Goal: Information Seeking & Learning: Learn about a topic

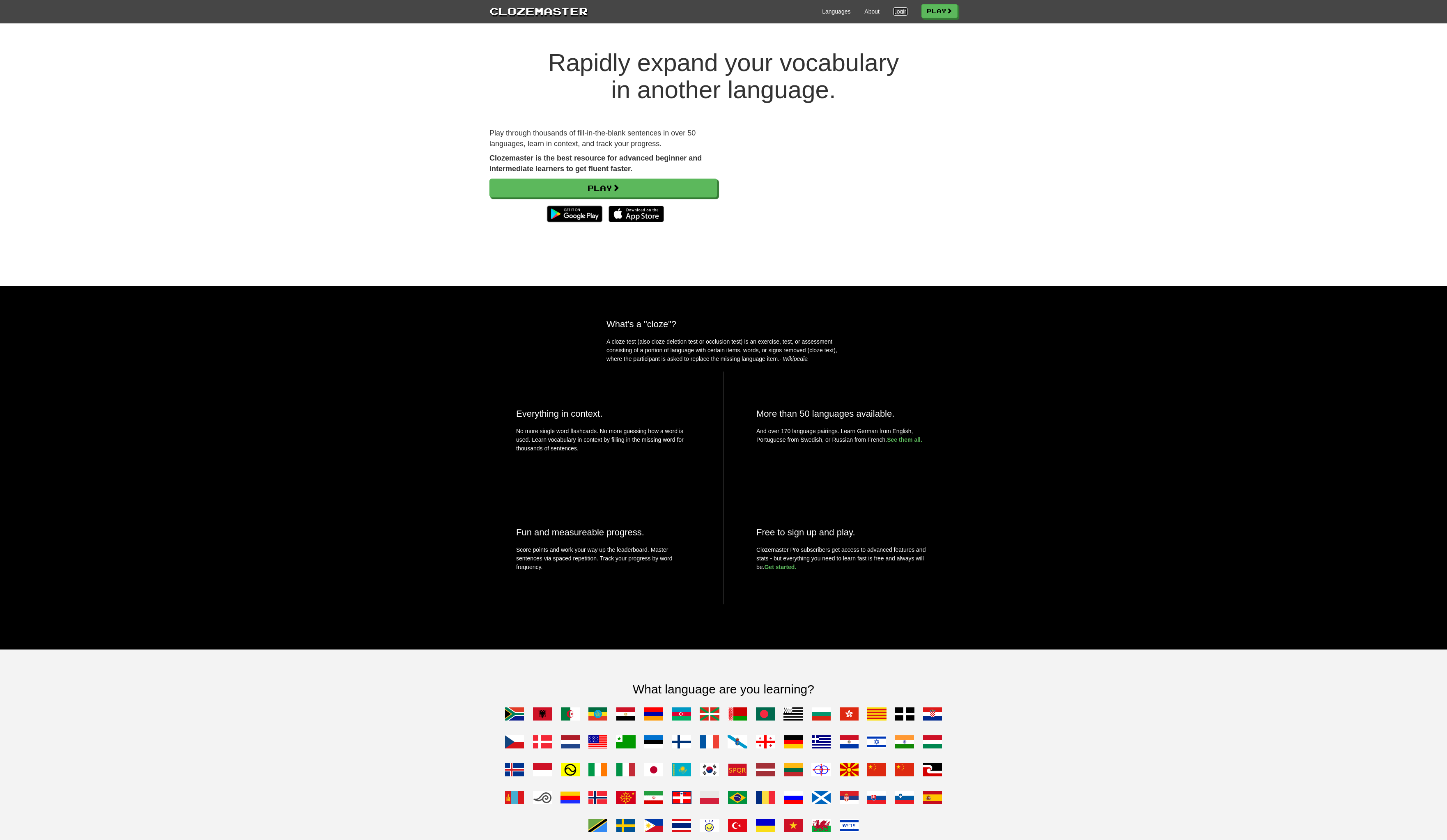
click at [901, 14] on link "Login" at bounding box center [900, 11] width 14 height 8
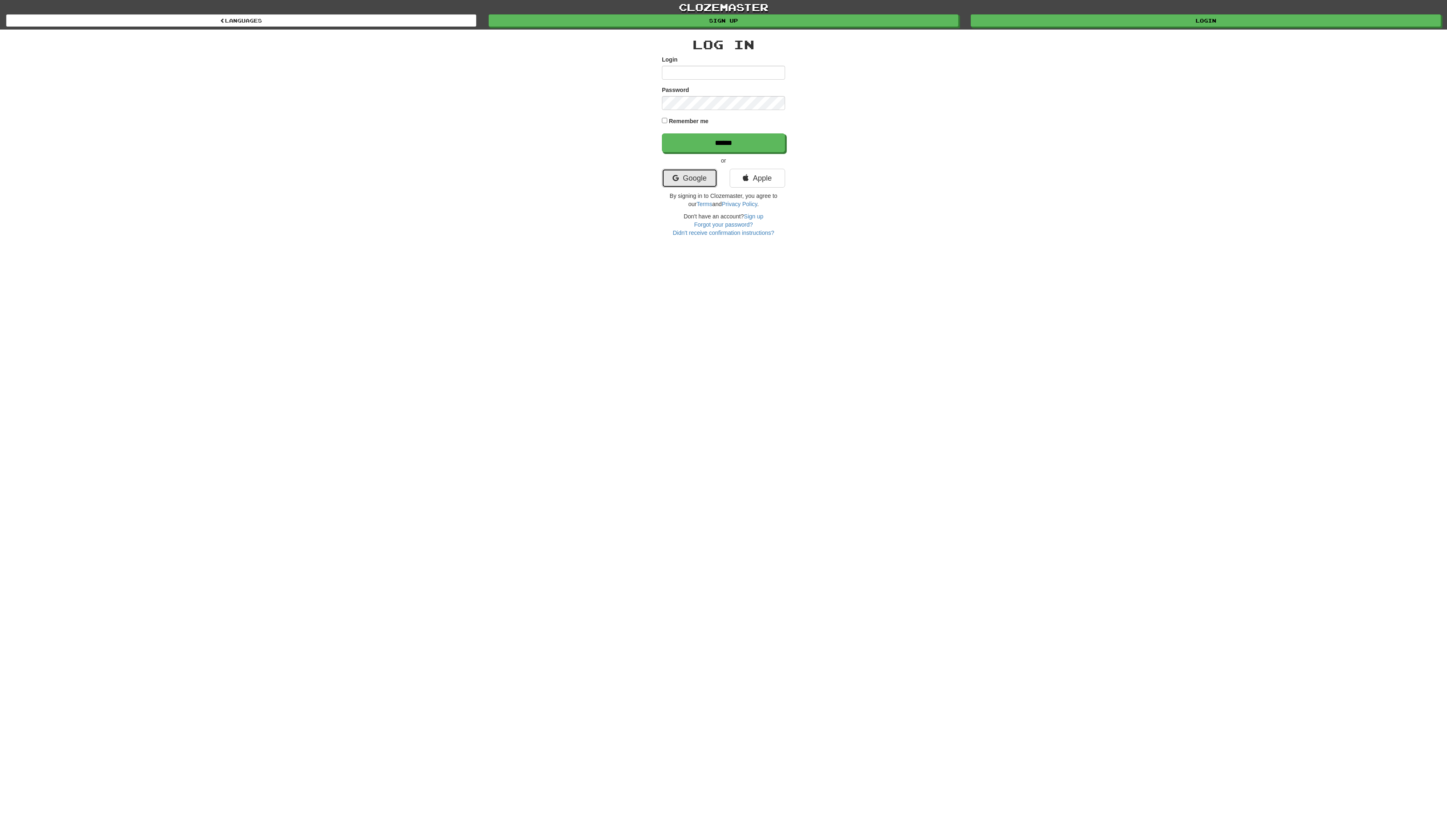
click at [689, 174] on link "Google" at bounding box center [689, 178] width 55 height 19
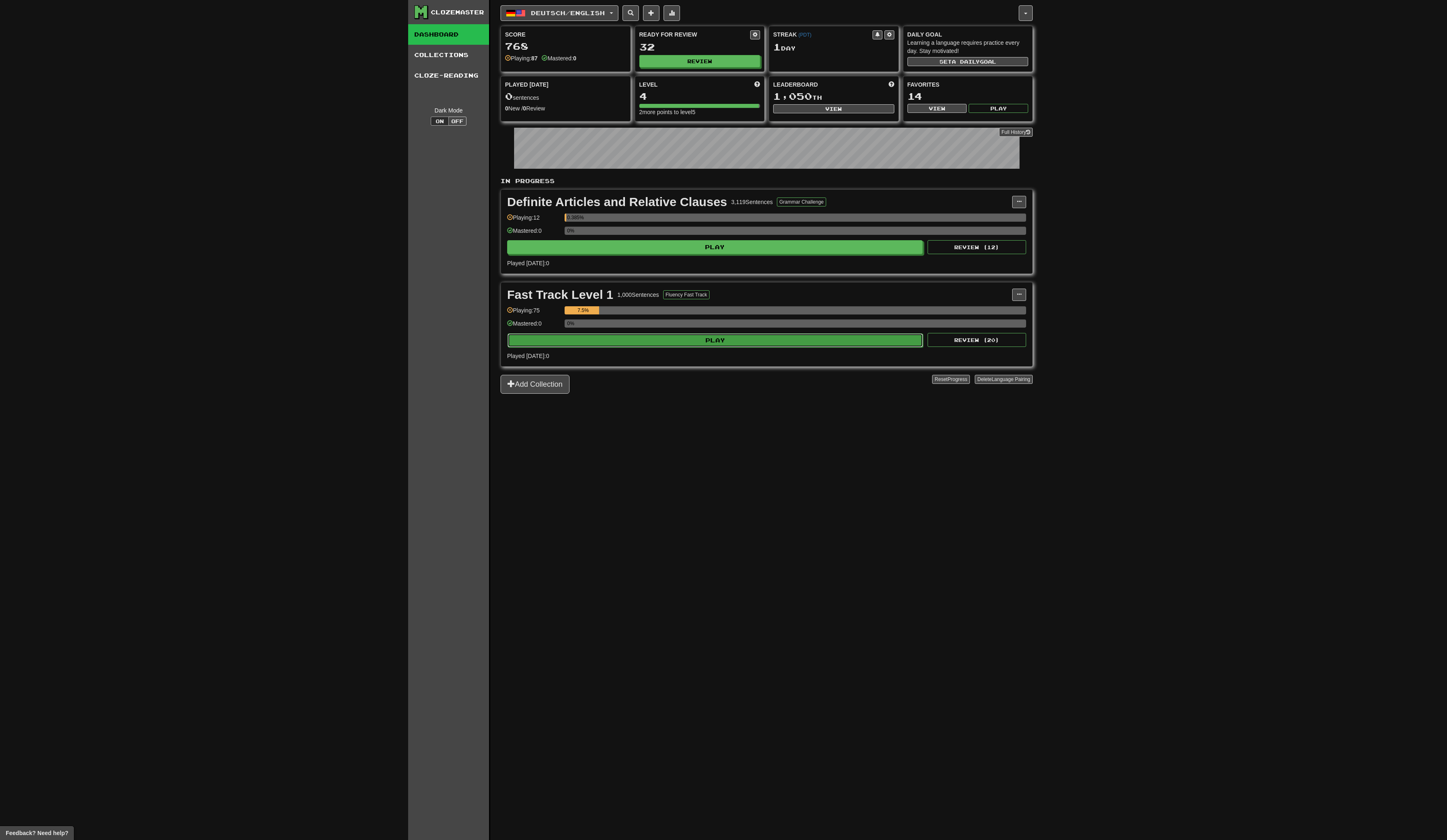
click at [707, 340] on button "Play" at bounding box center [715, 340] width 416 height 14
select select "**"
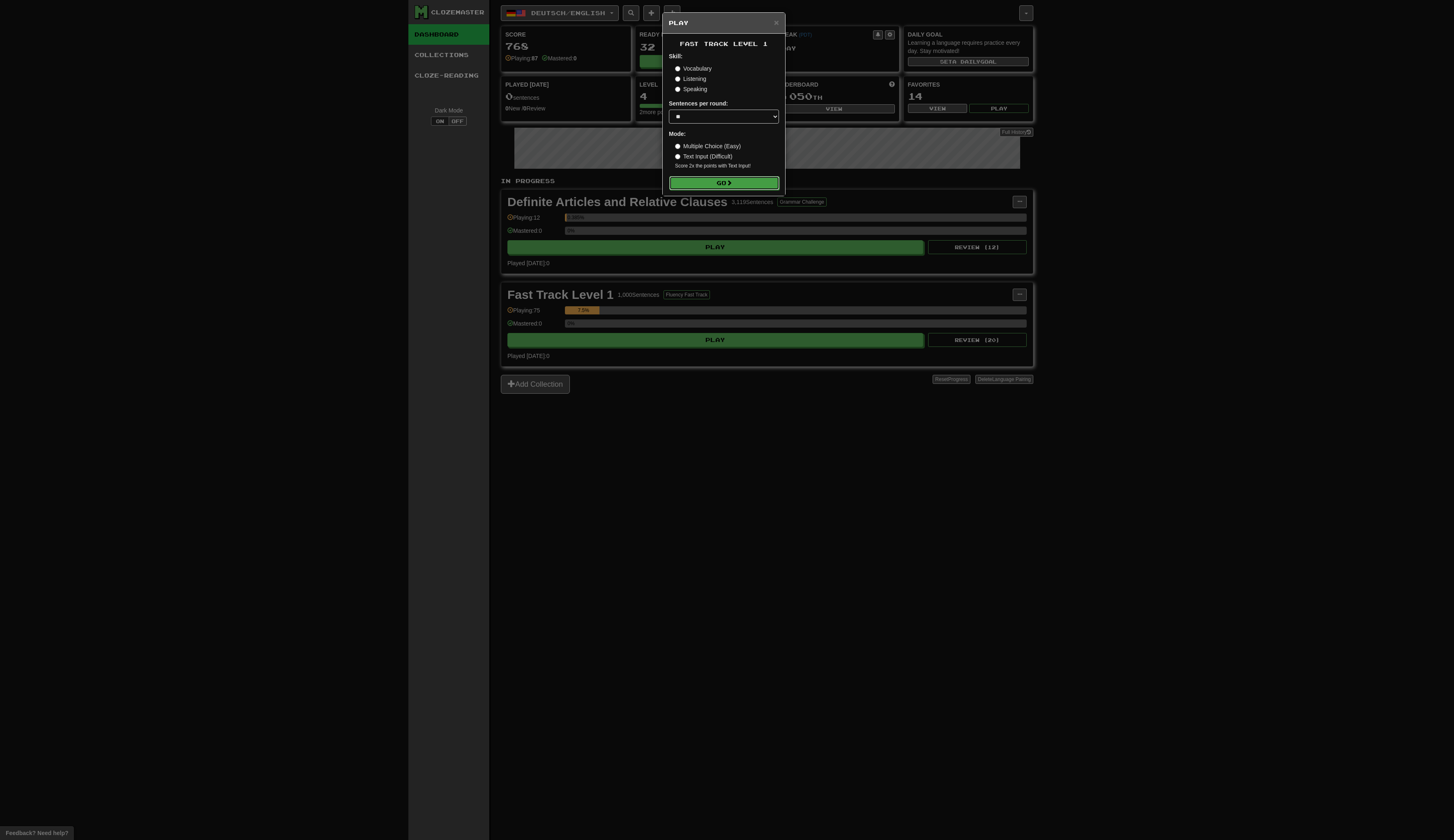
click at [722, 183] on button "Go" at bounding box center [724, 183] width 110 height 14
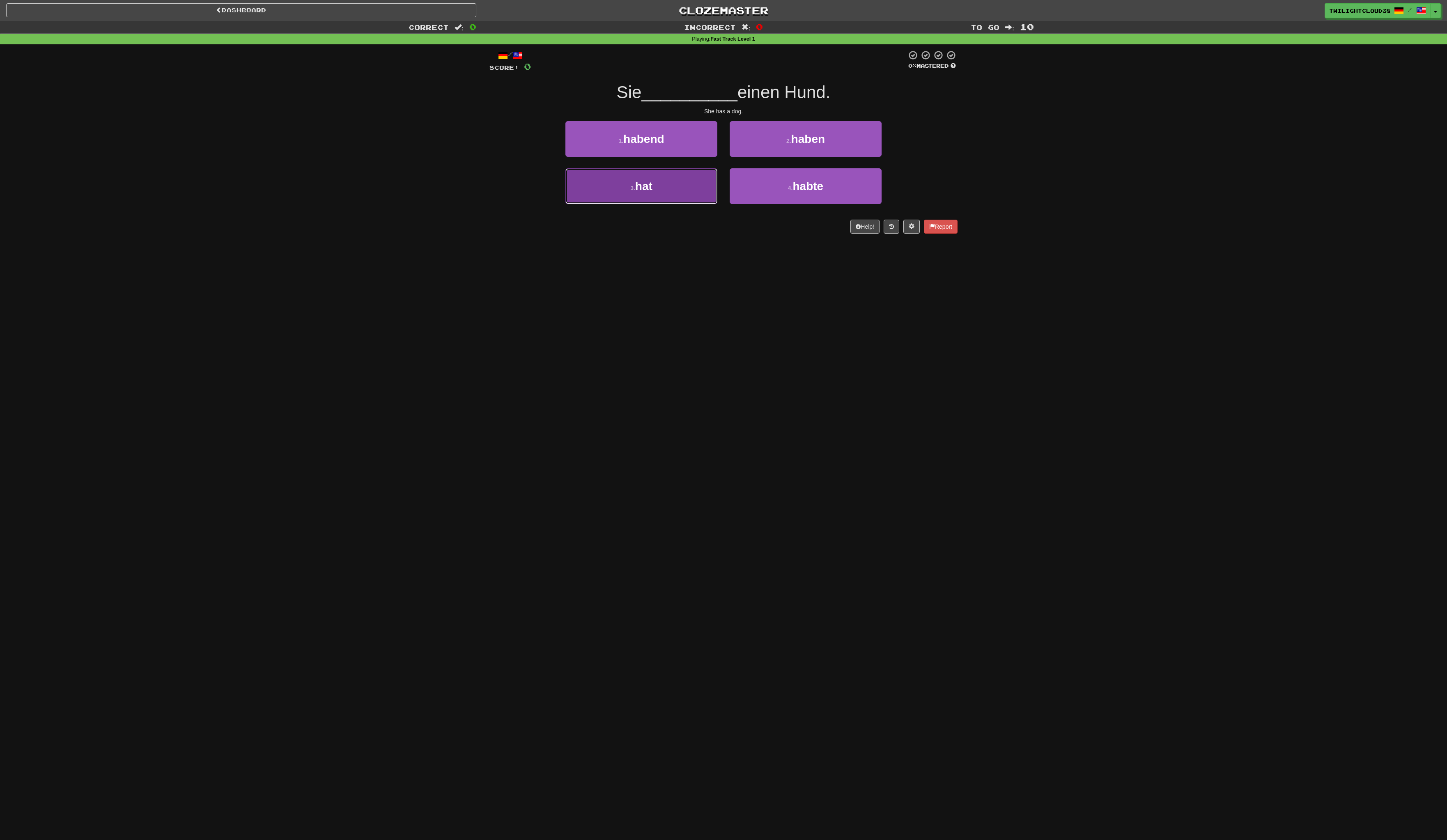
click at [671, 182] on button "3 . hat" at bounding box center [641, 186] width 152 height 36
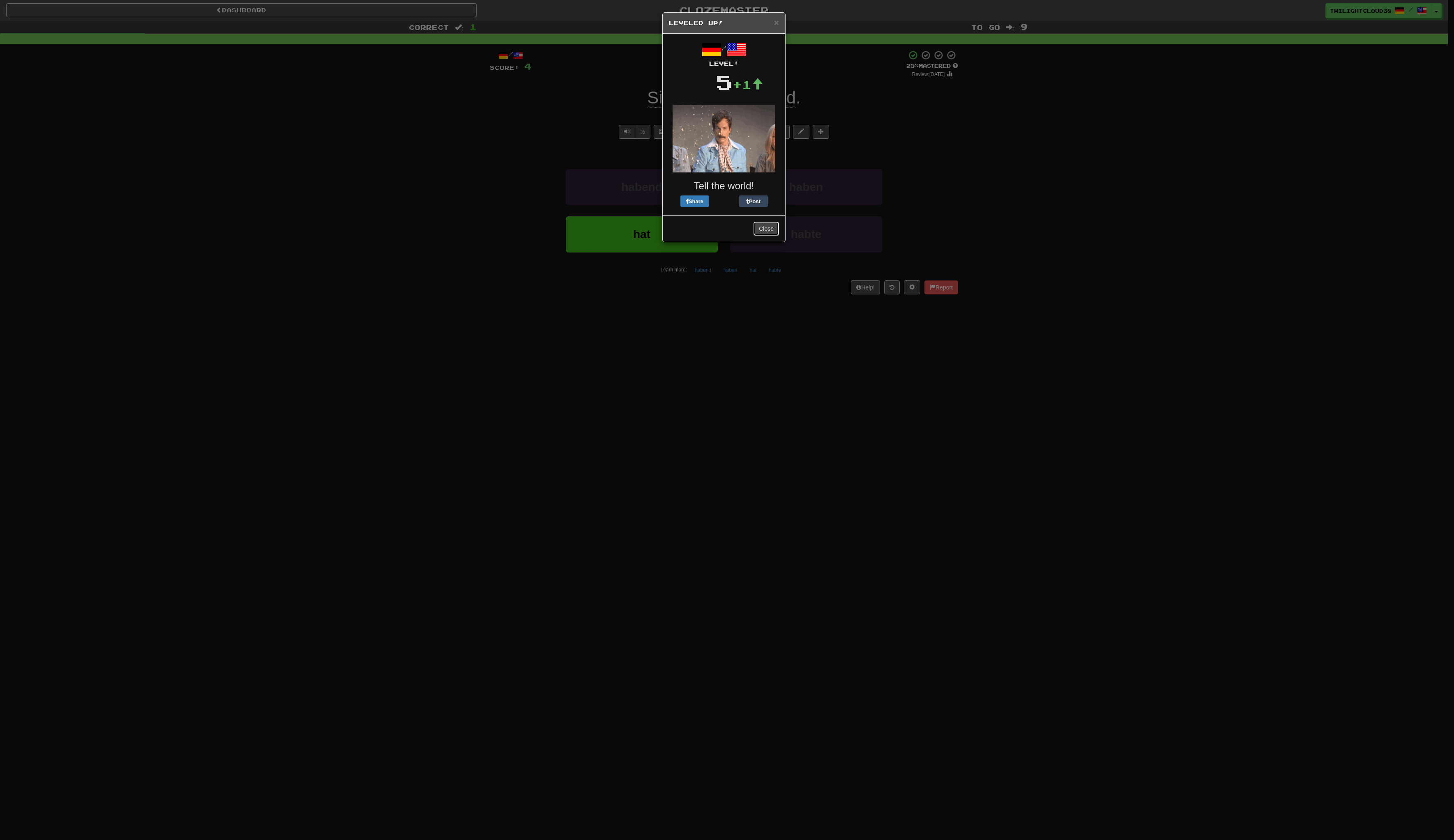
click at [764, 230] on button "Close" at bounding box center [766, 228] width 25 height 14
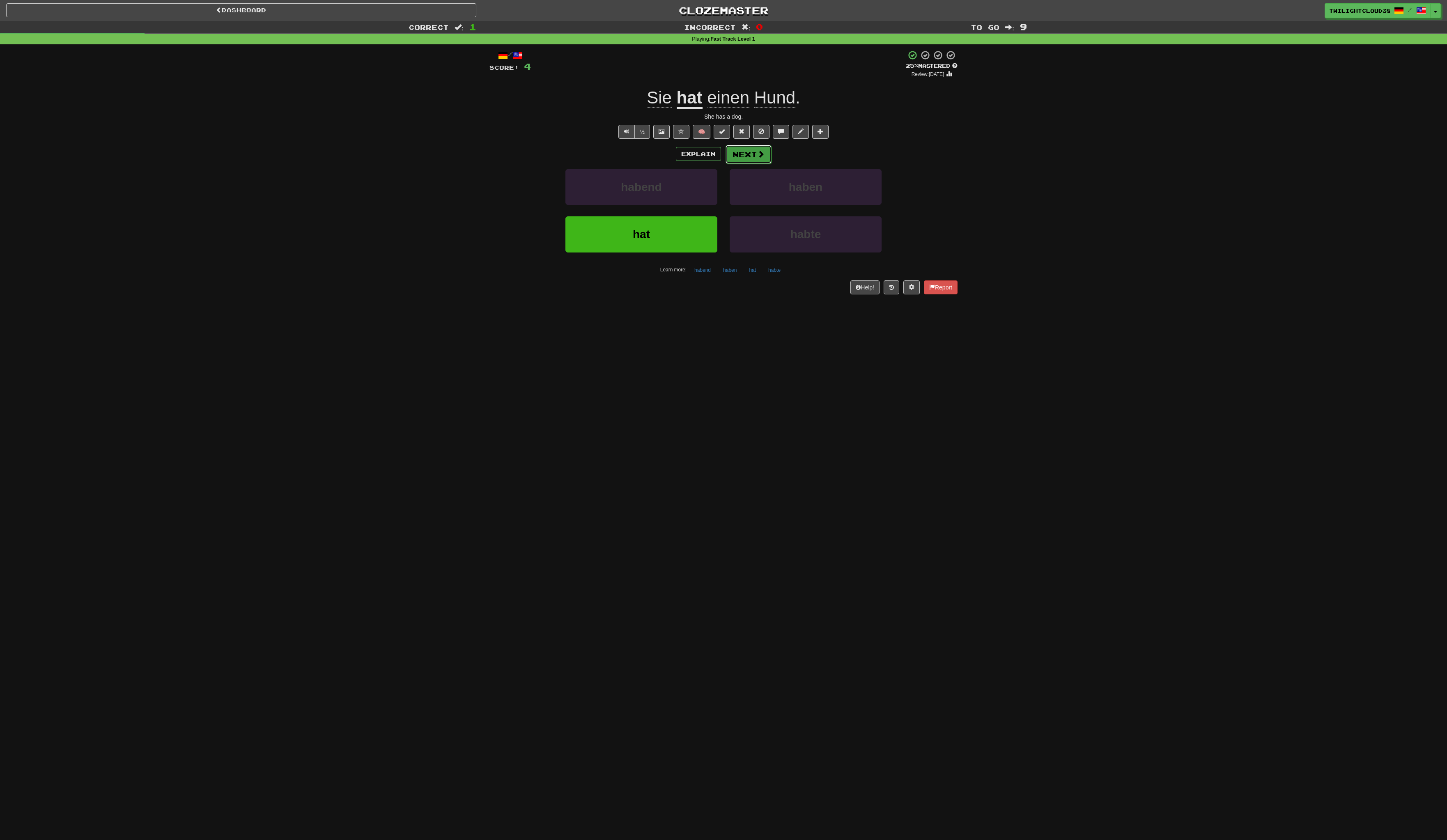
click at [752, 157] on button "Next" at bounding box center [749, 154] width 46 height 19
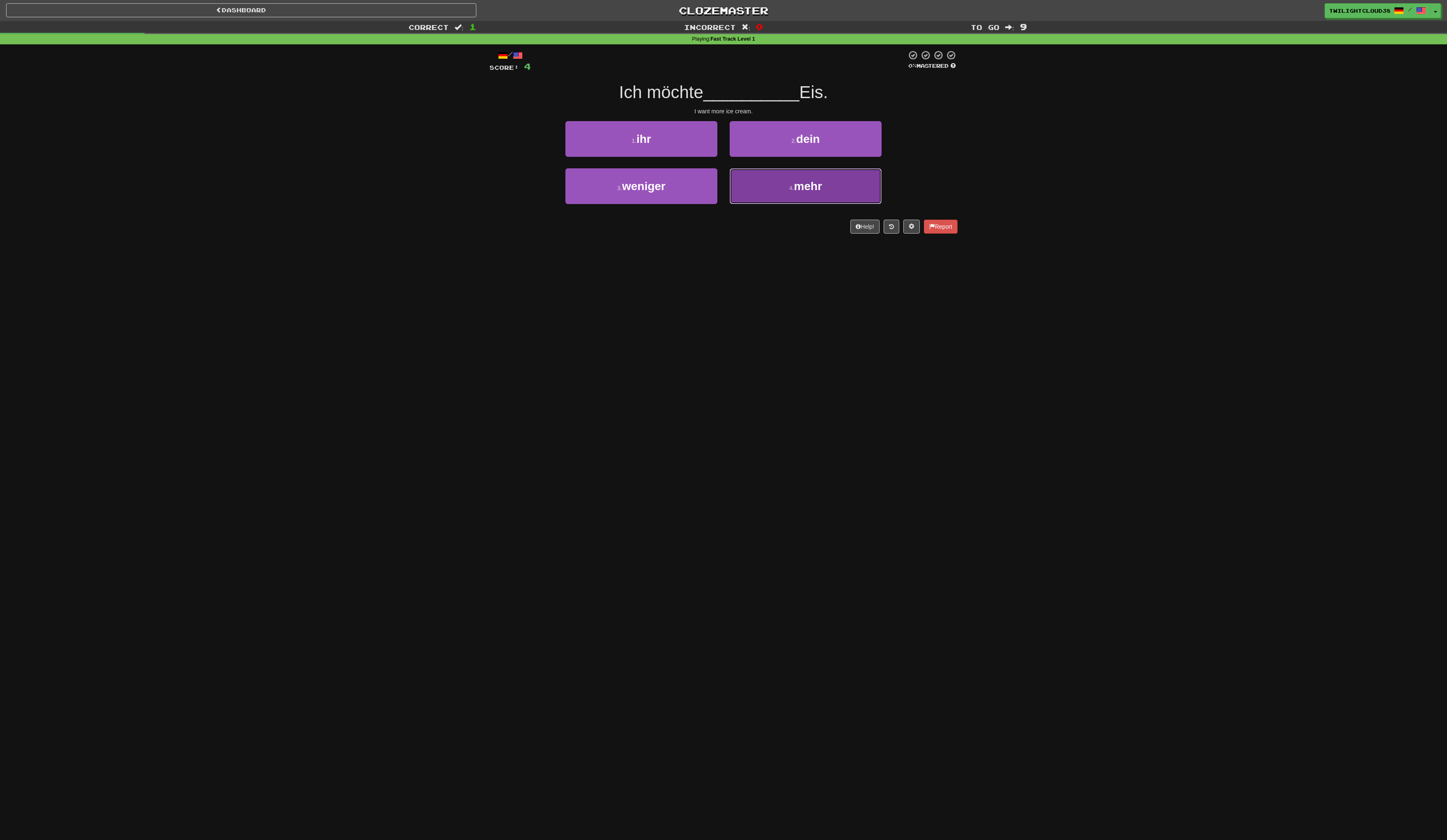
click at [804, 191] on span "mehr" at bounding box center [808, 186] width 28 height 13
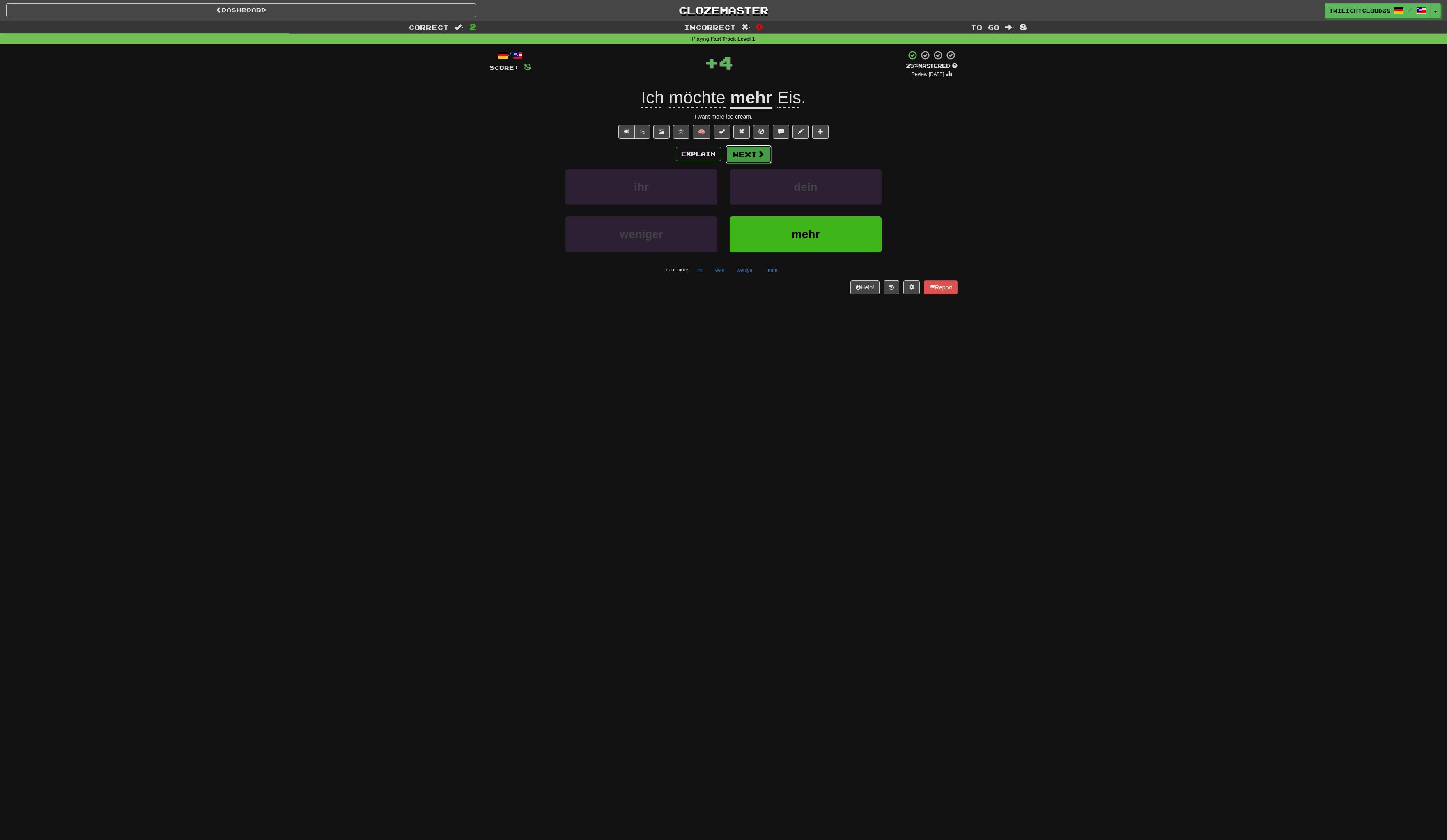
click at [758, 154] on span at bounding box center [760, 153] width 7 height 7
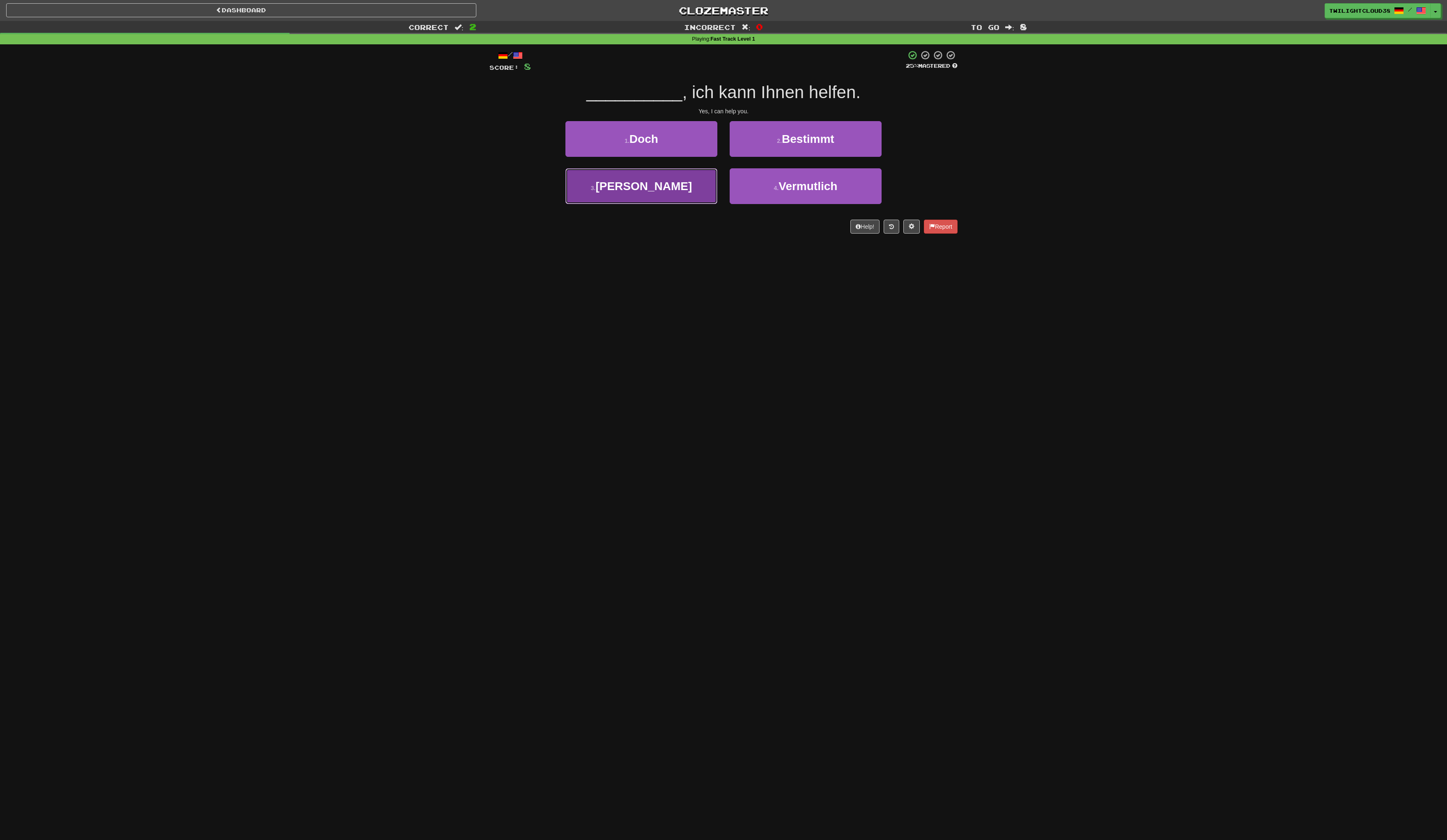
click at [710, 187] on button "3 . Ja" at bounding box center [641, 186] width 152 height 36
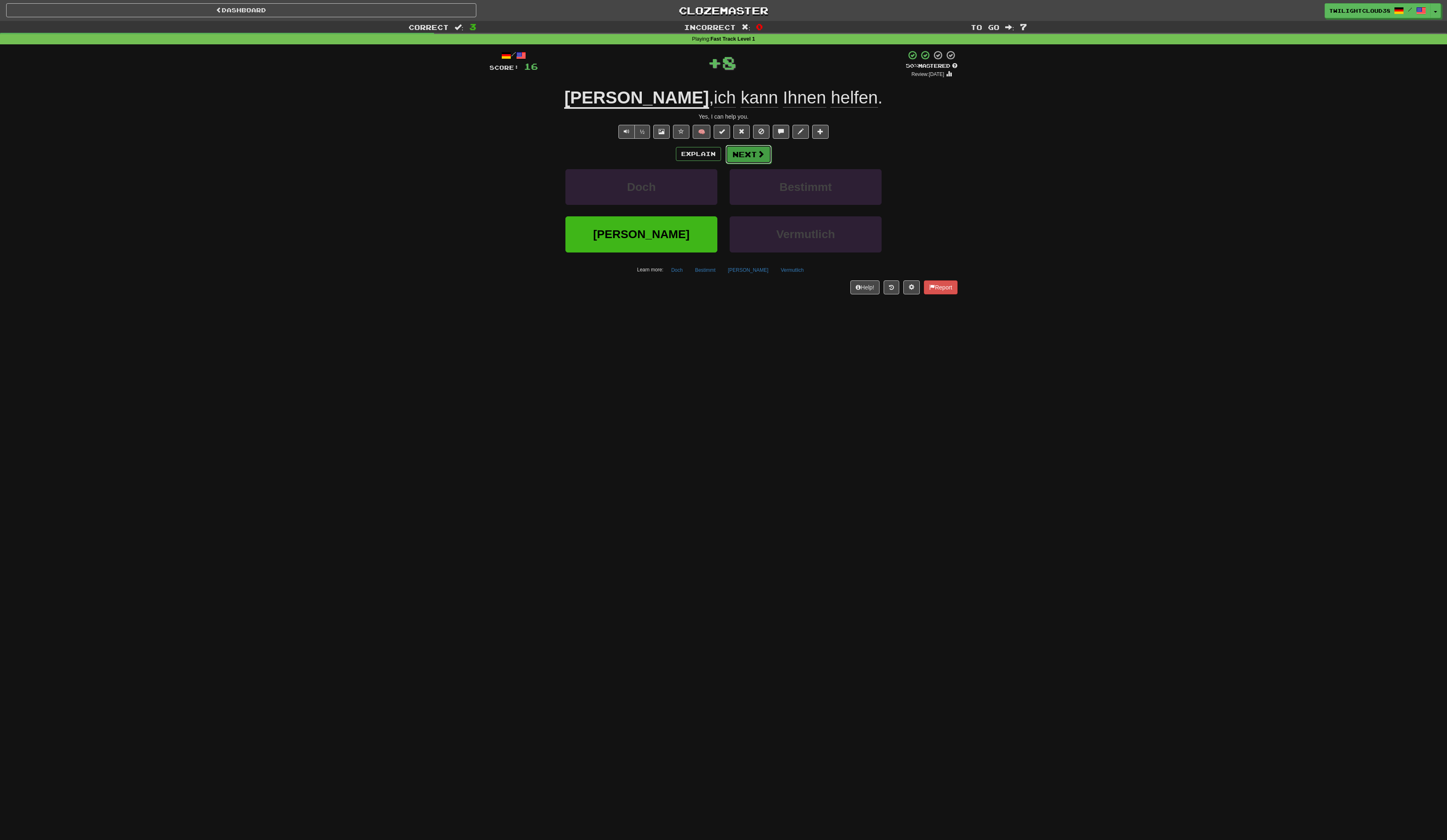
click at [740, 158] on button "Next" at bounding box center [749, 154] width 46 height 19
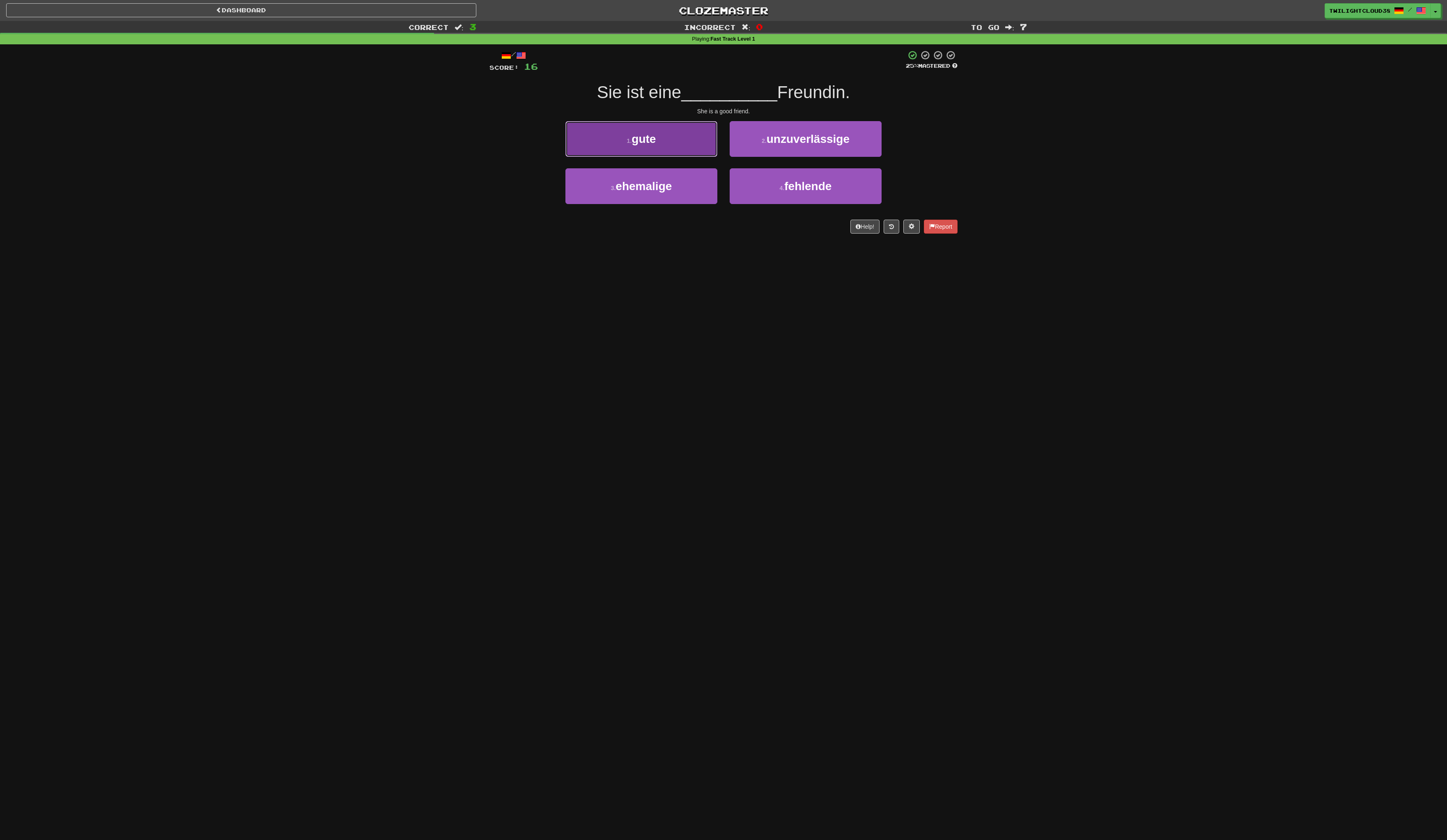
click at [663, 132] on button "1 . gute" at bounding box center [641, 139] width 152 height 36
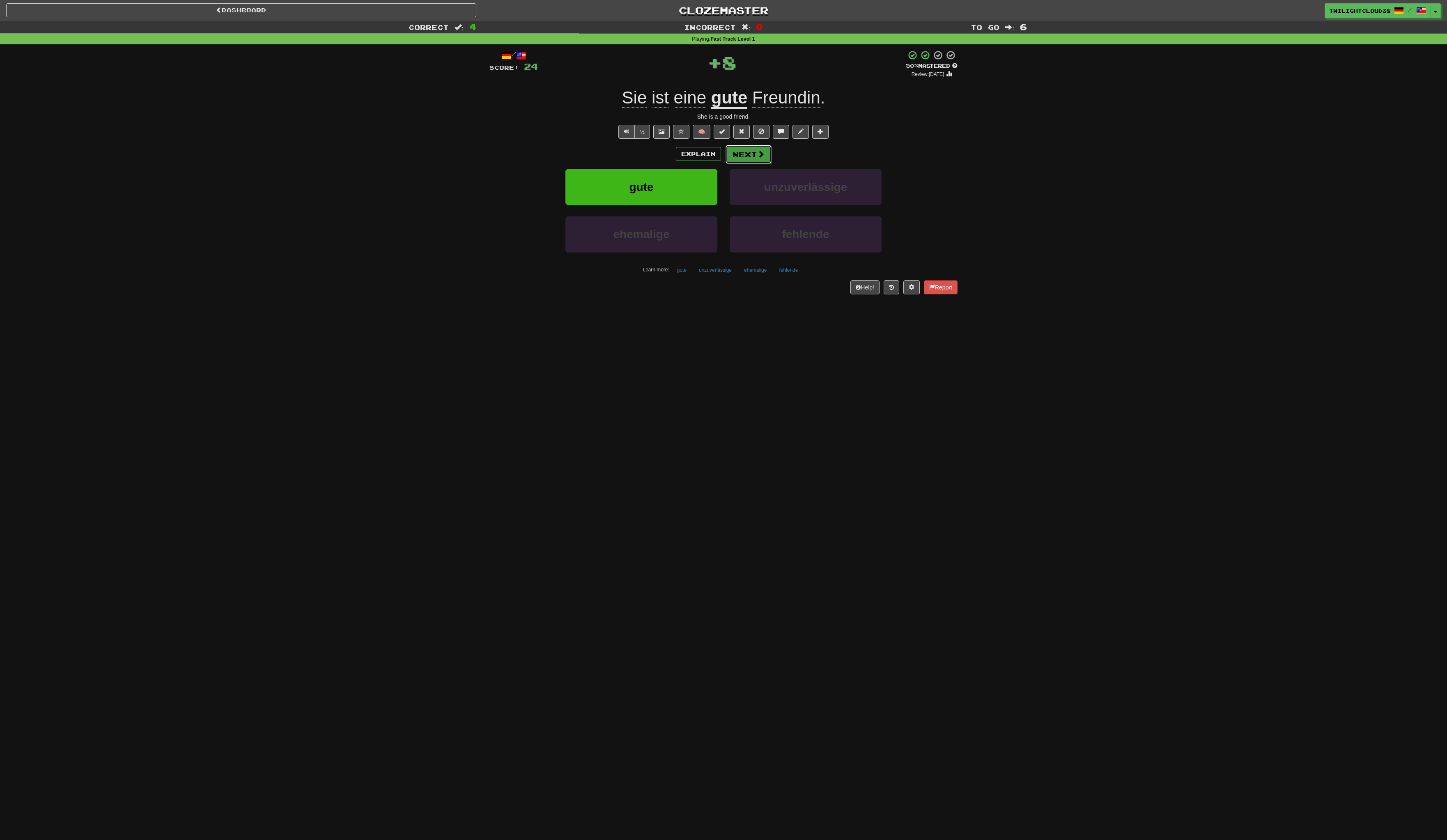
click at [750, 158] on button "Next" at bounding box center [749, 154] width 46 height 19
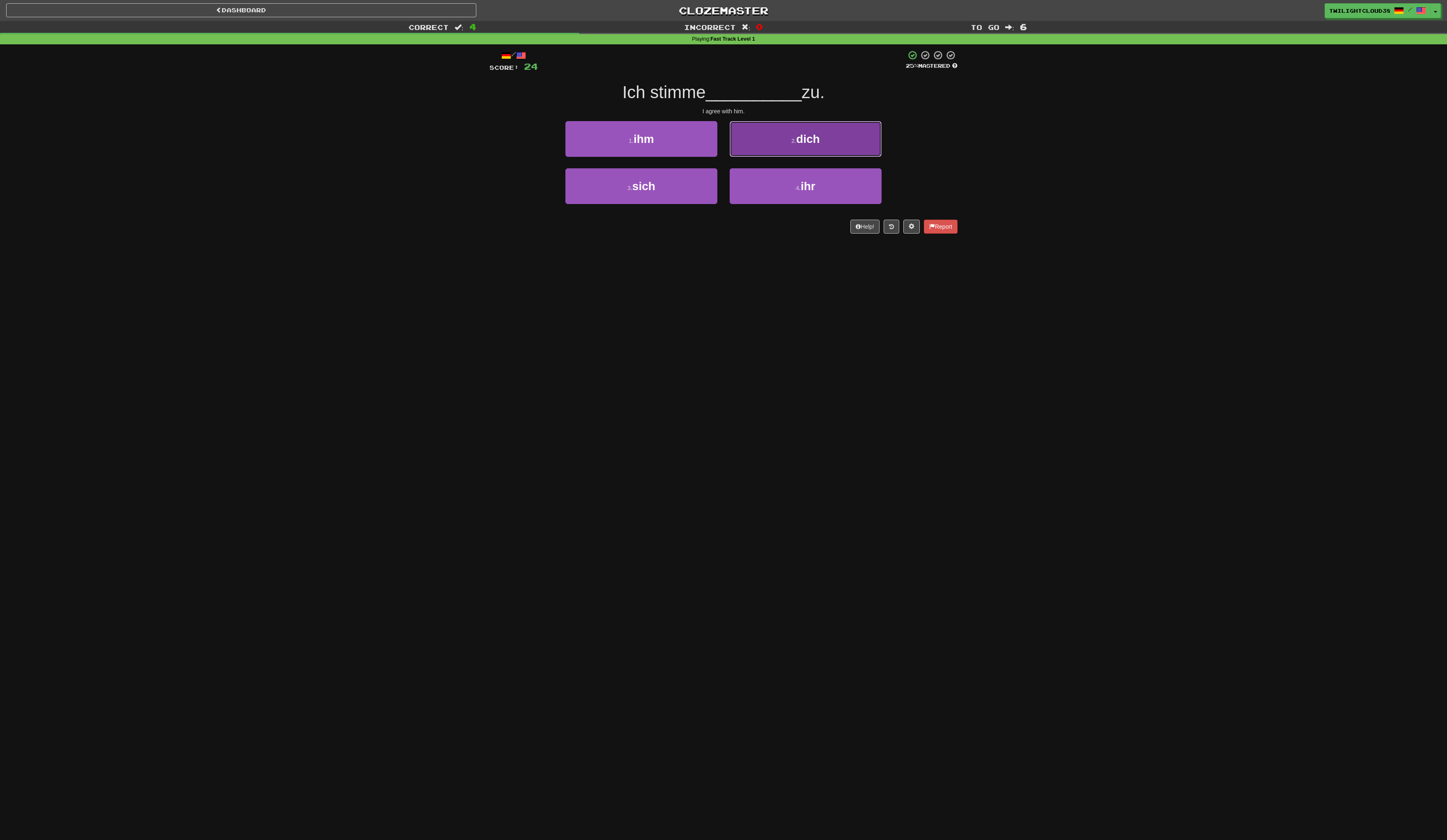
click at [789, 147] on button "2 . dich" at bounding box center [805, 139] width 152 height 36
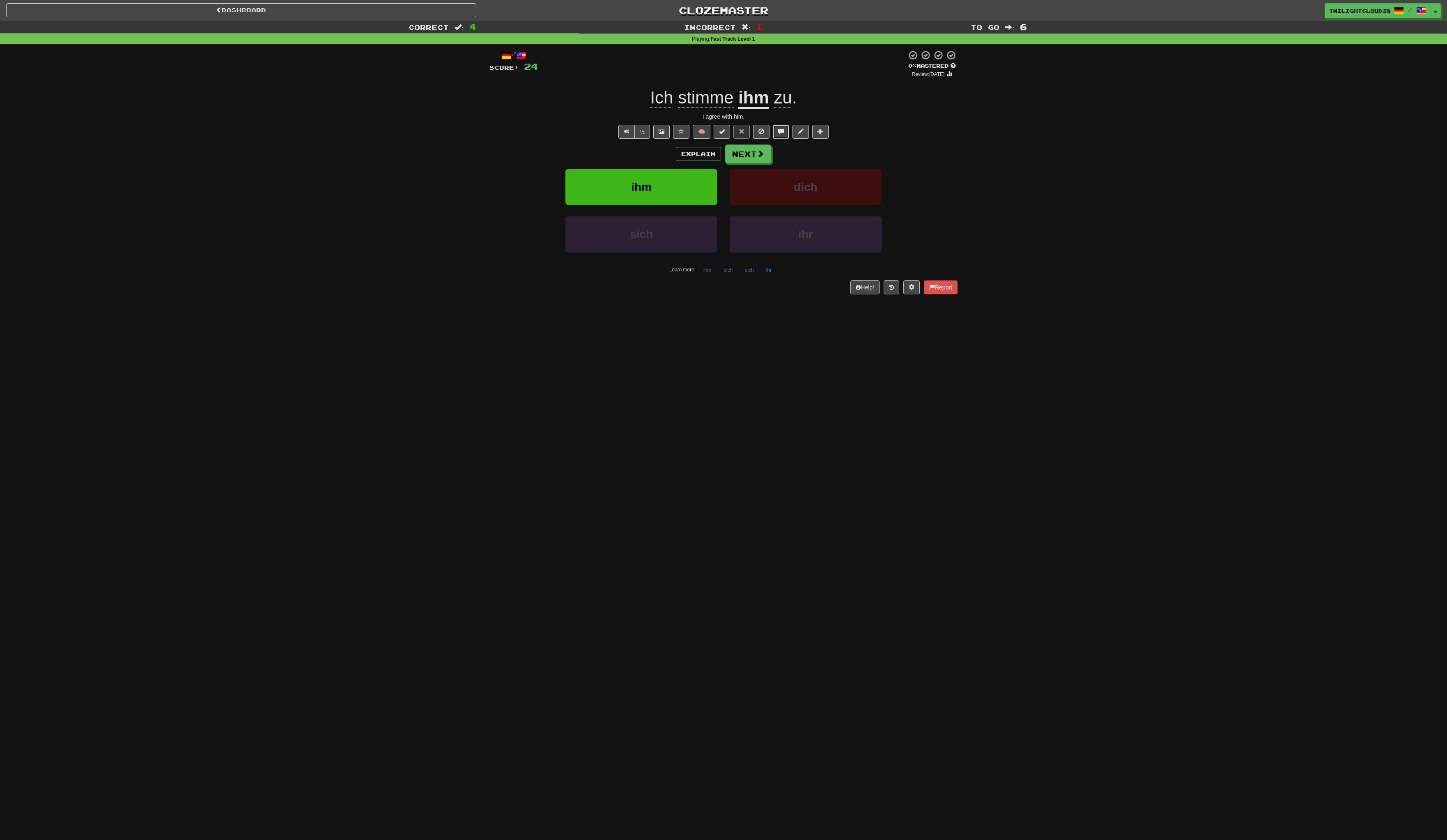
click at [779, 132] on span at bounding box center [781, 131] width 6 height 6
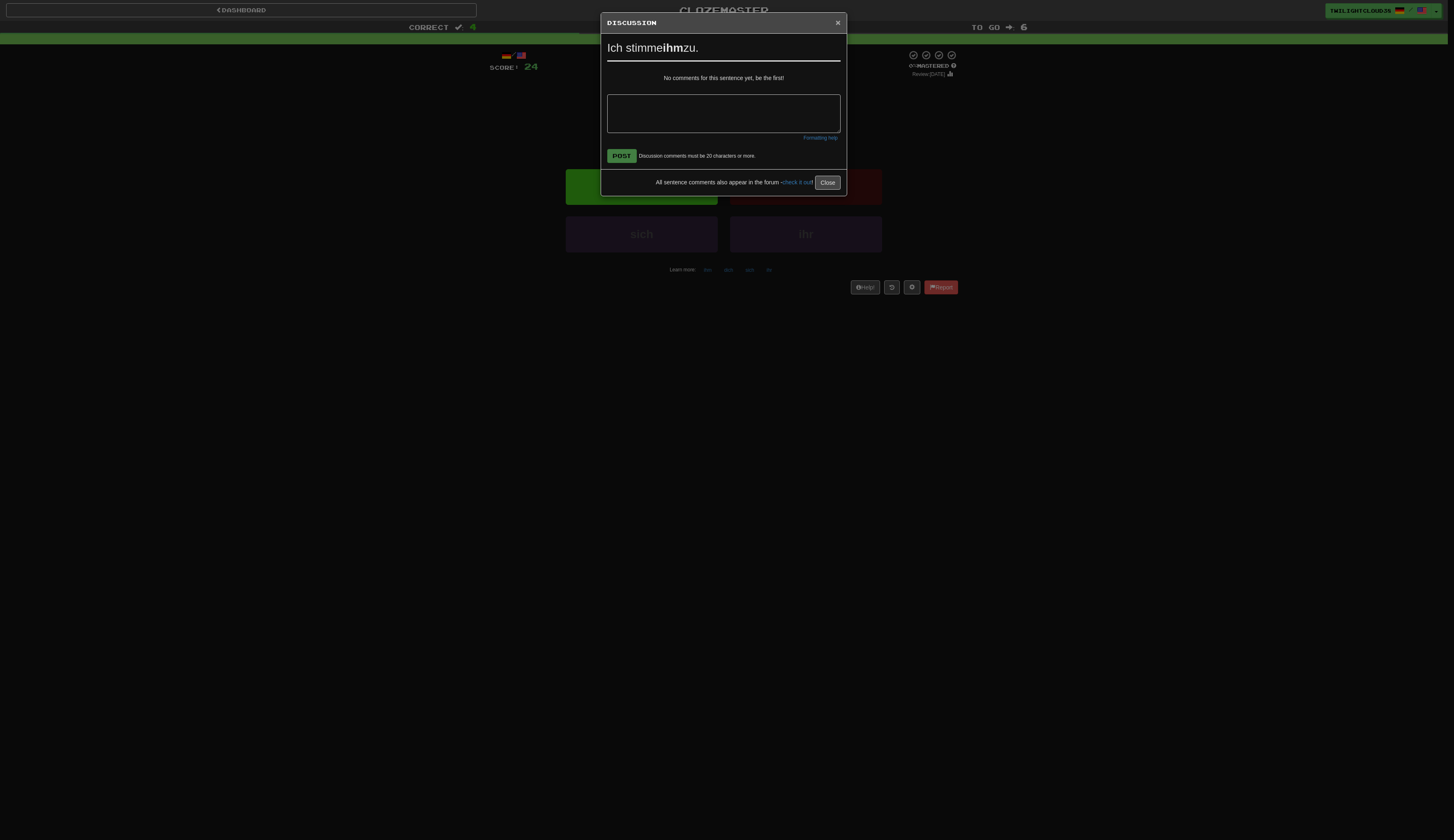
click at [837, 24] on span "×" at bounding box center [838, 22] width 5 height 10
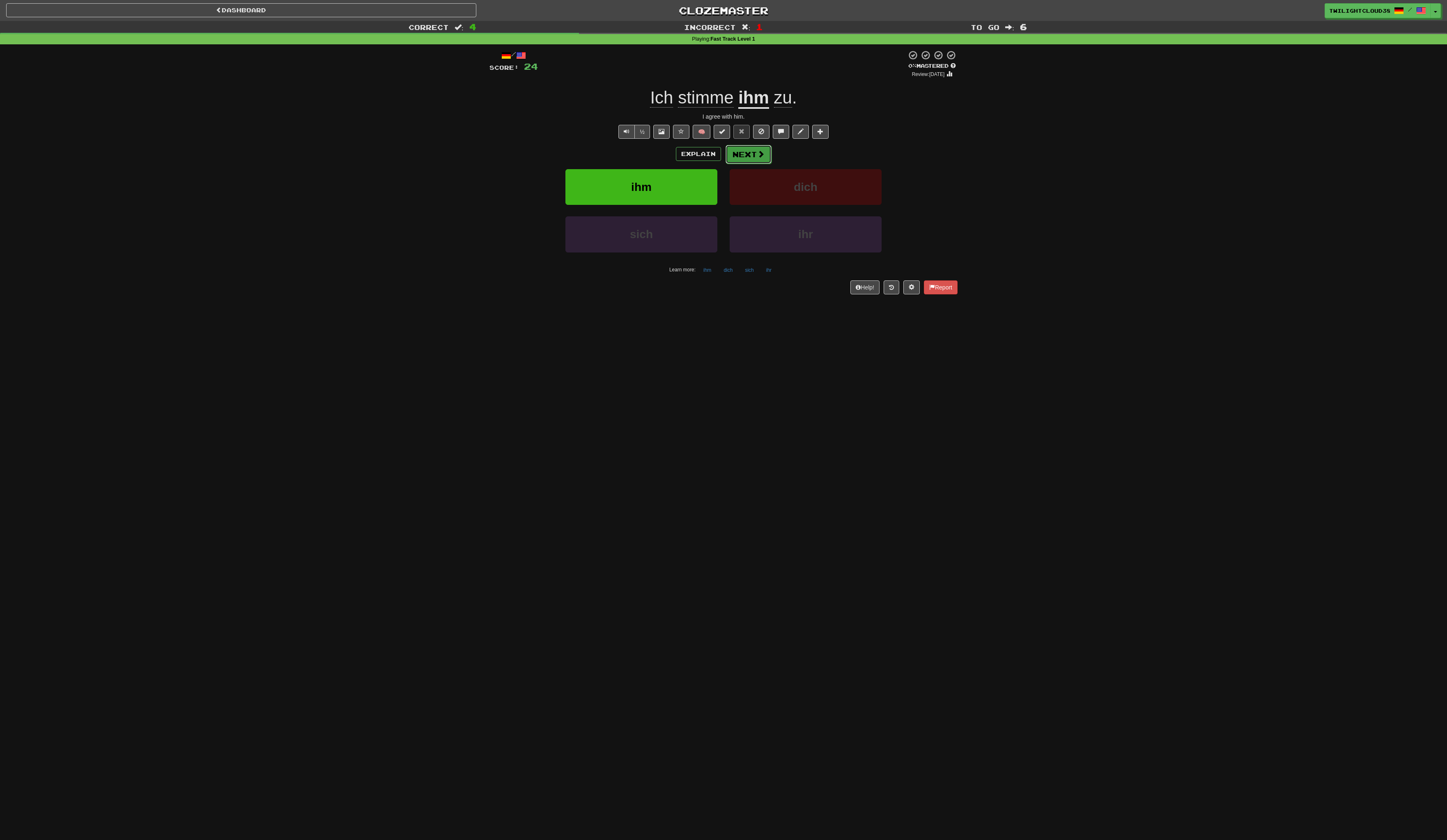
click at [746, 157] on button "Next" at bounding box center [749, 154] width 46 height 19
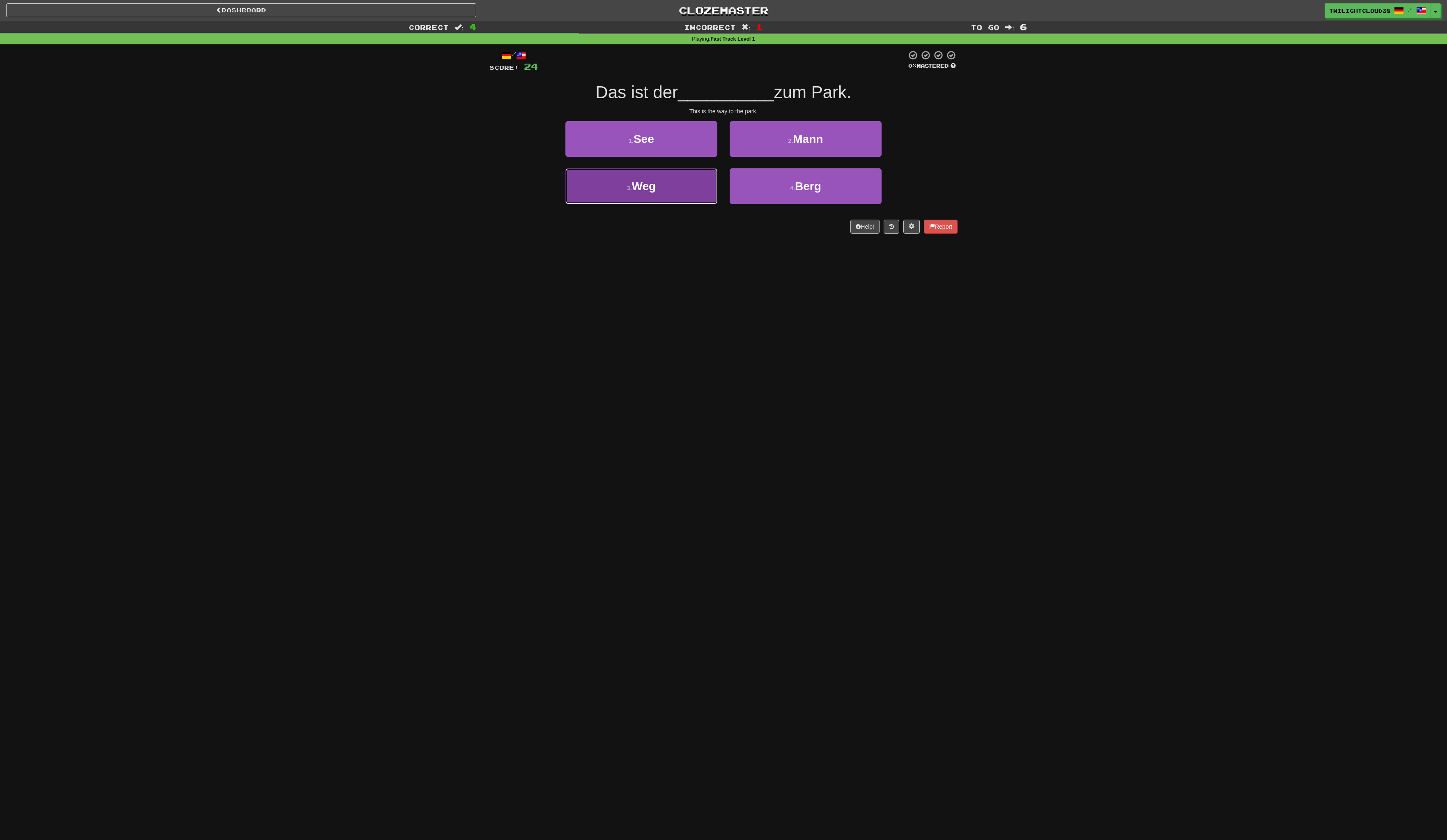
click at [680, 188] on button "3 . Weg" at bounding box center [641, 186] width 152 height 36
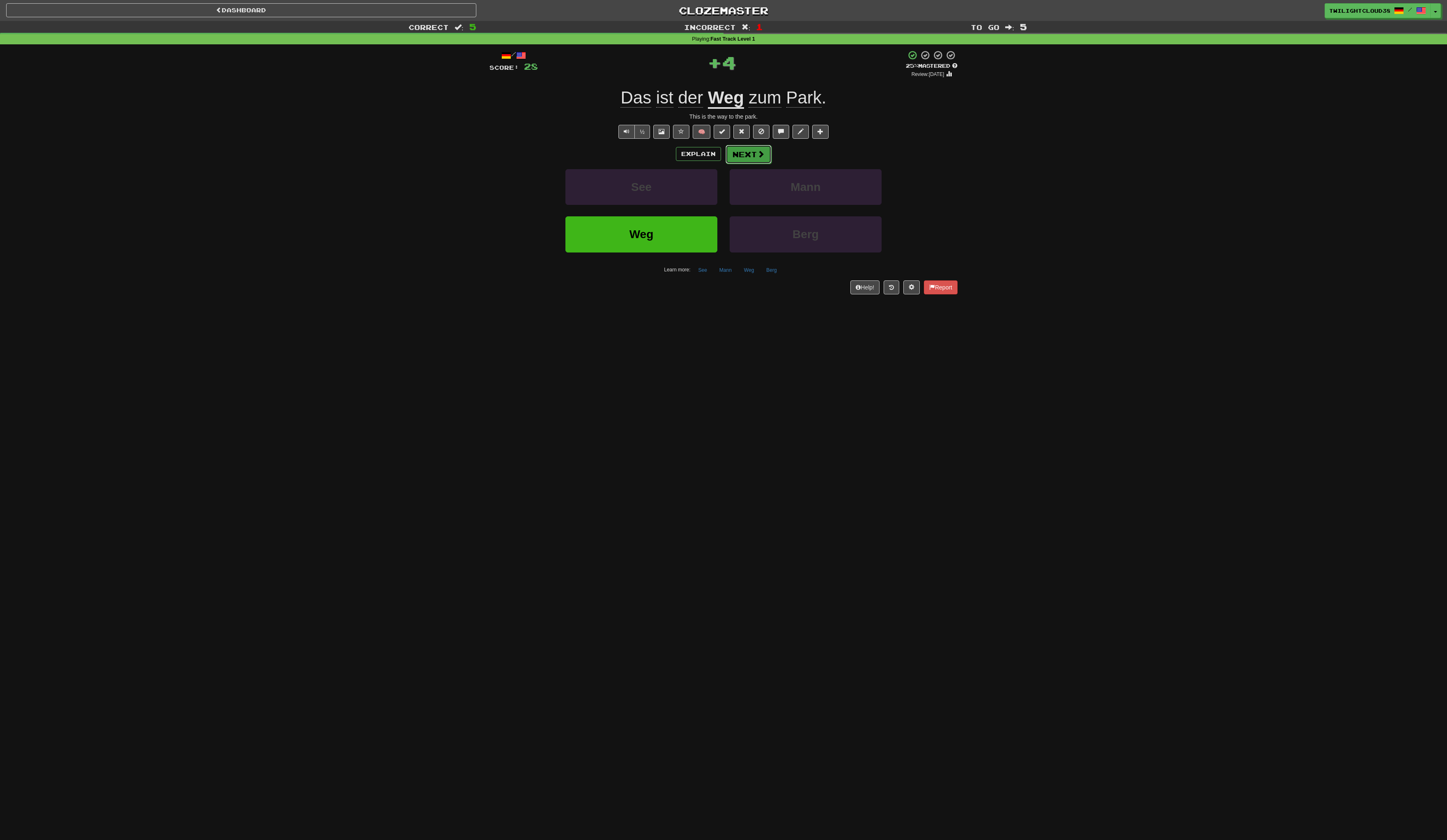
click at [747, 152] on button "Next" at bounding box center [749, 154] width 46 height 19
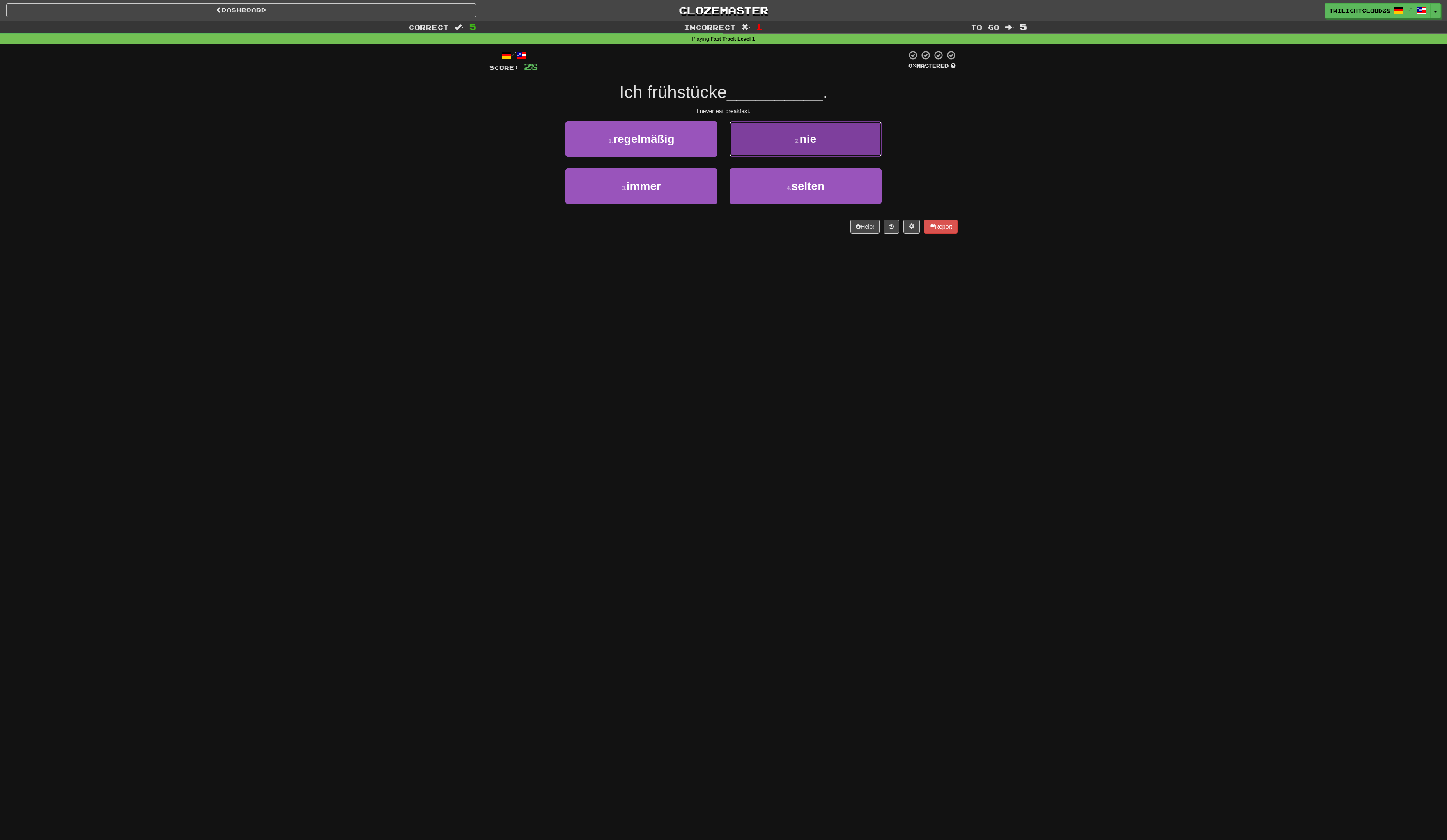
click at [778, 138] on button "2 . nie" at bounding box center [805, 139] width 152 height 36
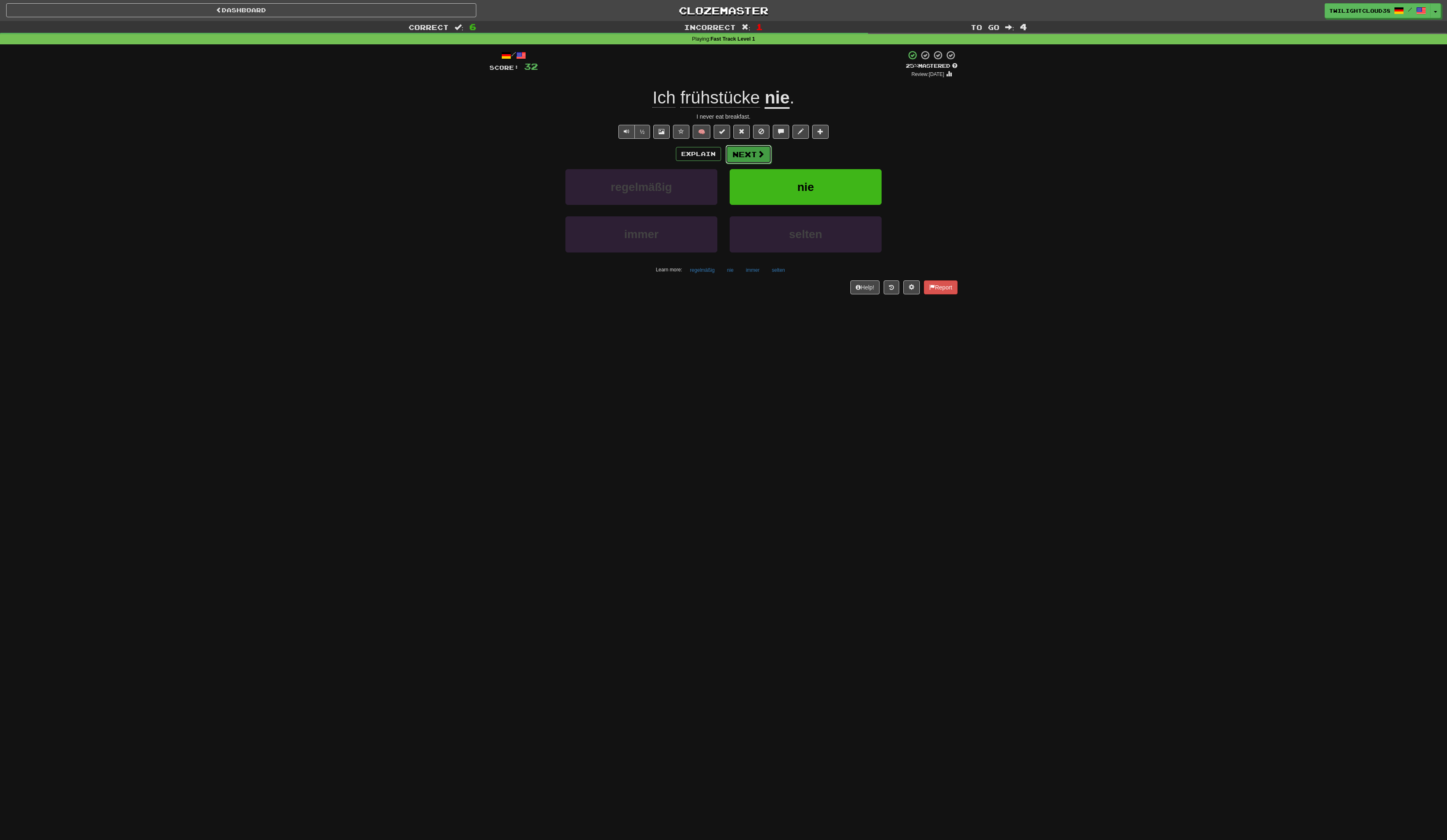
click at [760, 148] on button "Next" at bounding box center [749, 154] width 46 height 19
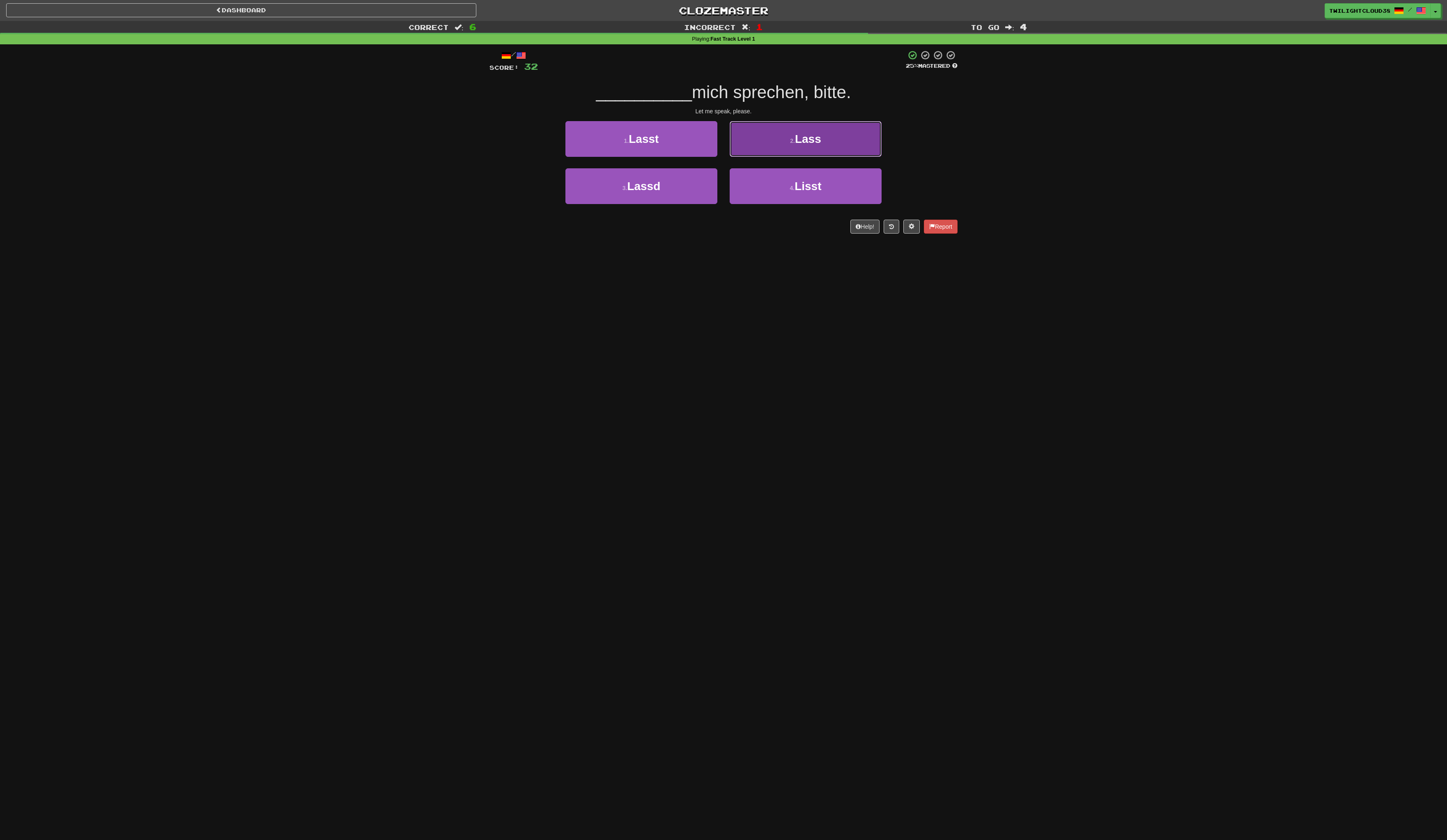
click at [772, 146] on button "2 . Lass" at bounding box center [805, 139] width 152 height 36
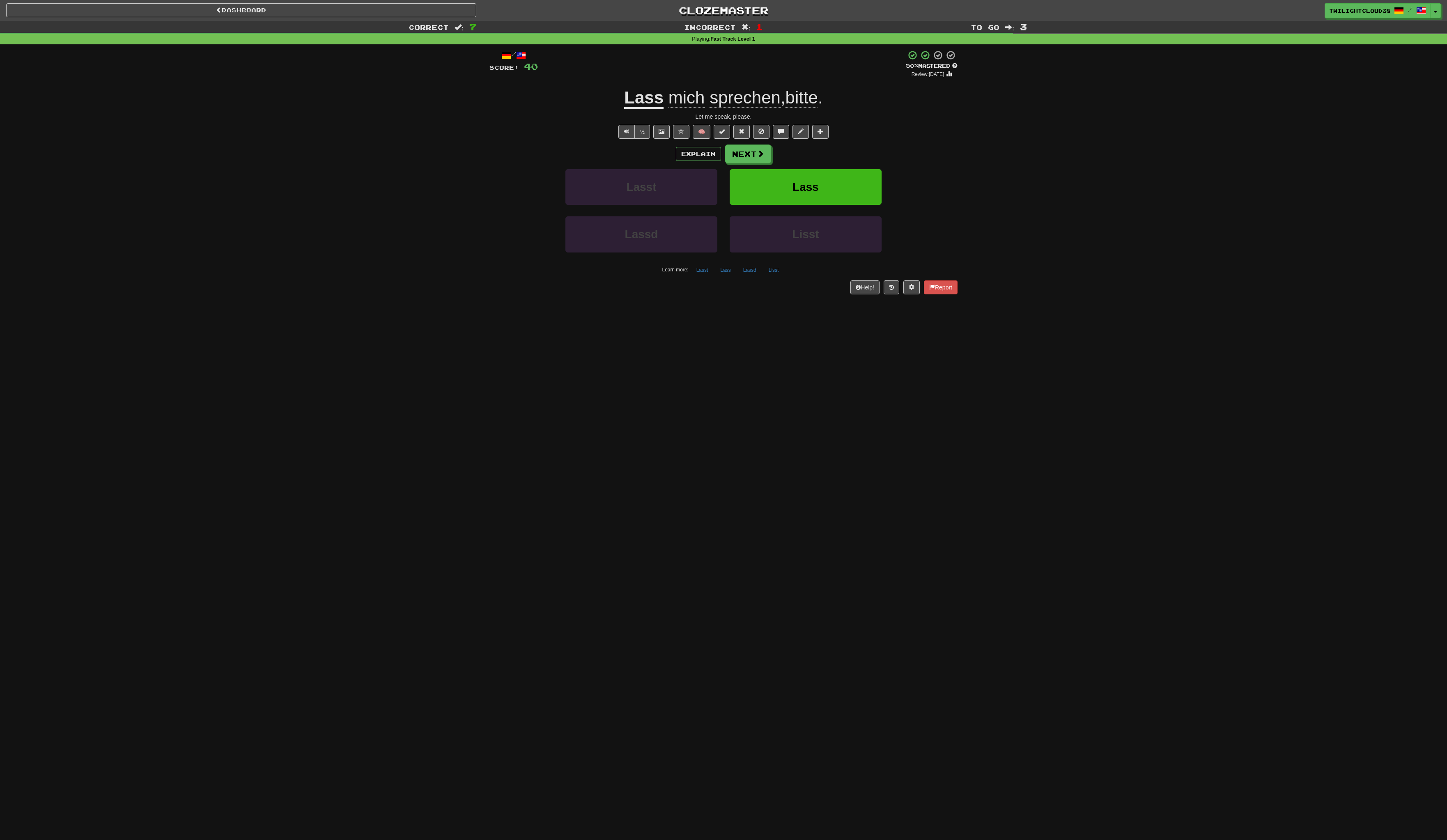
click at [751, 165] on div "Explain Next Lasst Lass Lassd Lisst Learn more: Lasst Lass Lassd Lisst" at bounding box center [724, 210] width 468 height 132
click at [745, 153] on button "Next" at bounding box center [749, 154] width 46 height 19
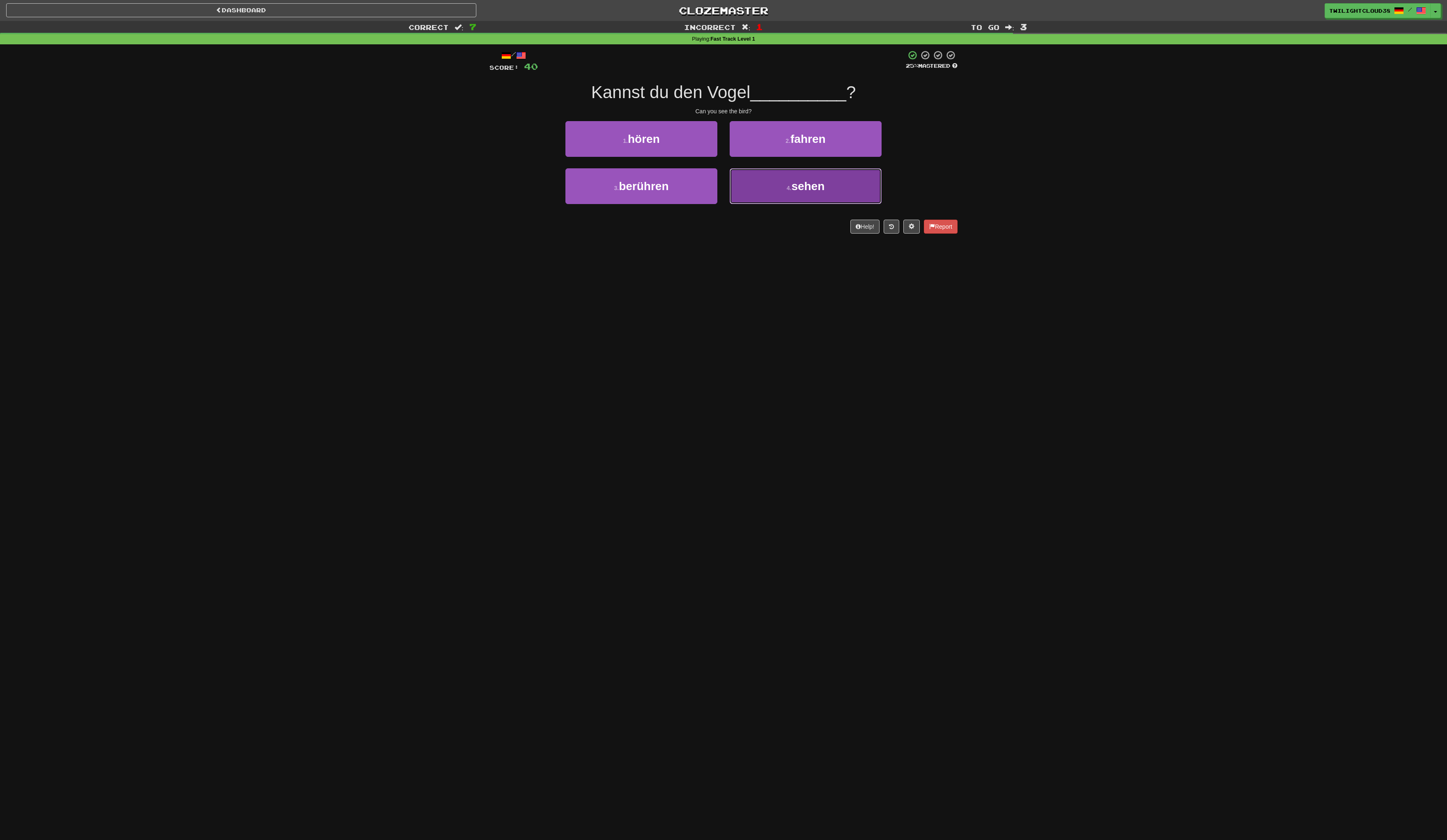
click at [793, 182] on span "sehen" at bounding box center [808, 186] width 33 height 13
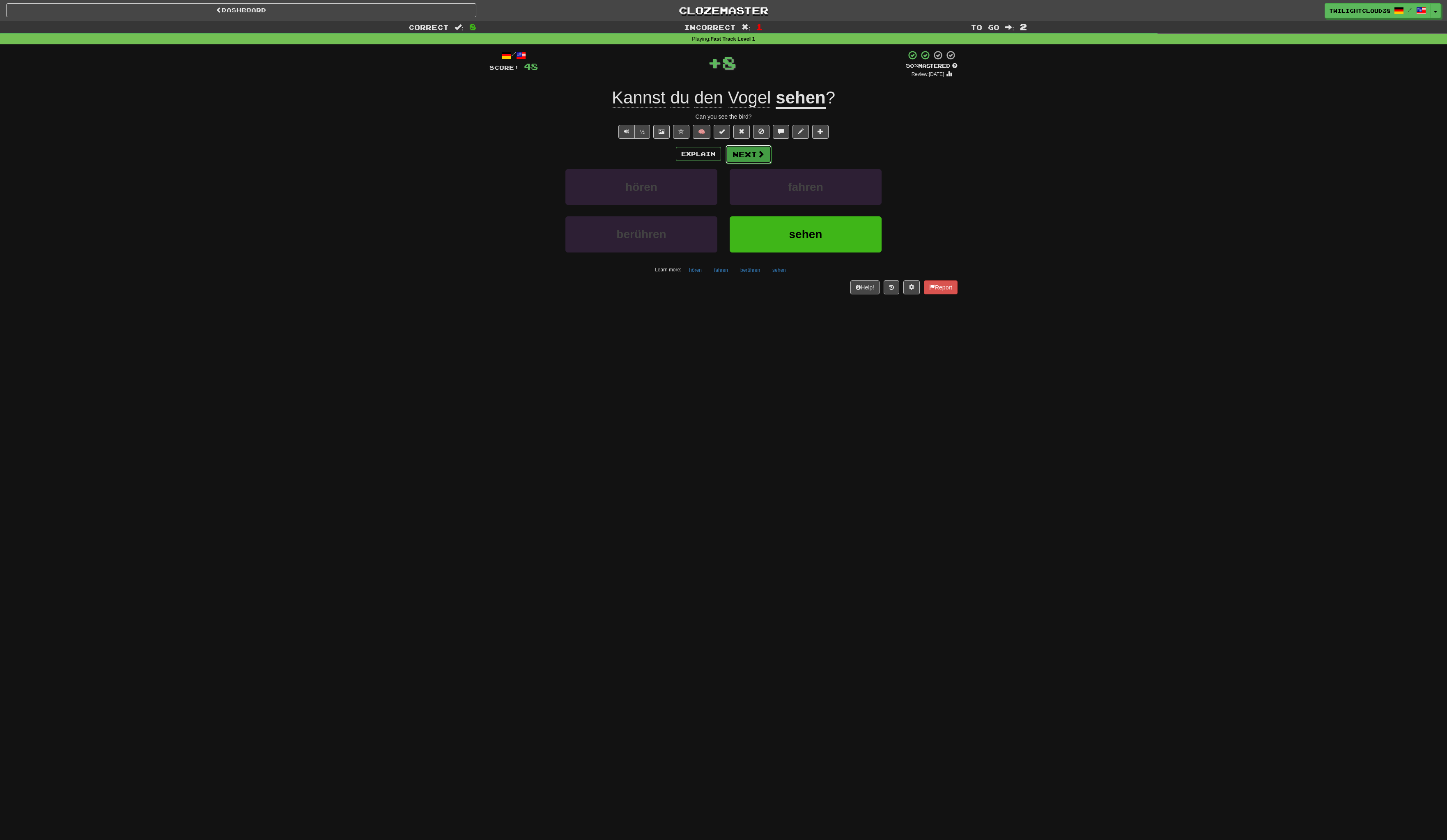
click at [742, 154] on button "Next" at bounding box center [749, 154] width 46 height 19
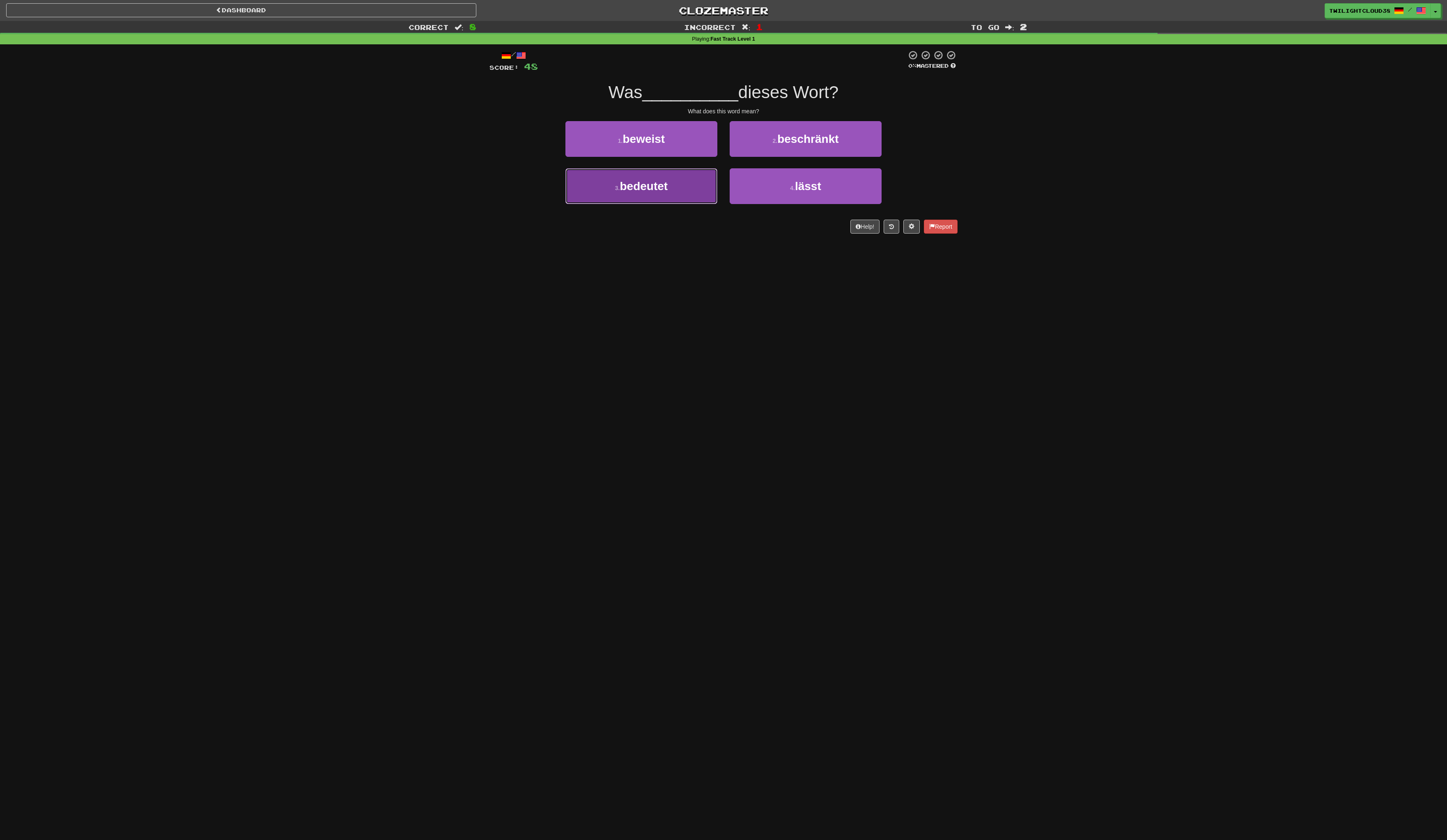
click at [674, 190] on button "3 . bedeutet" at bounding box center [641, 186] width 152 height 36
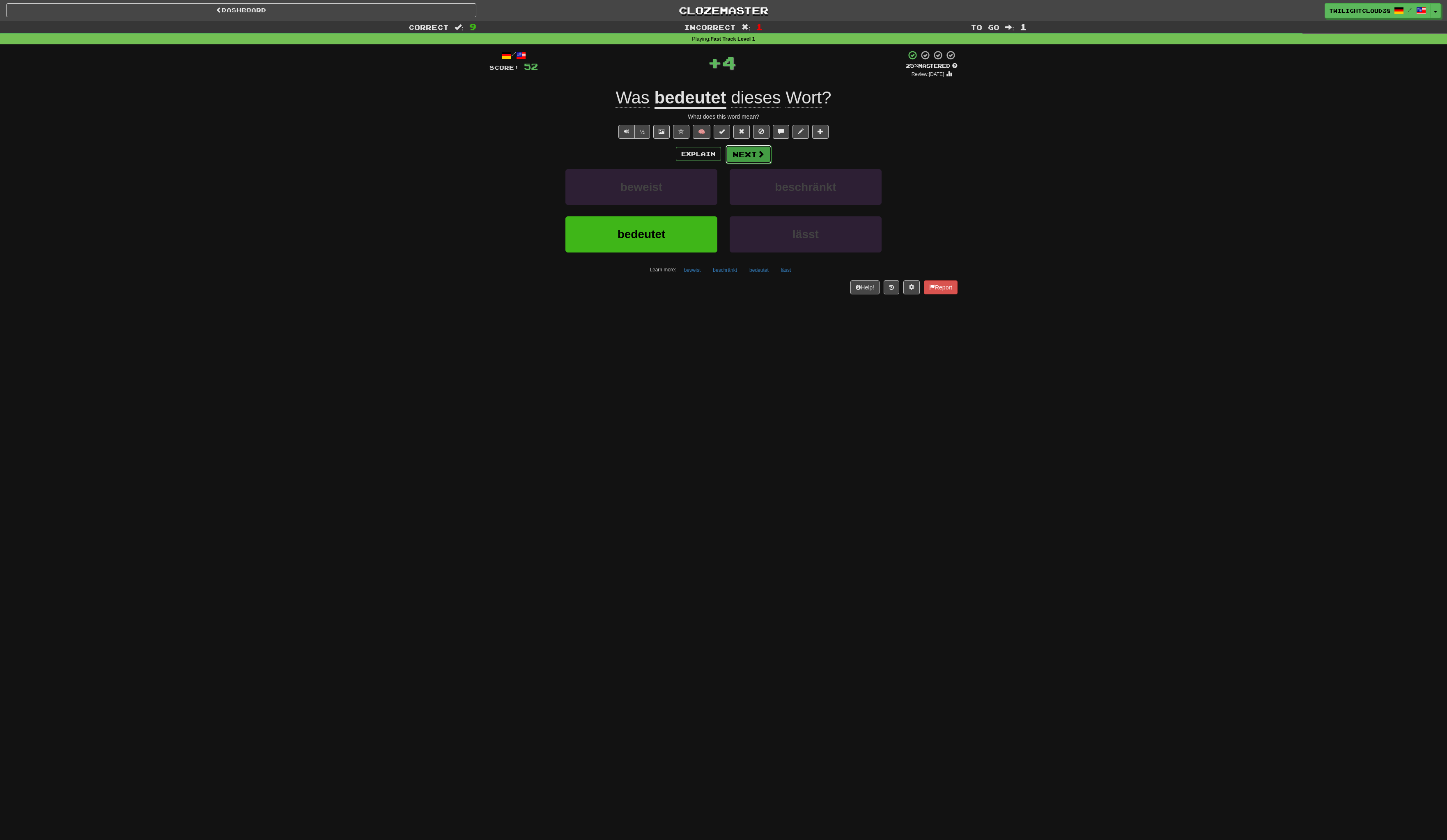
click at [751, 157] on button "Next" at bounding box center [749, 154] width 46 height 19
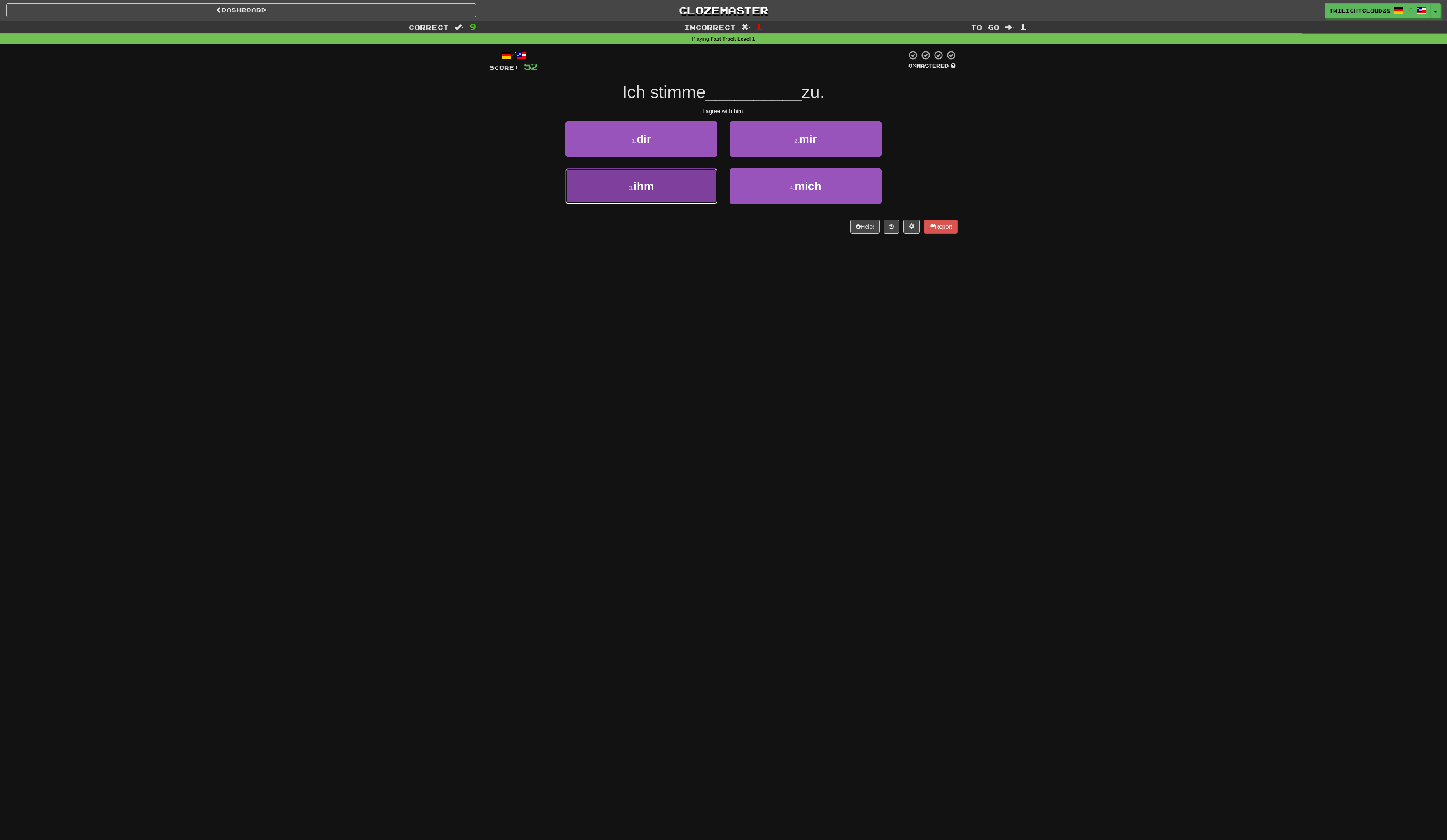
click at [640, 200] on button "3 . ihm" at bounding box center [641, 186] width 152 height 36
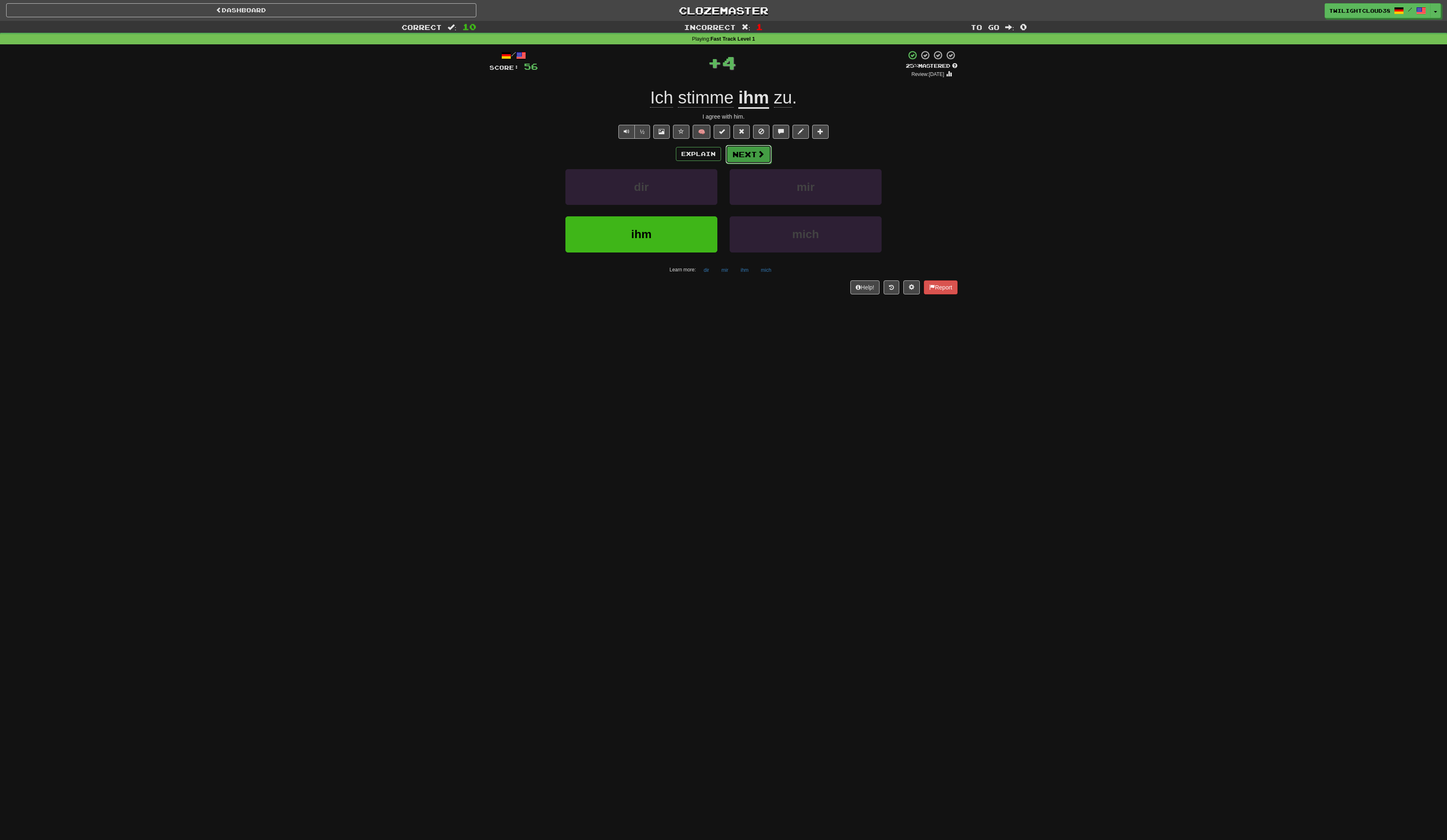
click at [751, 152] on button "Next" at bounding box center [749, 154] width 46 height 19
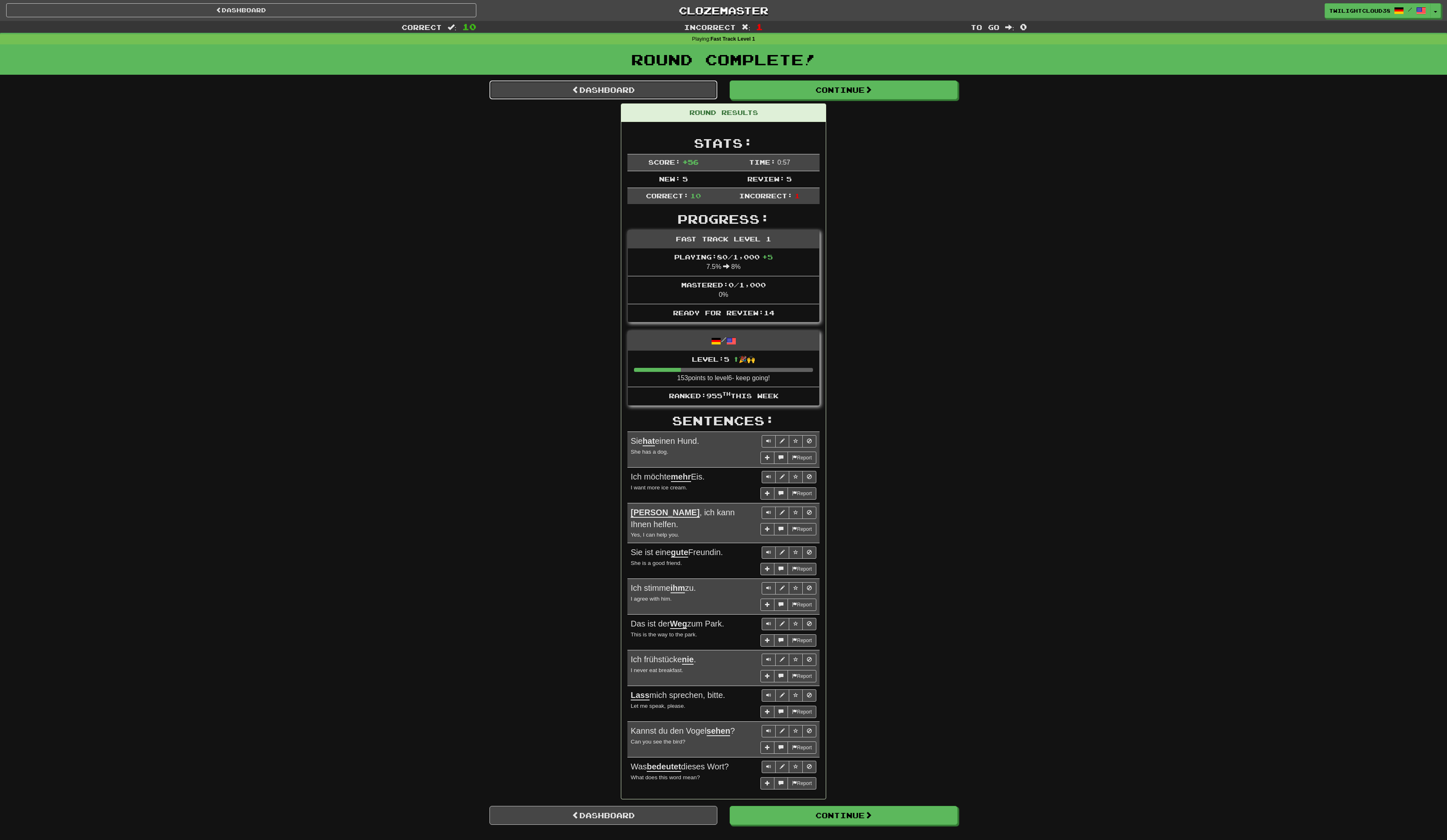
click at [624, 91] on link "Dashboard" at bounding box center [604, 90] width 228 height 19
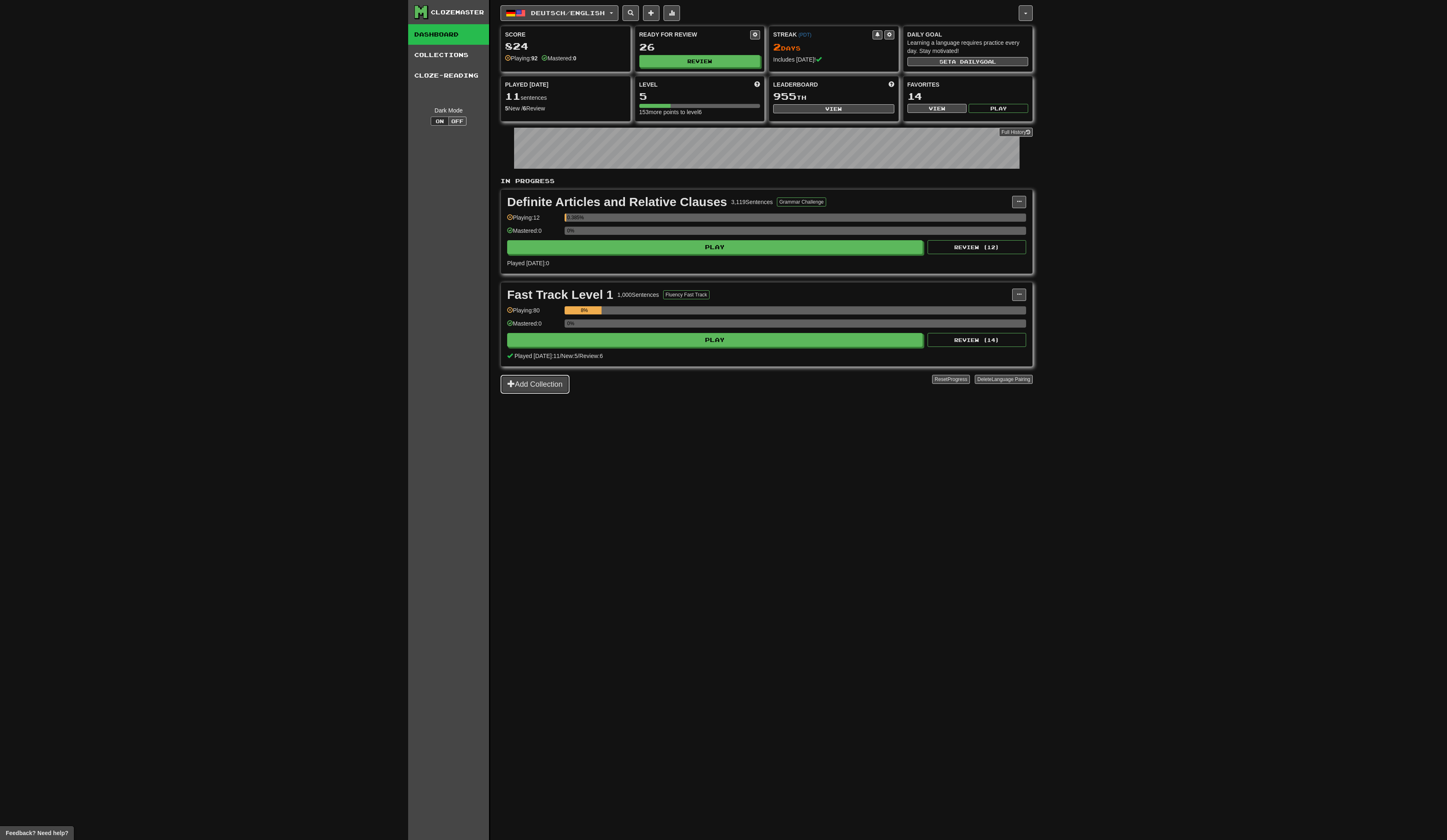
click at [535, 384] on button "Add Collection" at bounding box center [535, 384] width 69 height 19
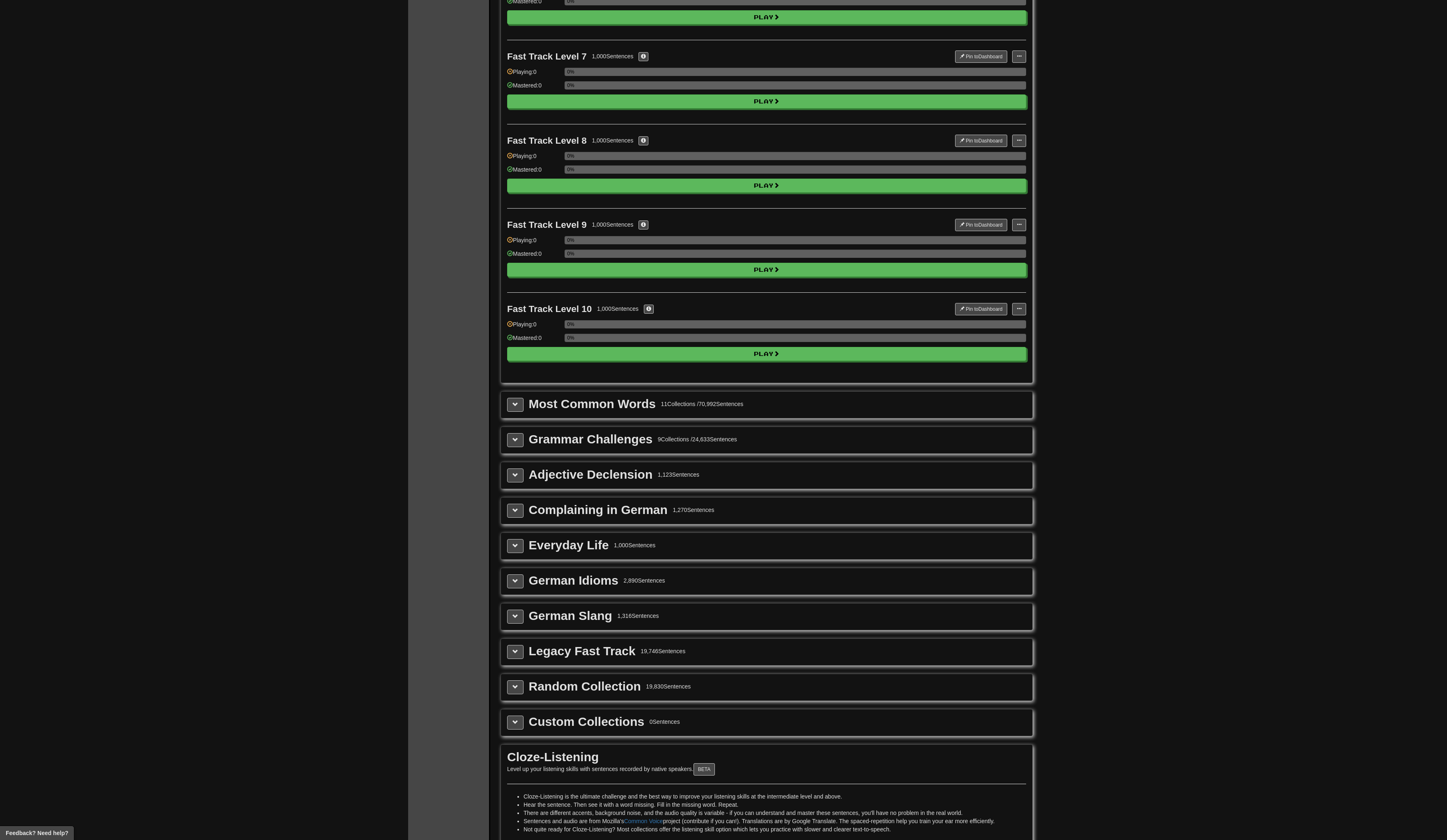
scroll to position [579, 0]
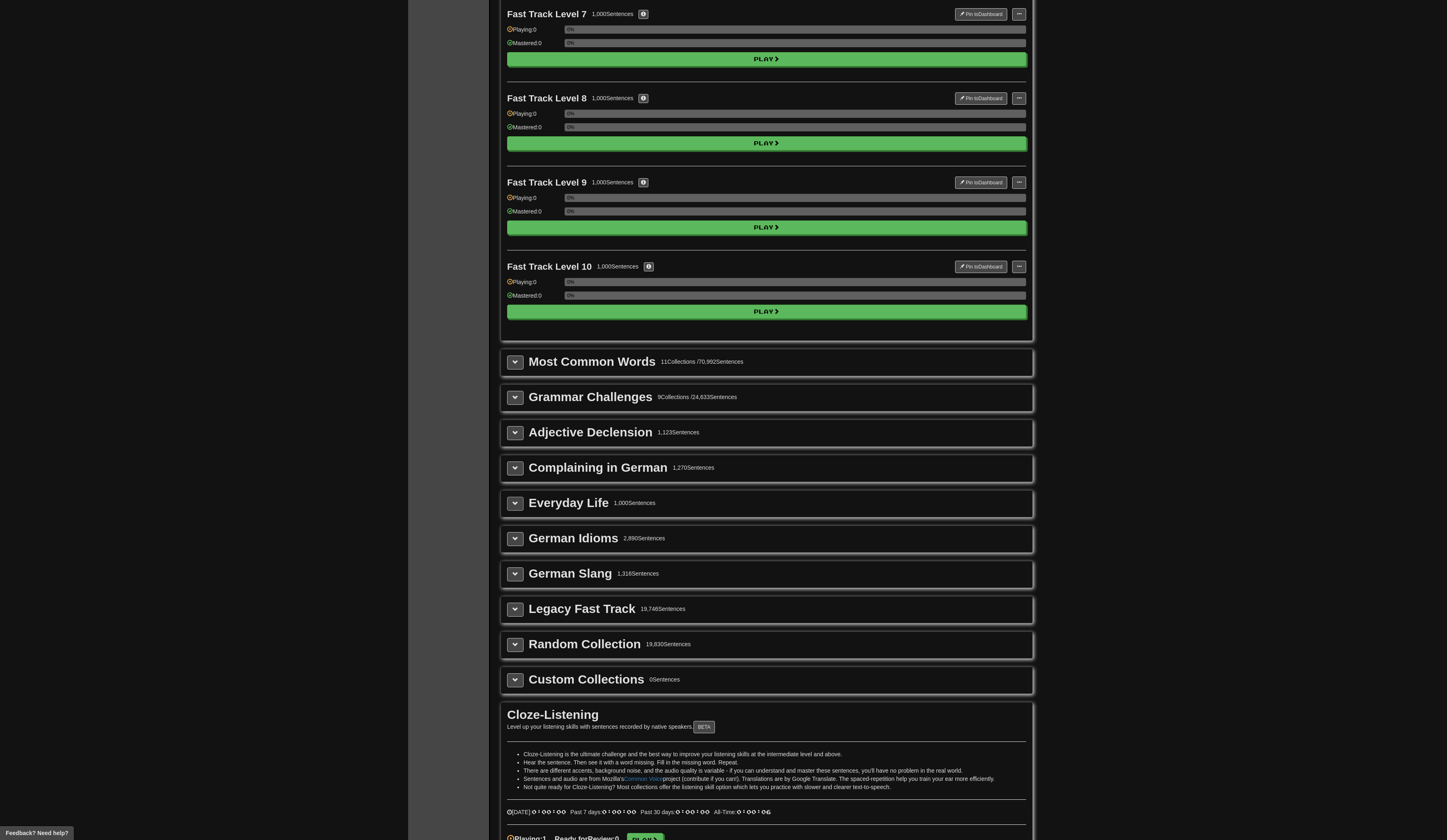
click at [523, 503] on div "Everyday Life 1,000 Sentences" at bounding box center [767, 504] width 519 height 14
click at [518, 504] on button at bounding box center [515, 504] width 16 height 14
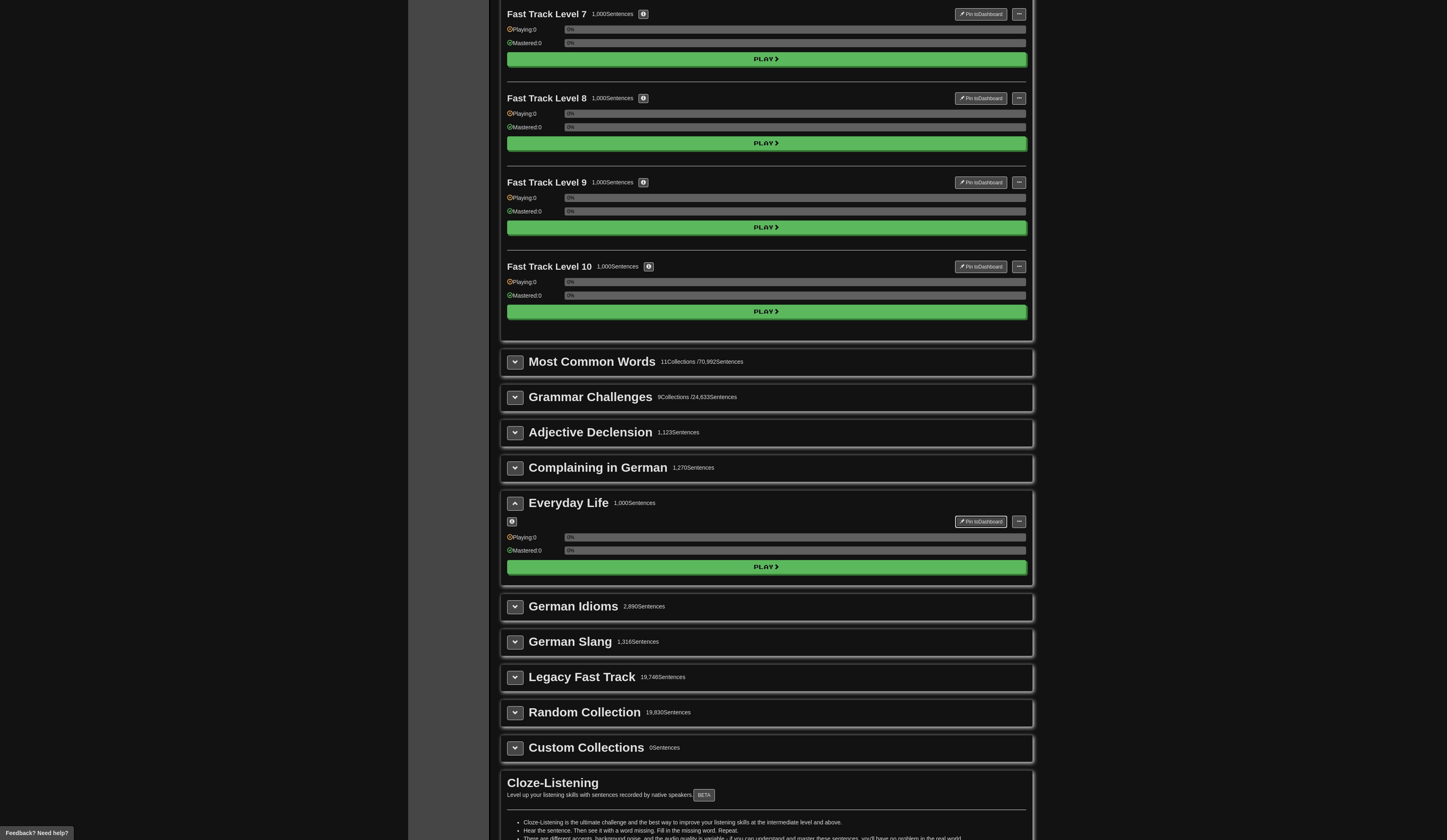
click at [982, 522] on button "Pin to Dashboard" at bounding box center [981, 522] width 52 height 12
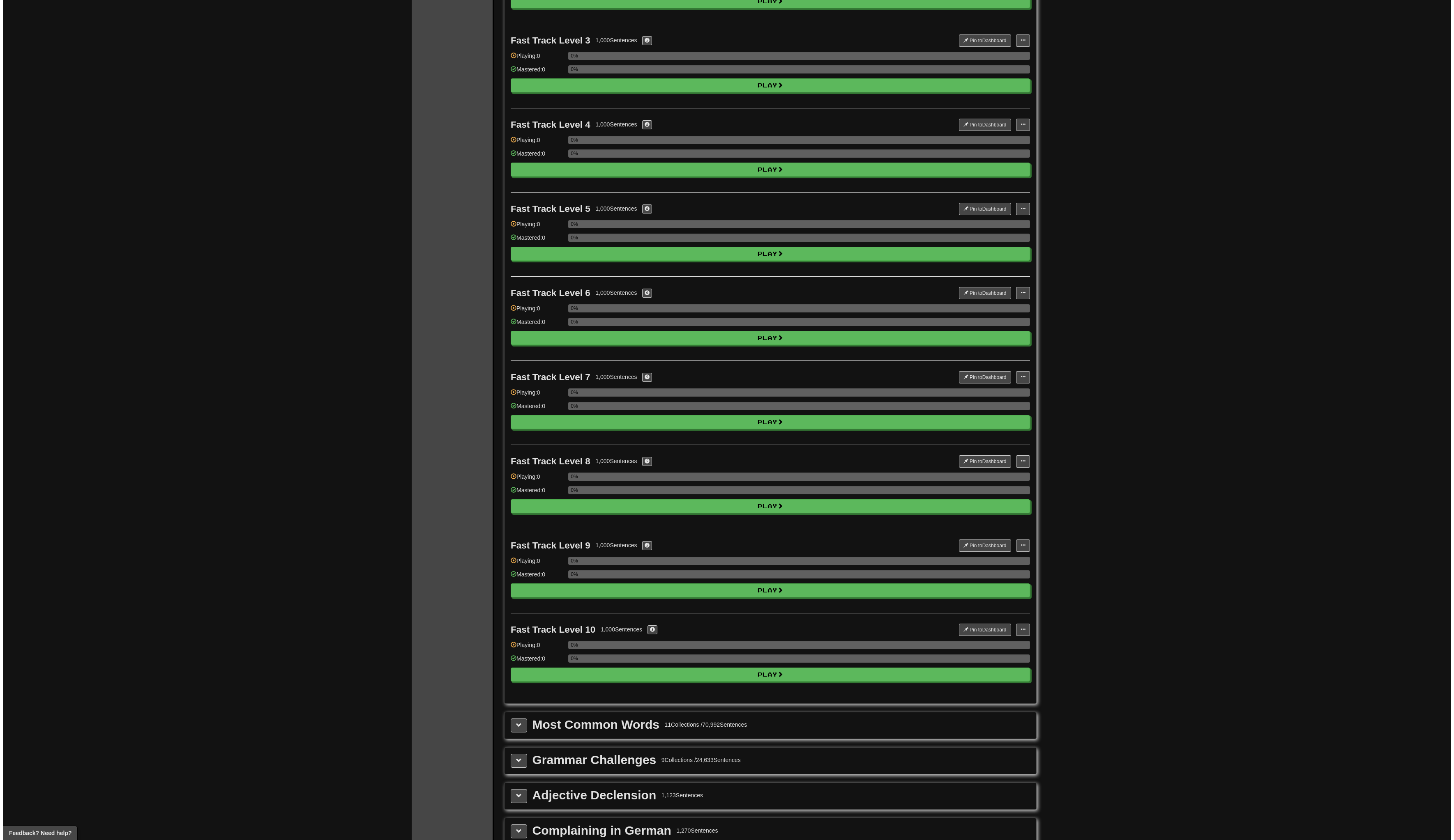
scroll to position [0, 0]
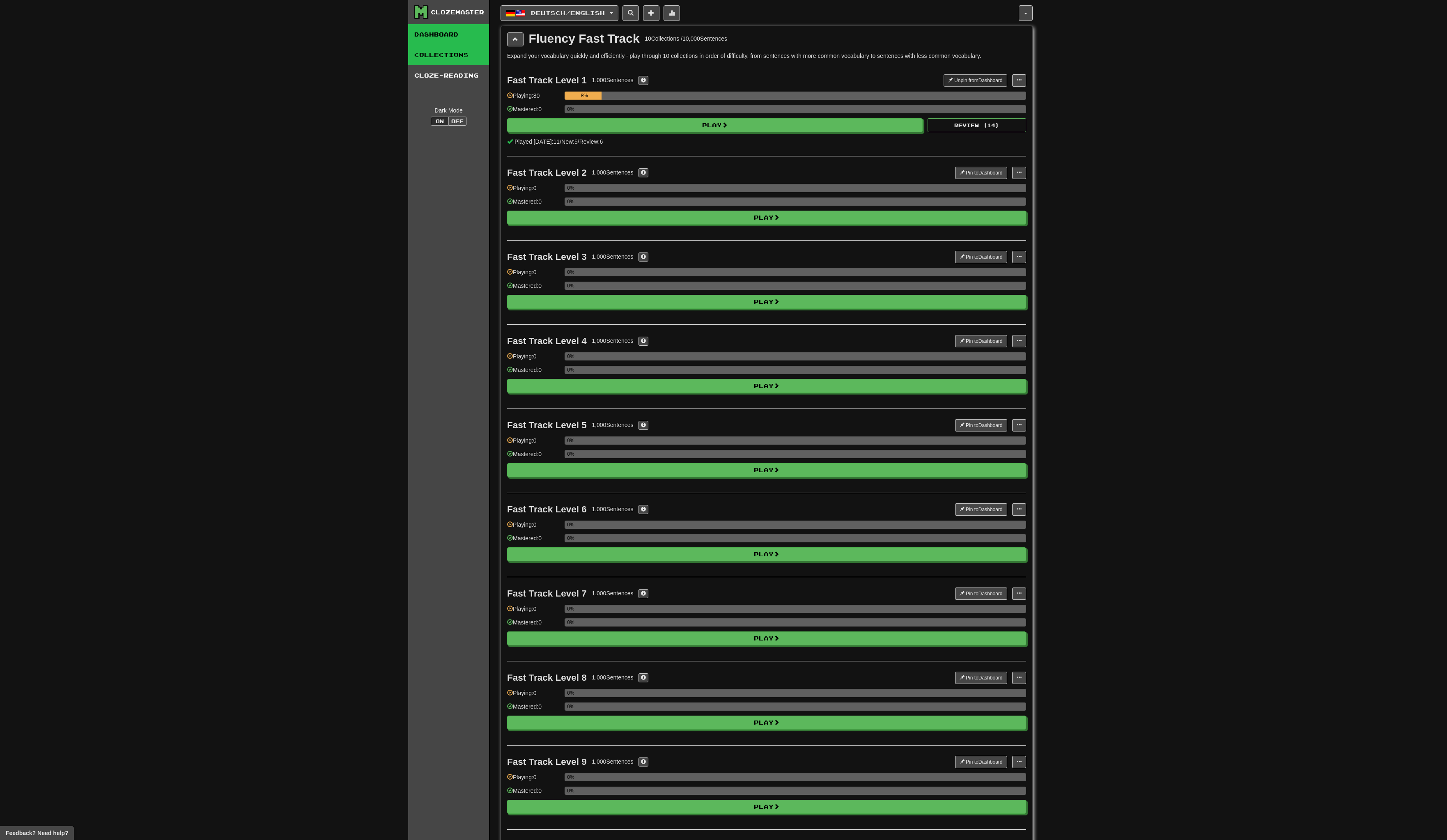
click at [452, 35] on link "Dashboard" at bounding box center [448, 34] width 81 height 20
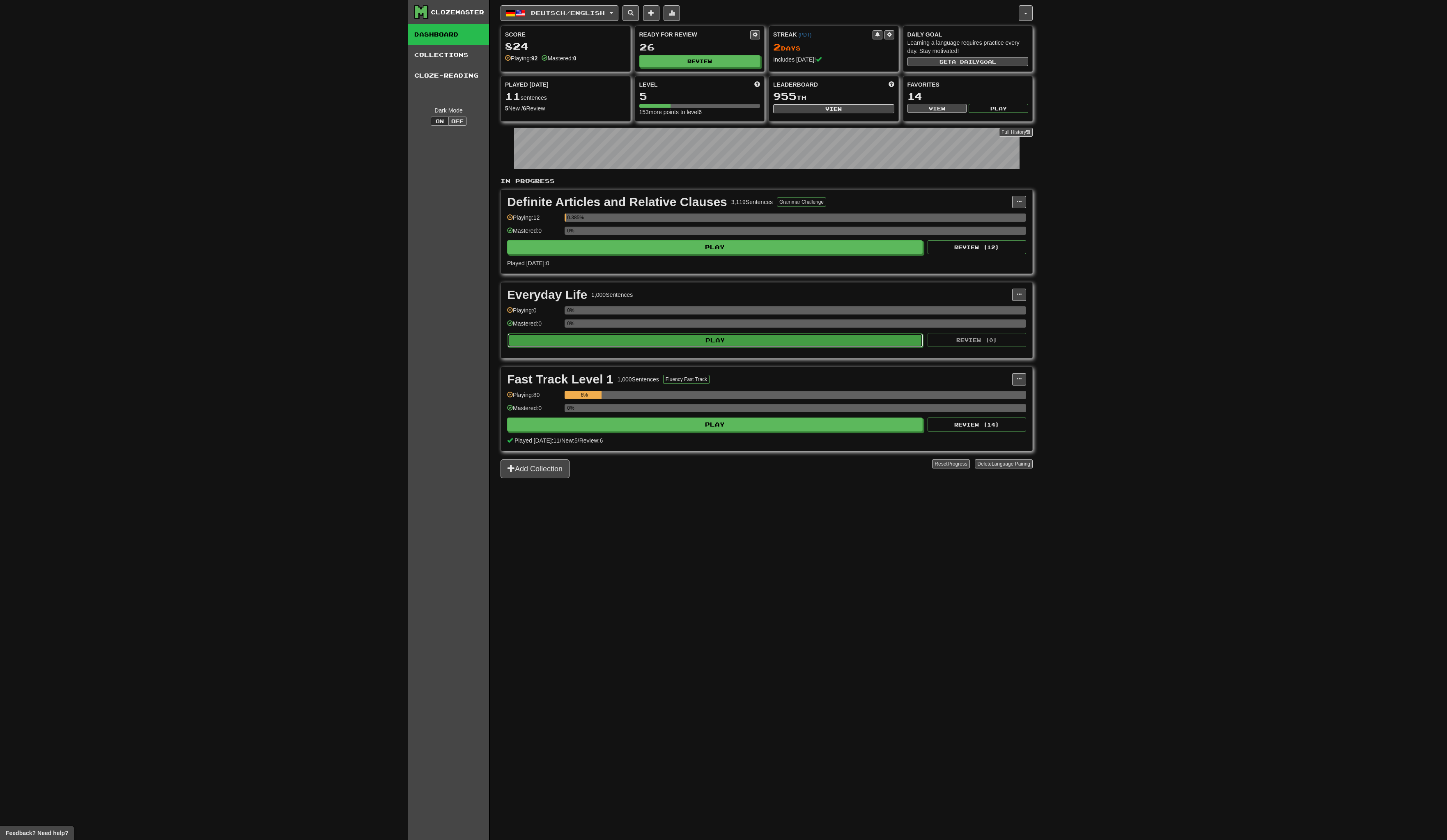
click at [826, 340] on button "Play" at bounding box center [715, 340] width 416 height 14
select select "**"
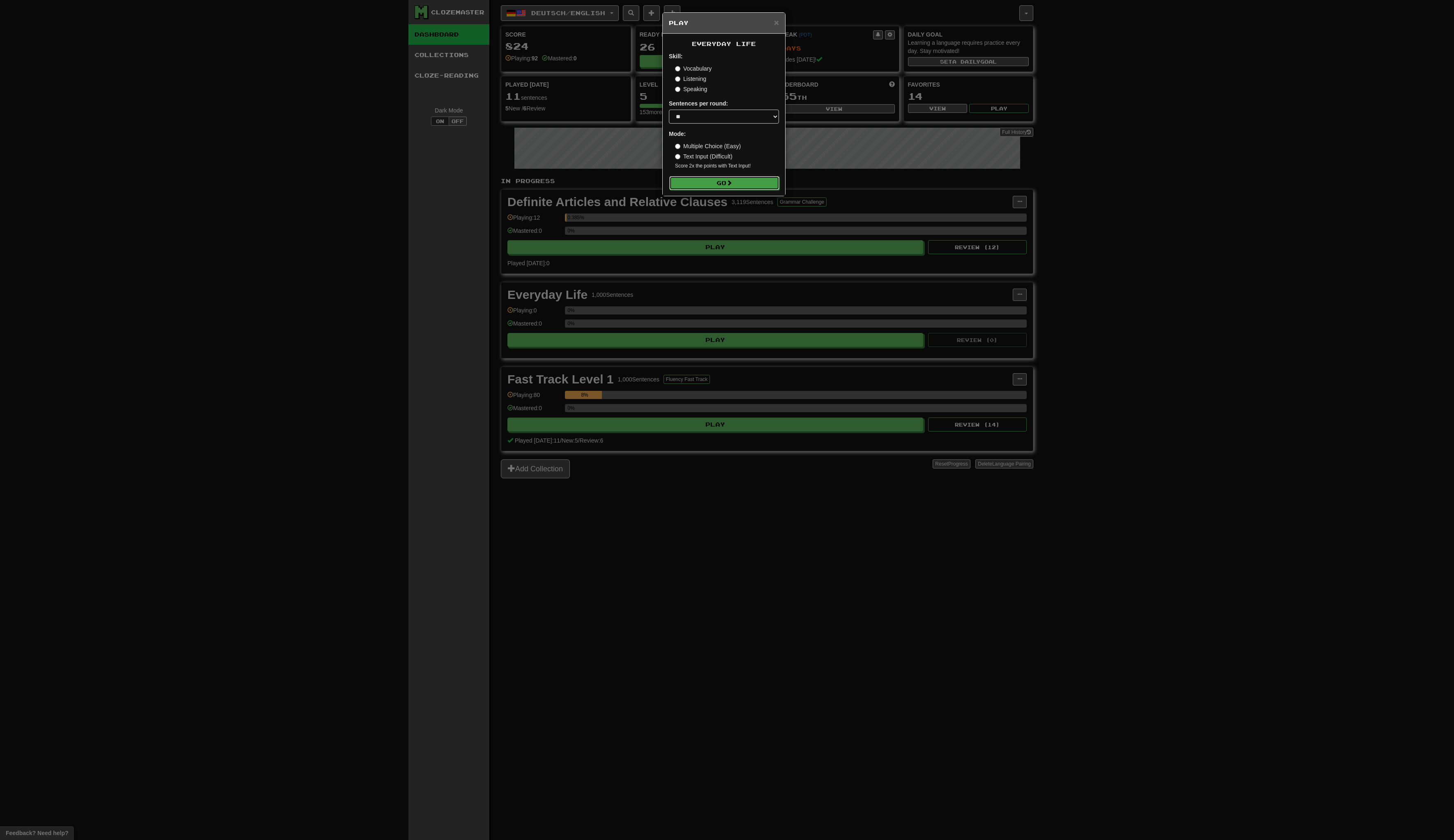
click at [724, 183] on button "Go" at bounding box center [724, 183] width 110 height 14
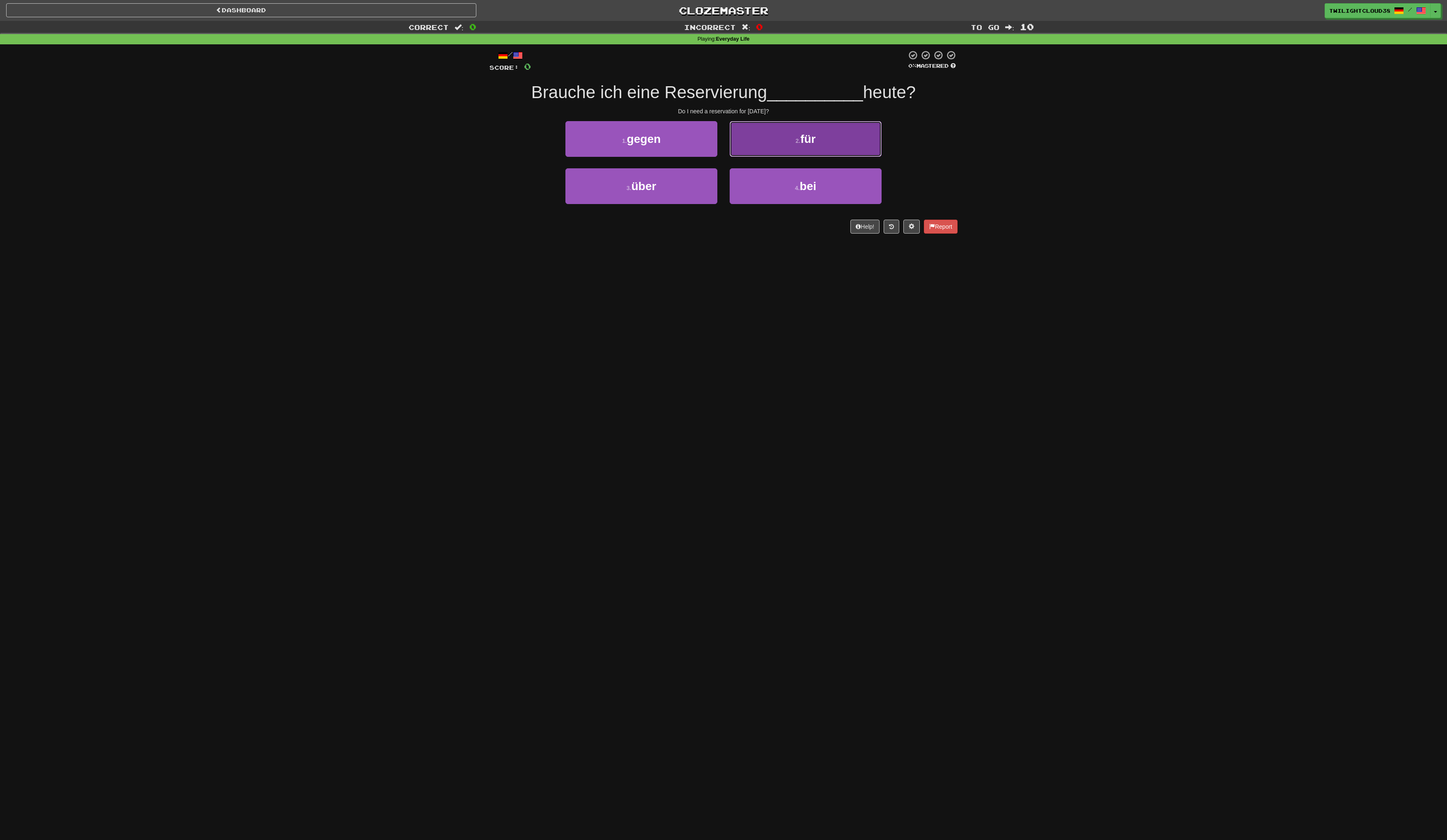
click at [753, 140] on button "2 . für" at bounding box center [805, 139] width 152 height 36
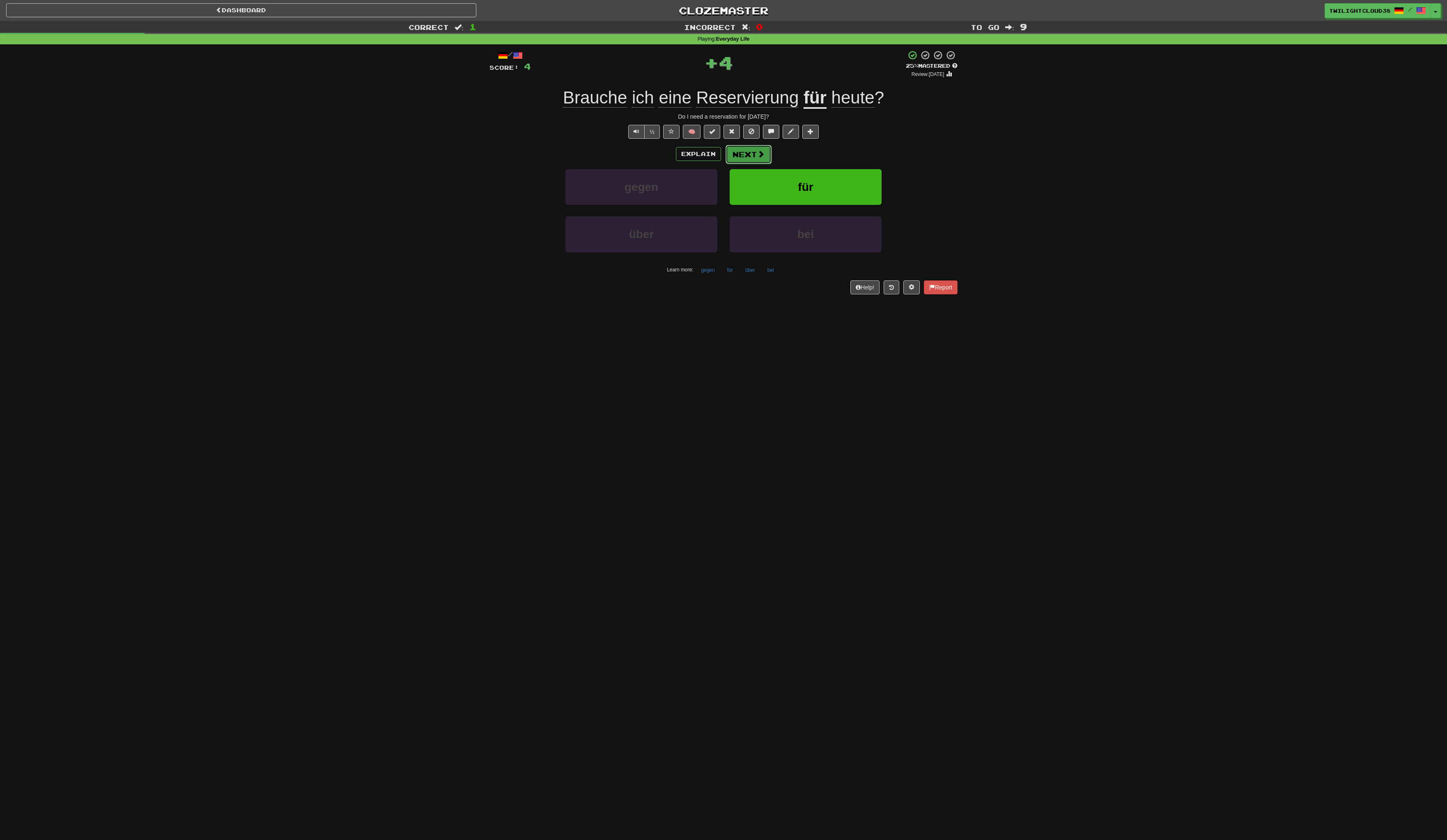
click at [745, 154] on button "Next" at bounding box center [749, 154] width 46 height 19
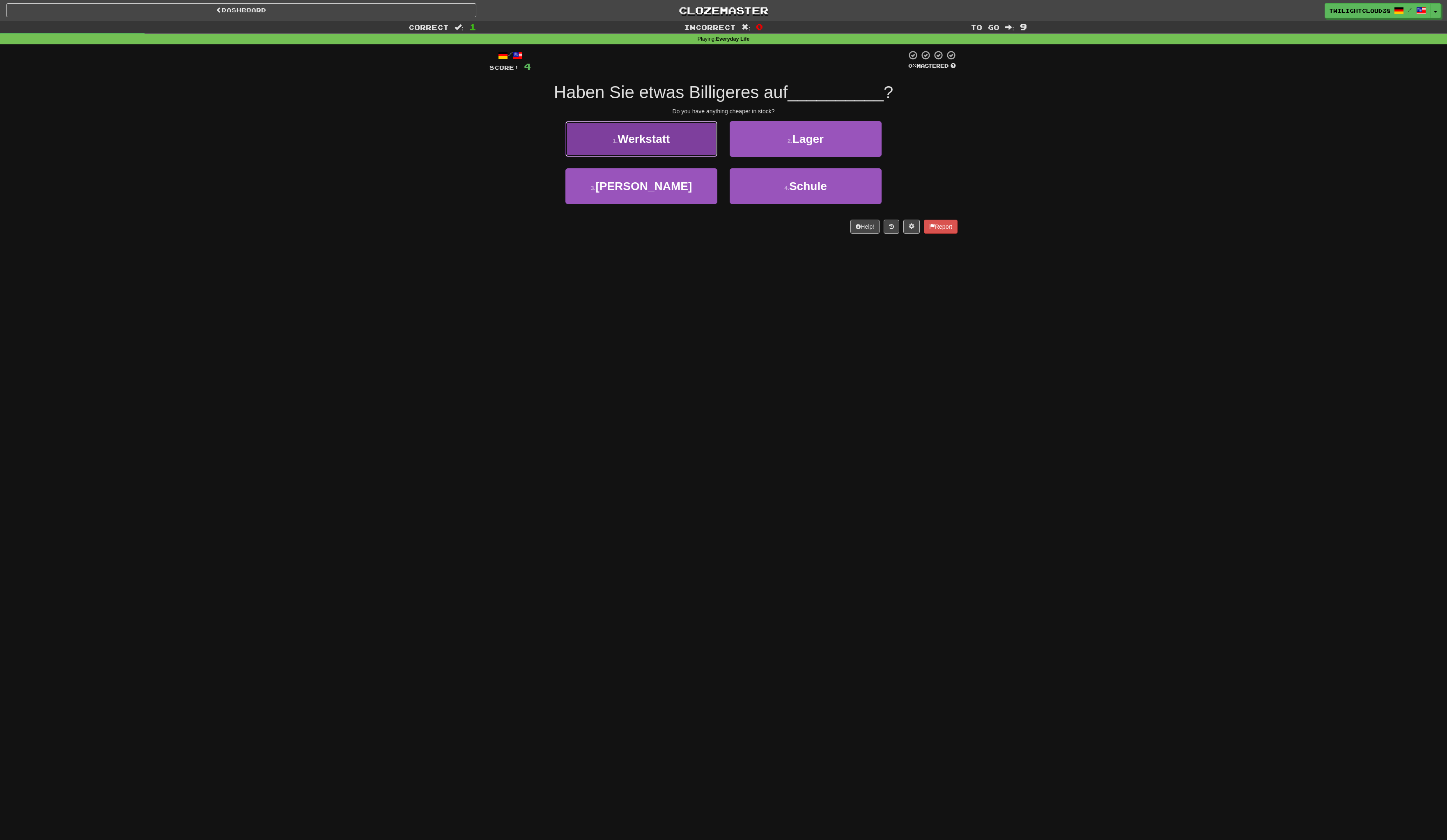
click at [672, 147] on button "1 . Werkstatt" at bounding box center [641, 139] width 152 height 36
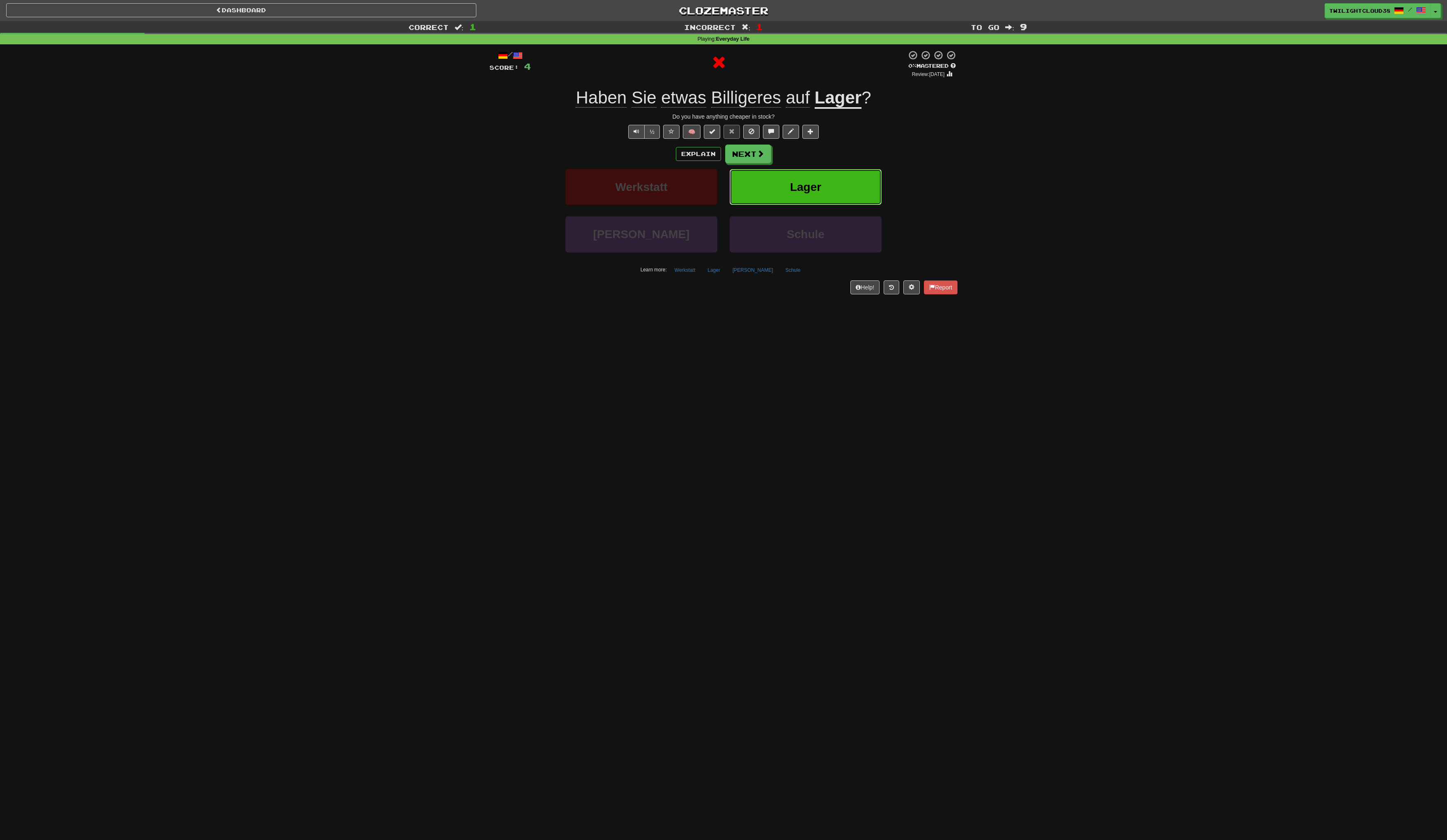
click at [790, 184] on span "Lager" at bounding box center [805, 187] width 31 height 13
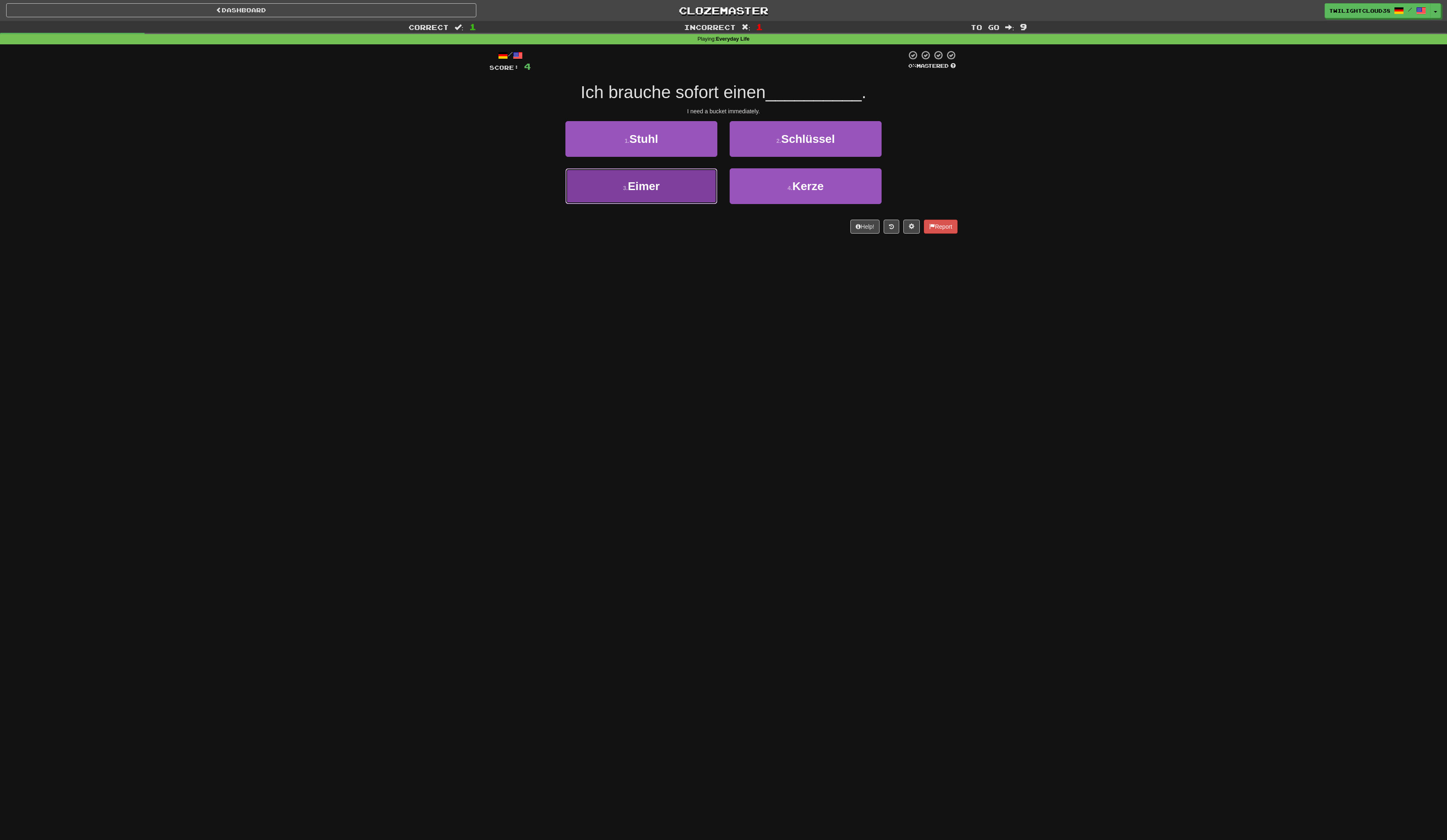
click at [707, 184] on button "3 . Eimer" at bounding box center [641, 186] width 152 height 36
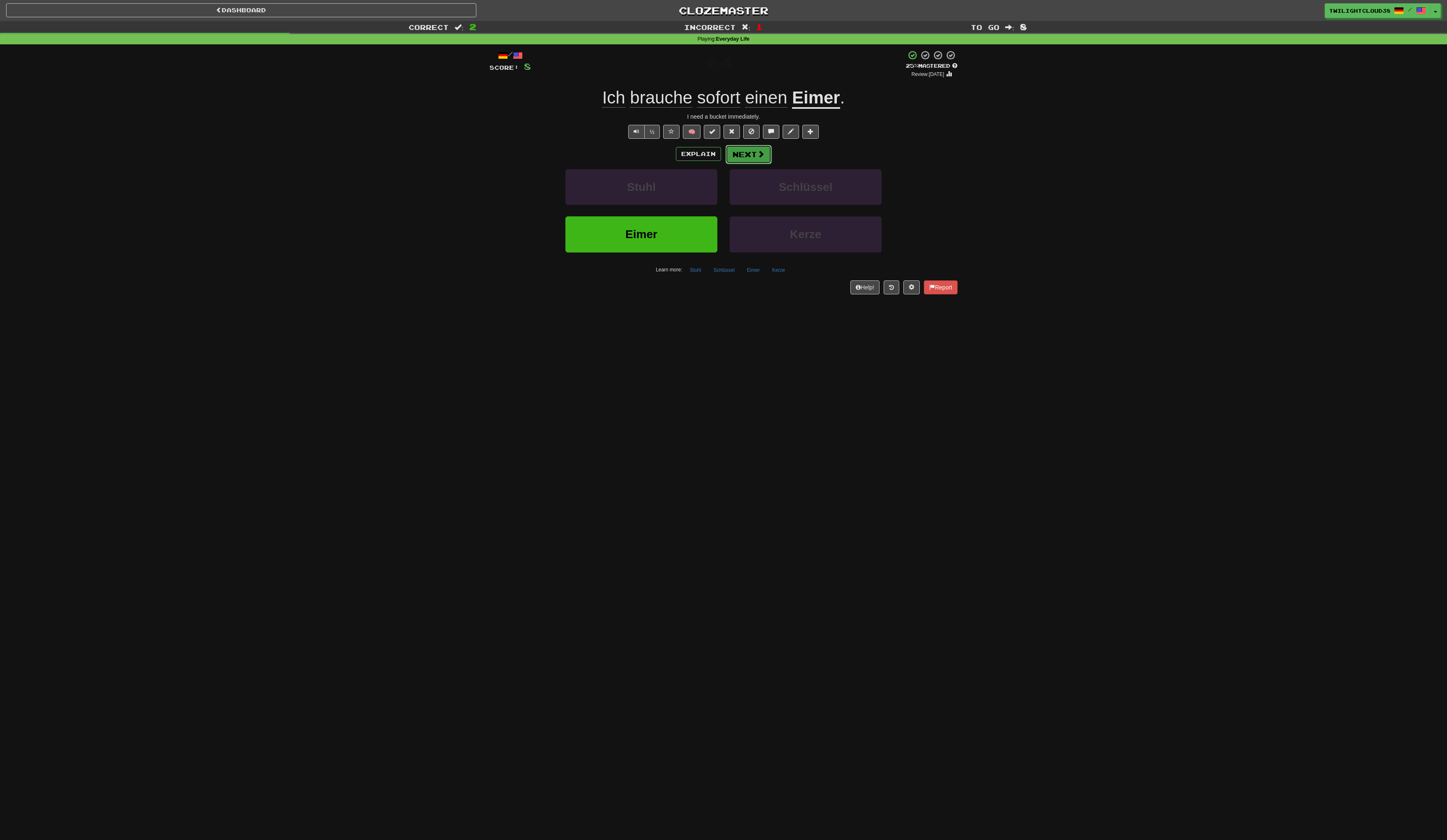
click at [750, 157] on button "Next" at bounding box center [749, 154] width 46 height 19
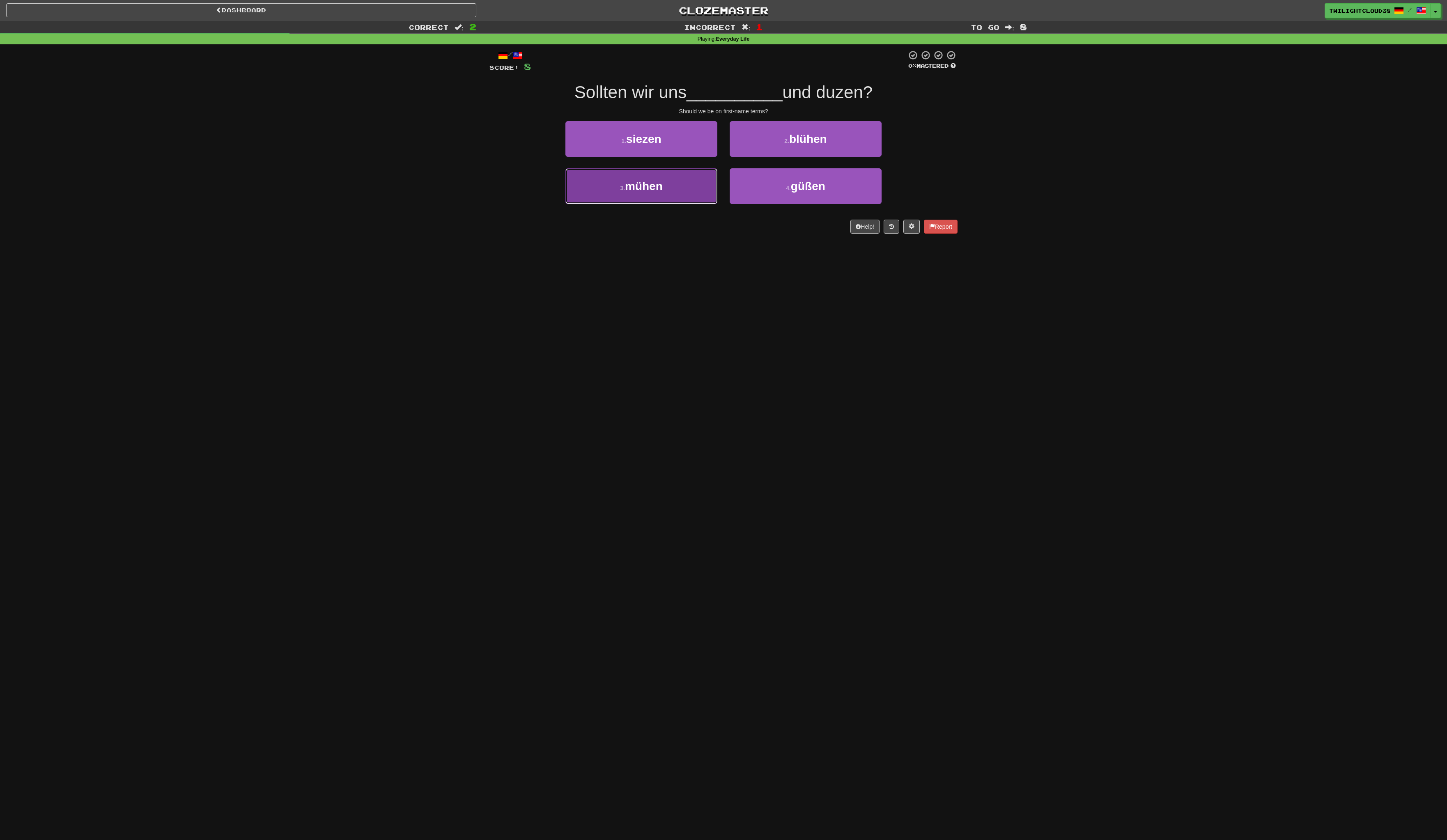
click at [685, 181] on button "3 . mühen" at bounding box center [641, 186] width 152 height 36
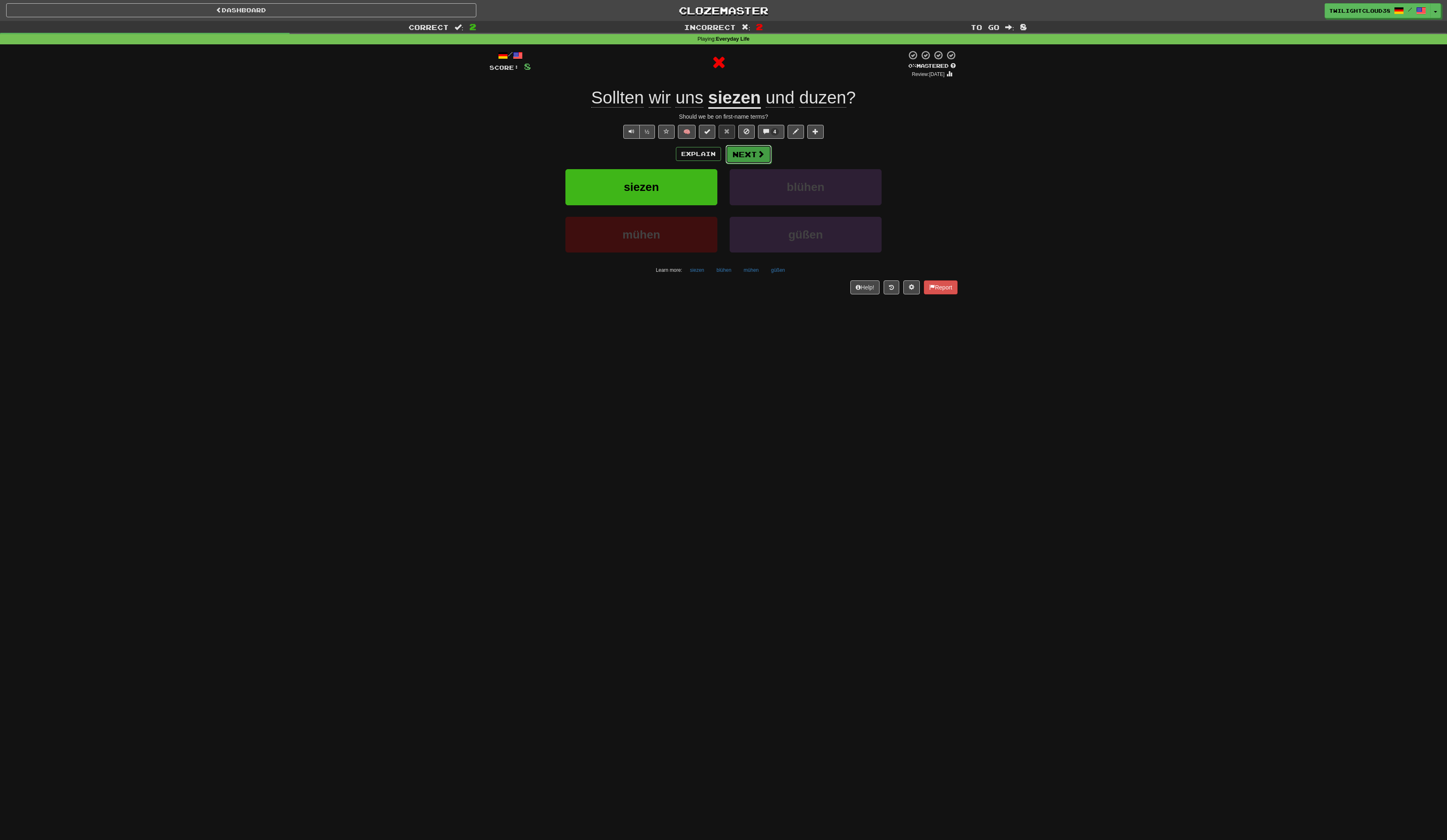
click at [751, 157] on button "Next" at bounding box center [749, 154] width 46 height 19
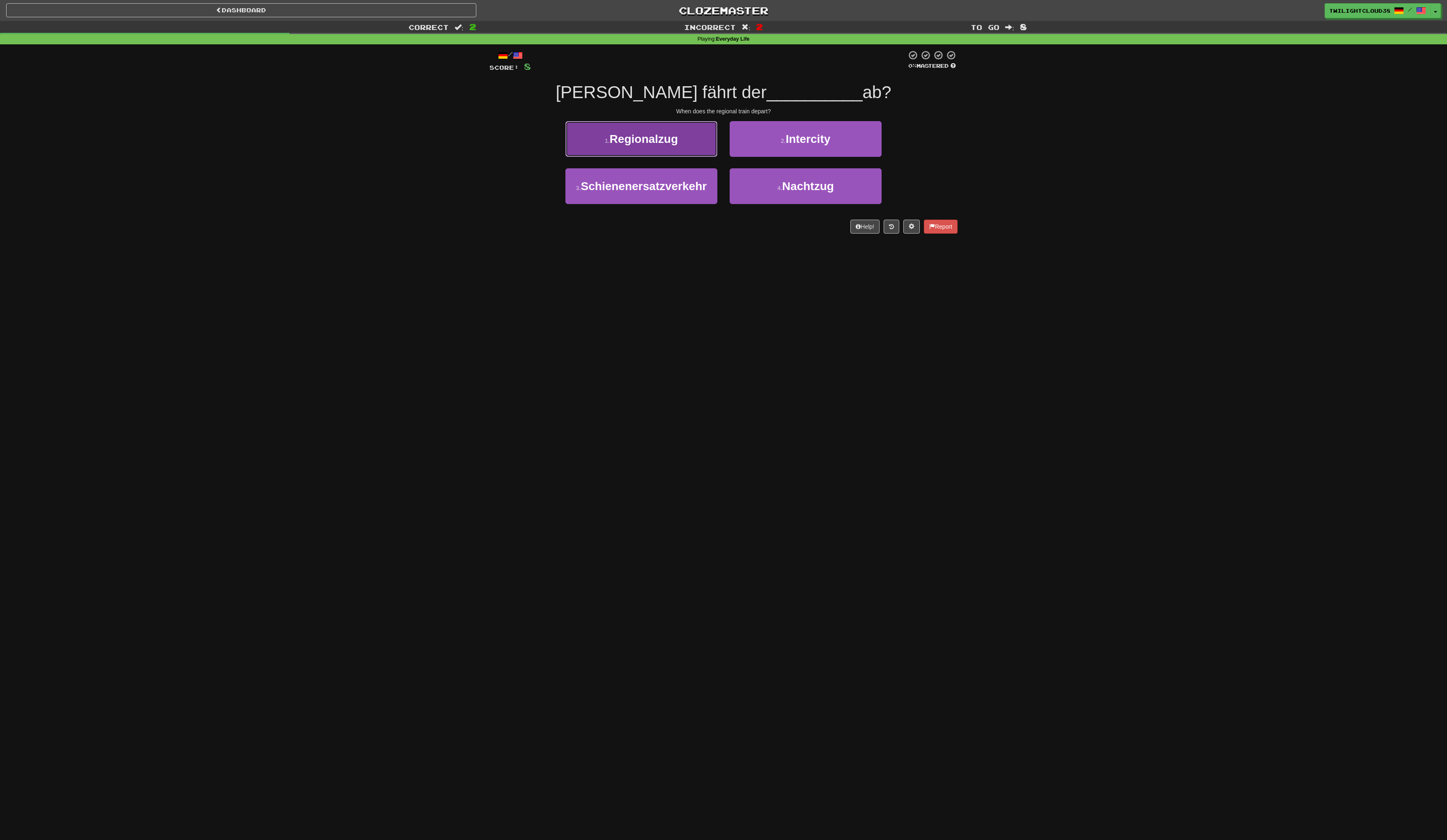
click at [679, 135] on button "1 . Regionalzug" at bounding box center [641, 139] width 152 height 36
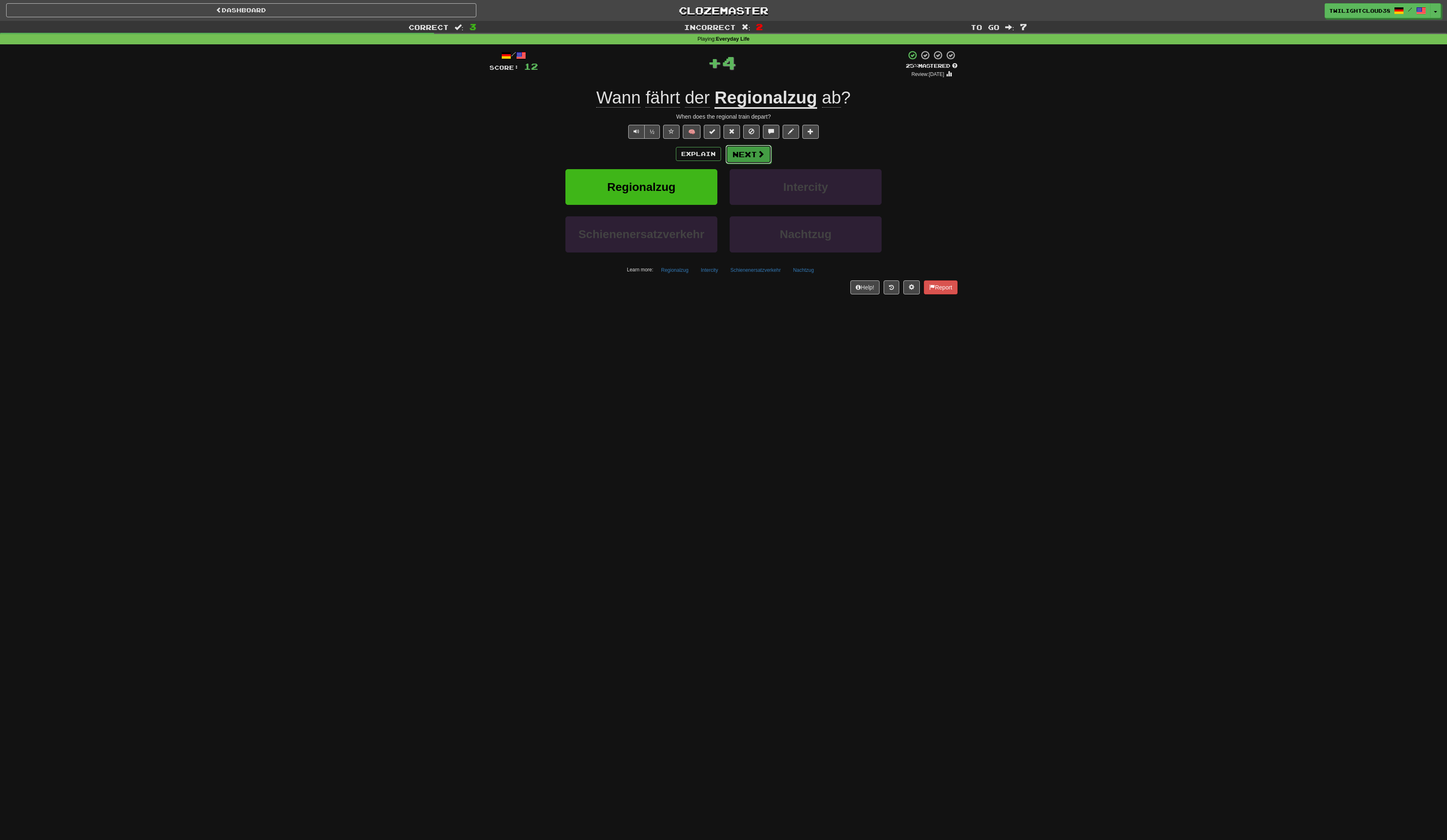
click at [746, 156] on button "Next" at bounding box center [749, 154] width 46 height 19
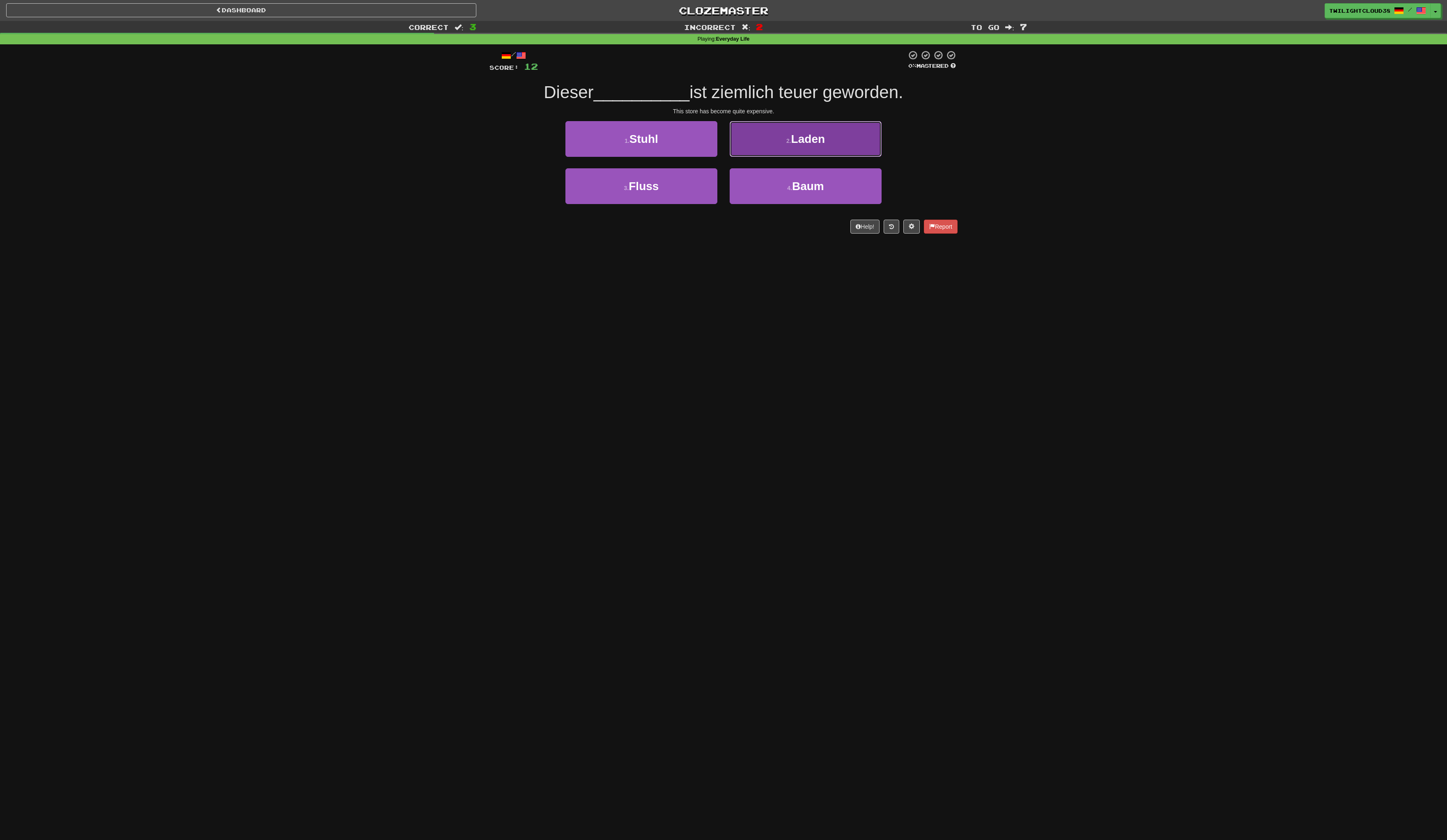
click at [784, 148] on button "2 . Laden" at bounding box center [805, 139] width 152 height 36
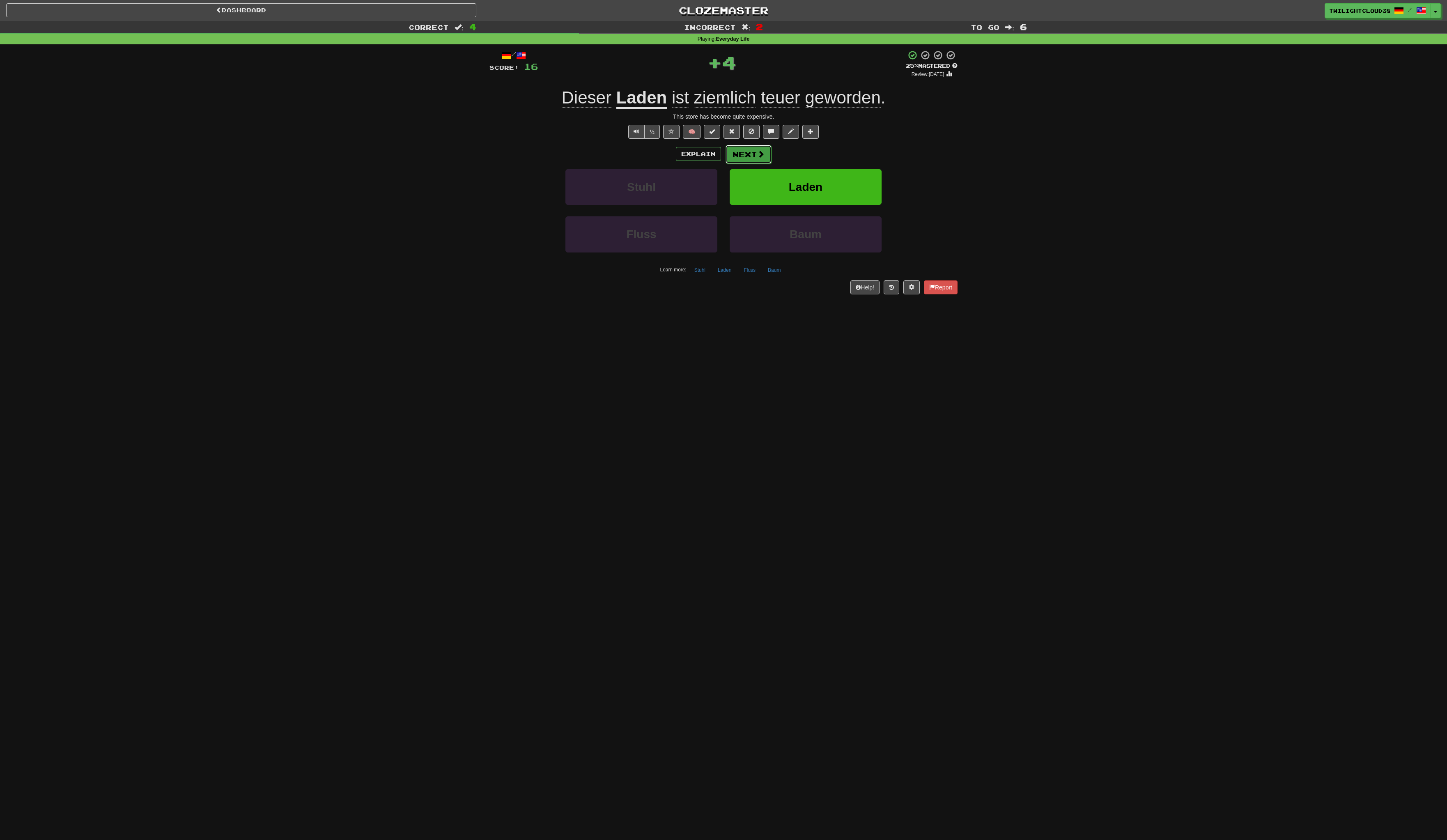
click at [736, 155] on button "Next" at bounding box center [749, 154] width 46 height 19
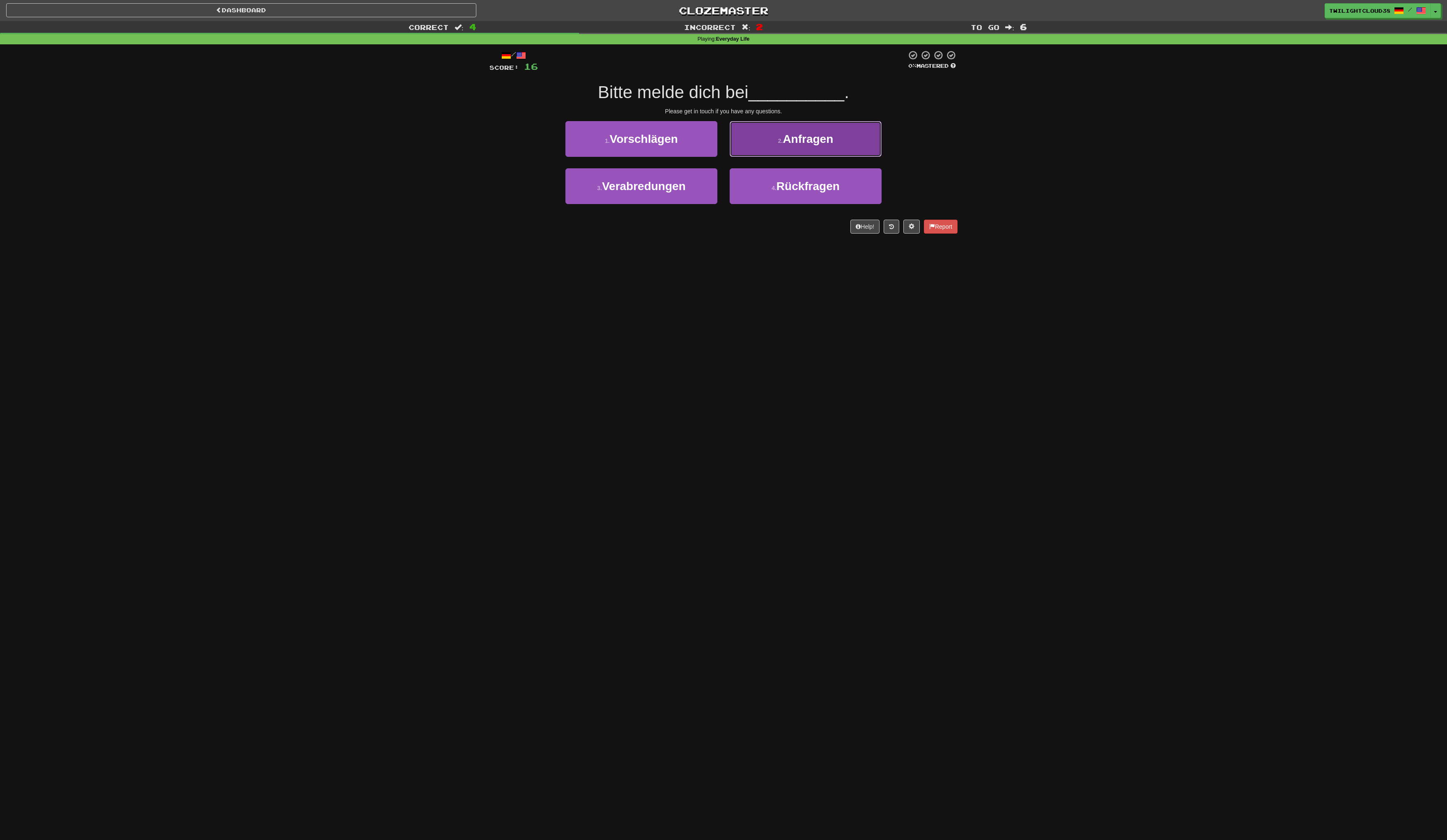
click at [781, 144] on button "2 . Anfragen" at bounding box center [805, 139] width 152 height 36
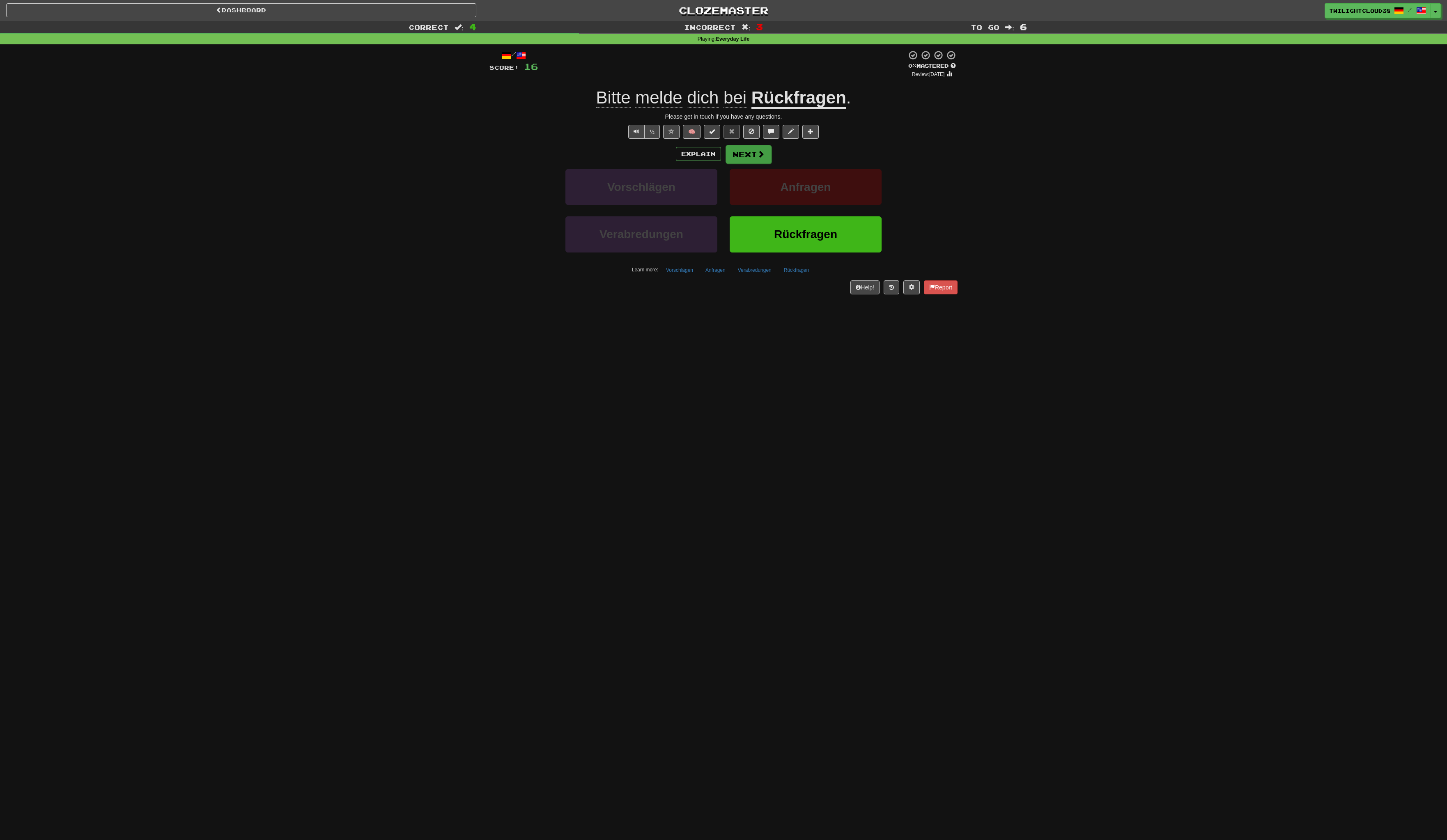
click at [767, 155] on div "Explain Next" at bounding box center [724, 153] width 468 height 19
click at [745, 153] on button "Next" at bounding box center [749, 154] width 46 height 19
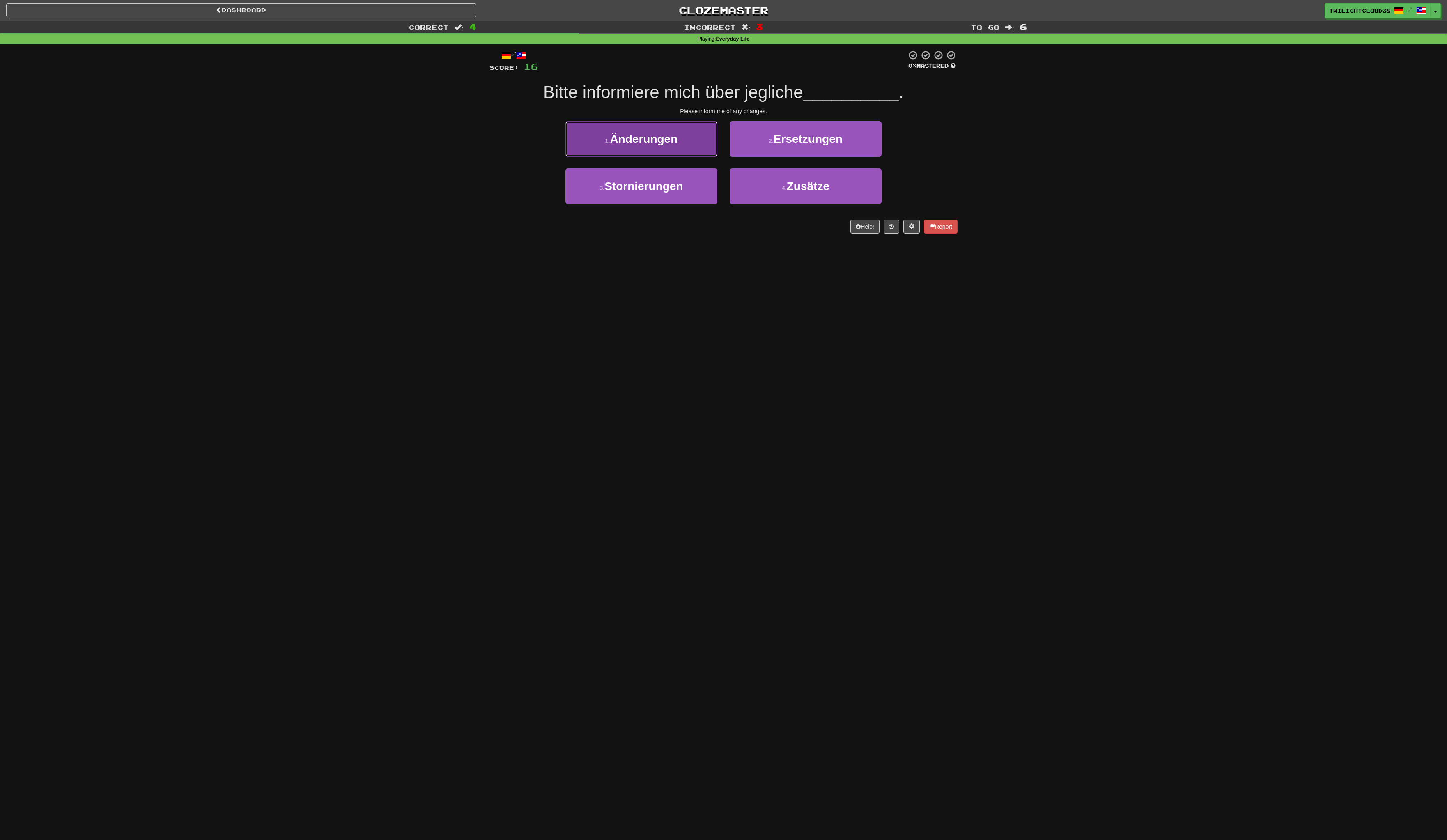
click at [666, 139] on span "Änderungen" at bounding box center [644, 139] width 68 height 13
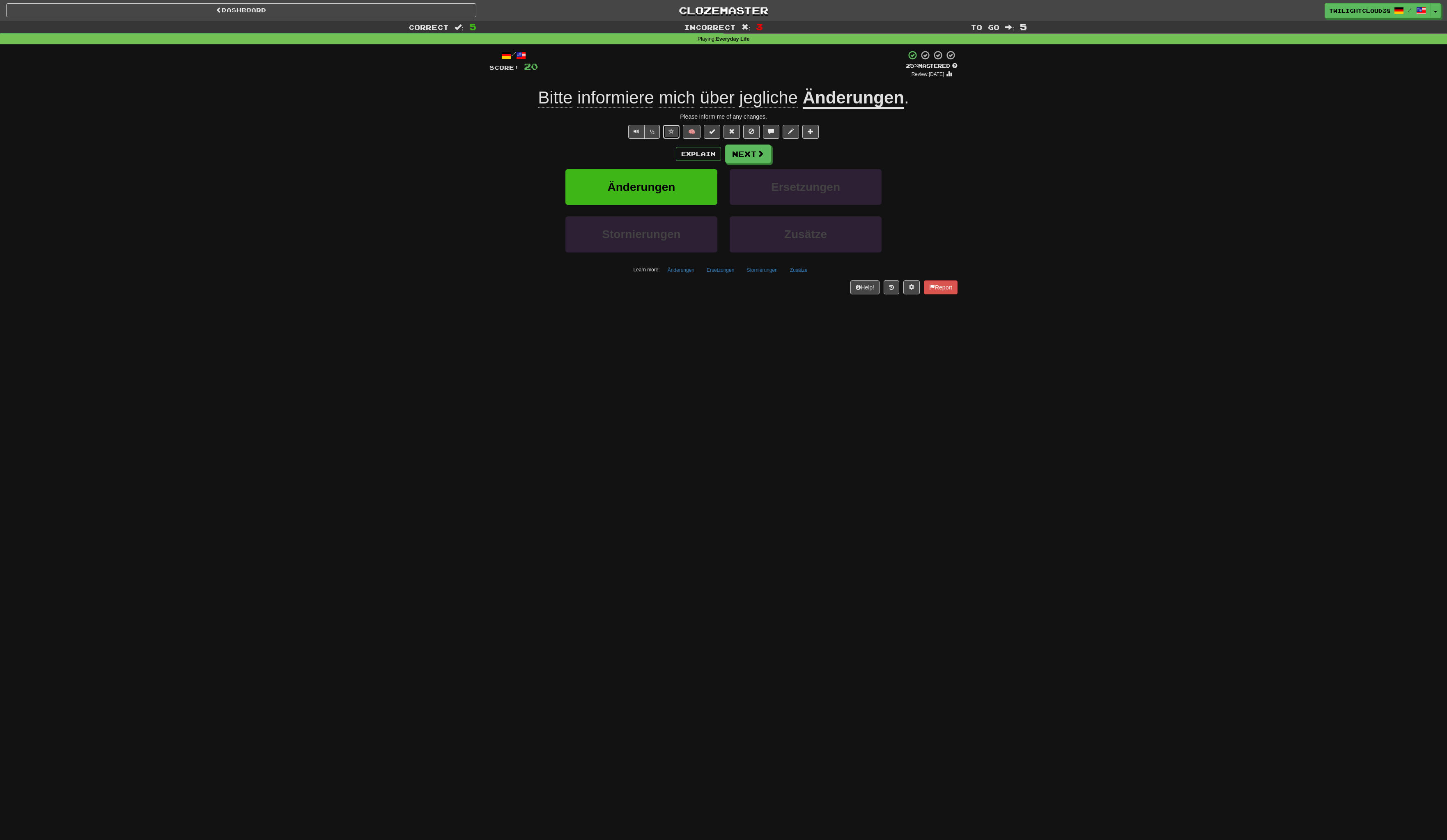
click at [672, 132] on span at bounding box center [671, 131] width 6 height 6
click at [749, 153] on button "Next" at bounding box center [749, 154] width 46 height 19
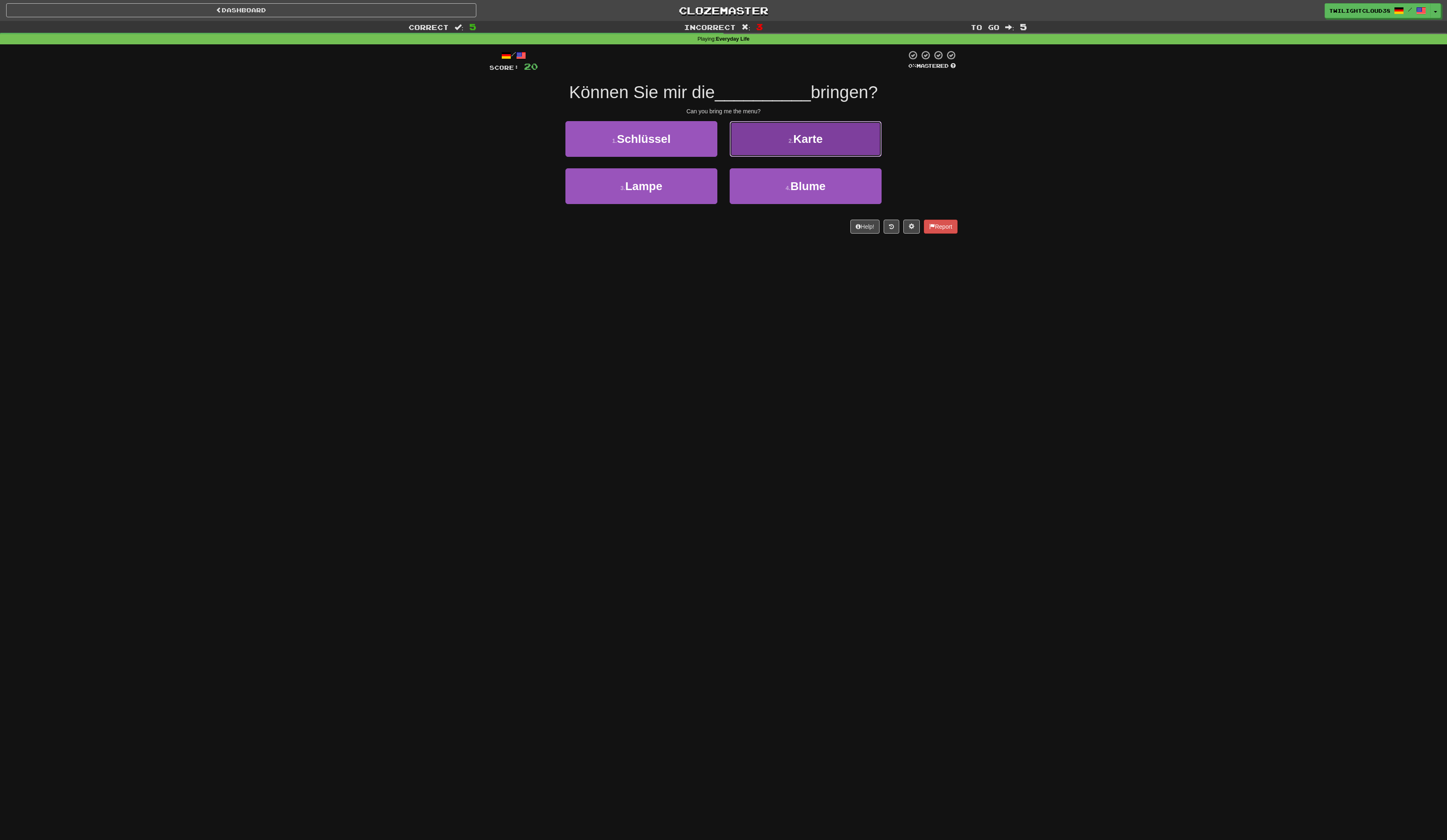
click at [788, 133] on button "2 . Karte" at bounding box center [805, 139] width 152 height 36
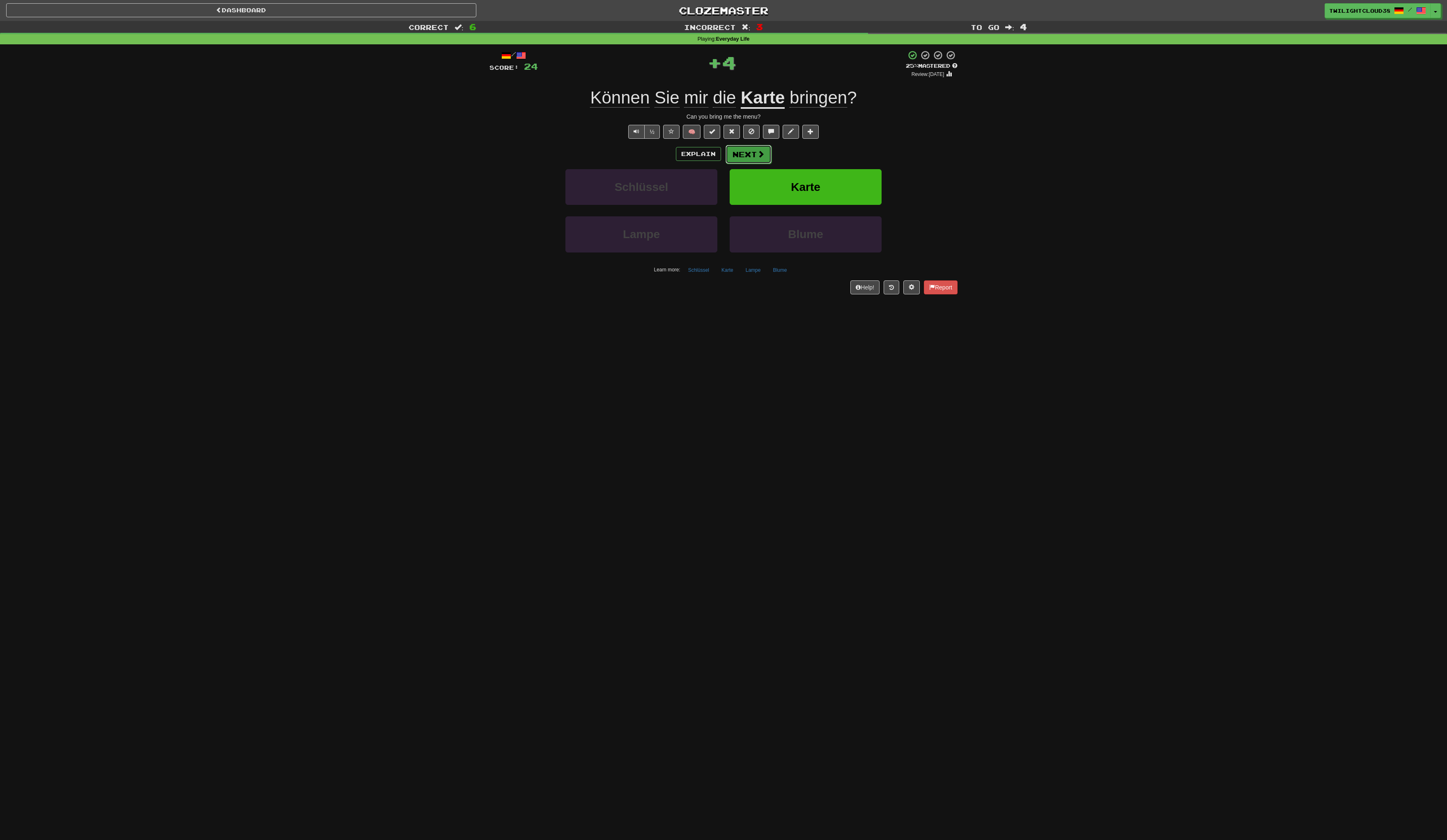
click at [747, 154] on button "Next" at bounding box center [749, 154] width 46 height 19
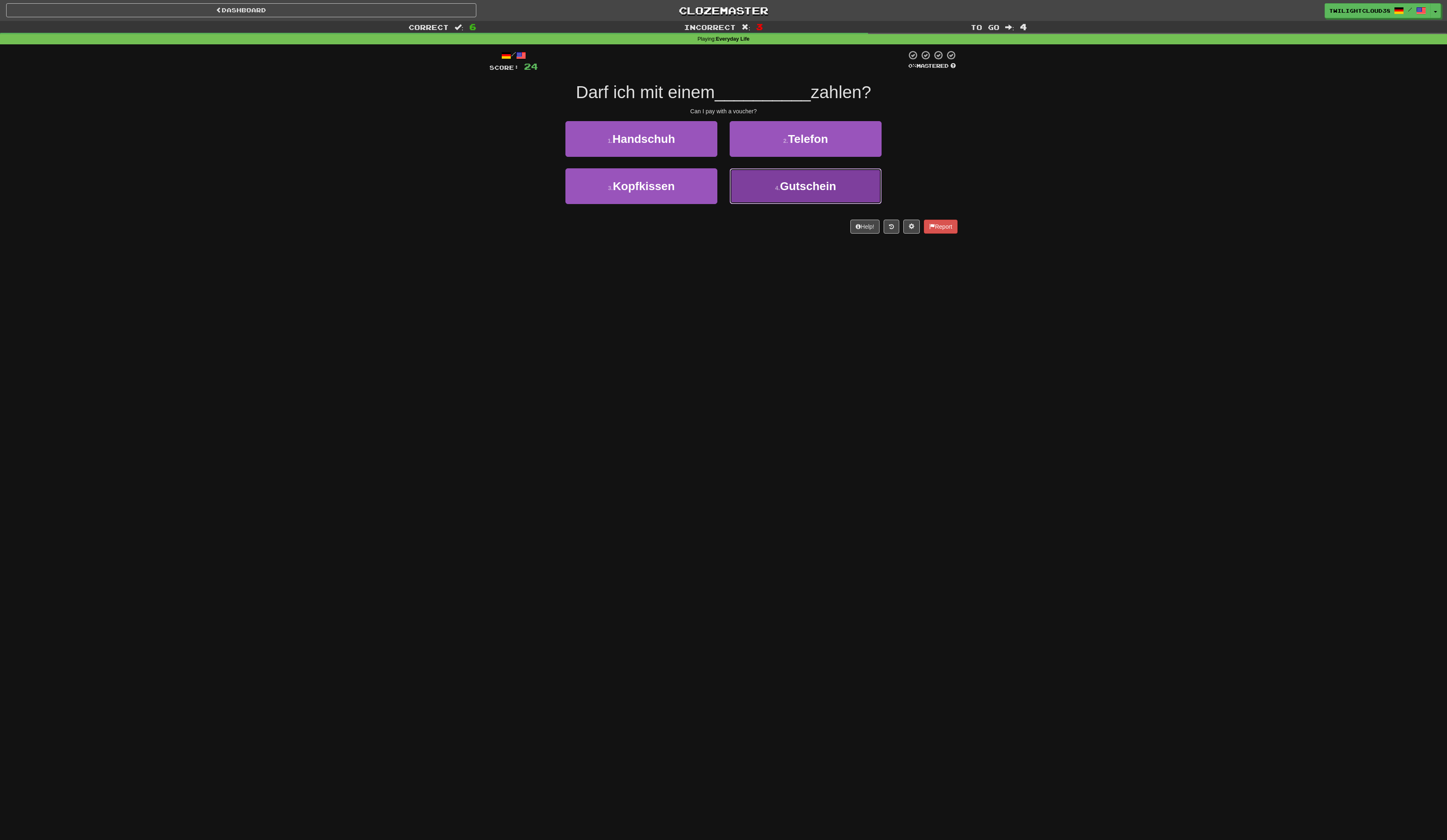
click at [742, 173] on button "4 . Gutschein" at bounding box center [805, 186] width 152 height 36
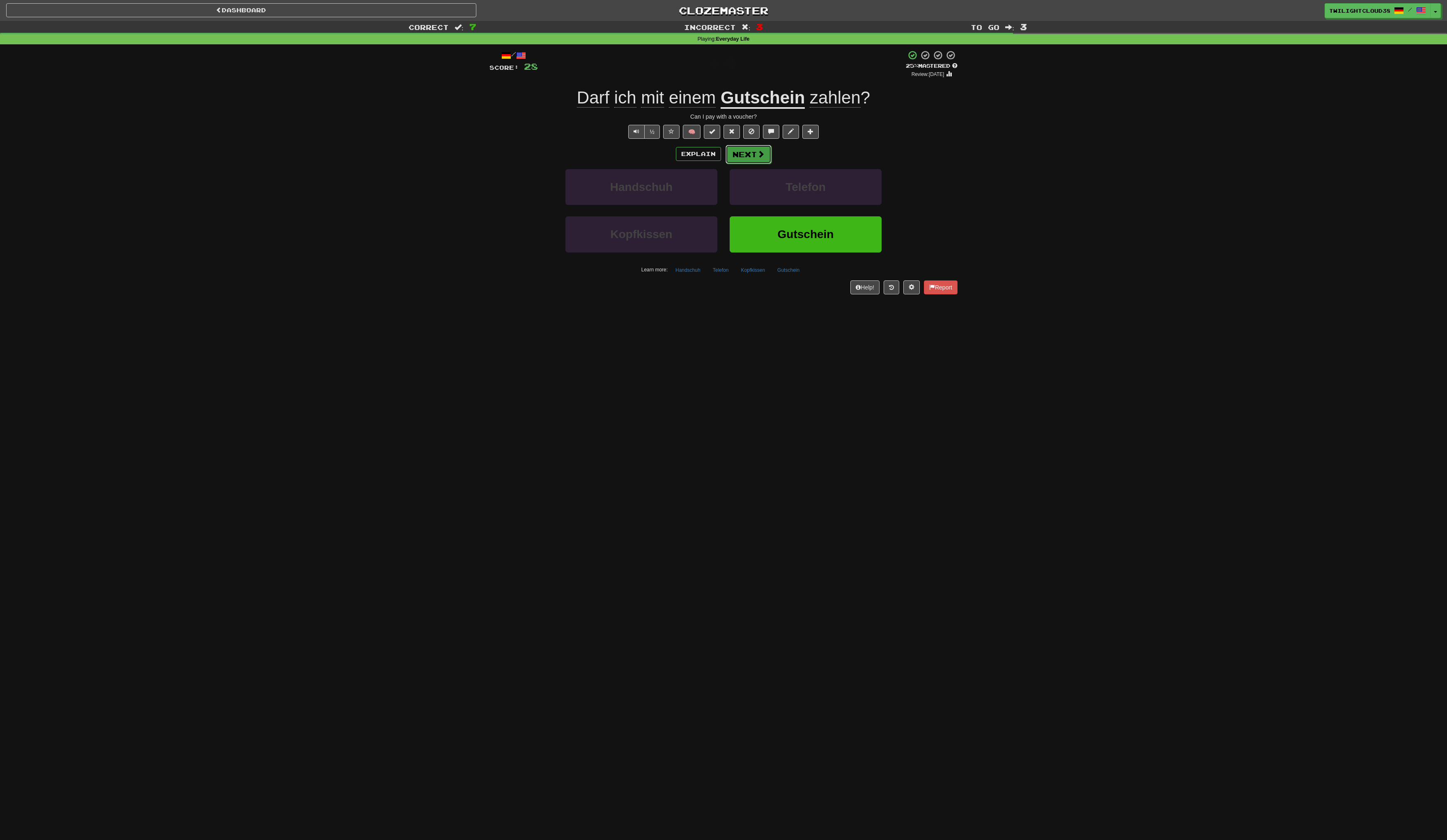
click at [749, 154] on button "Next" at bounding box center [749, 154] width 46 height 19
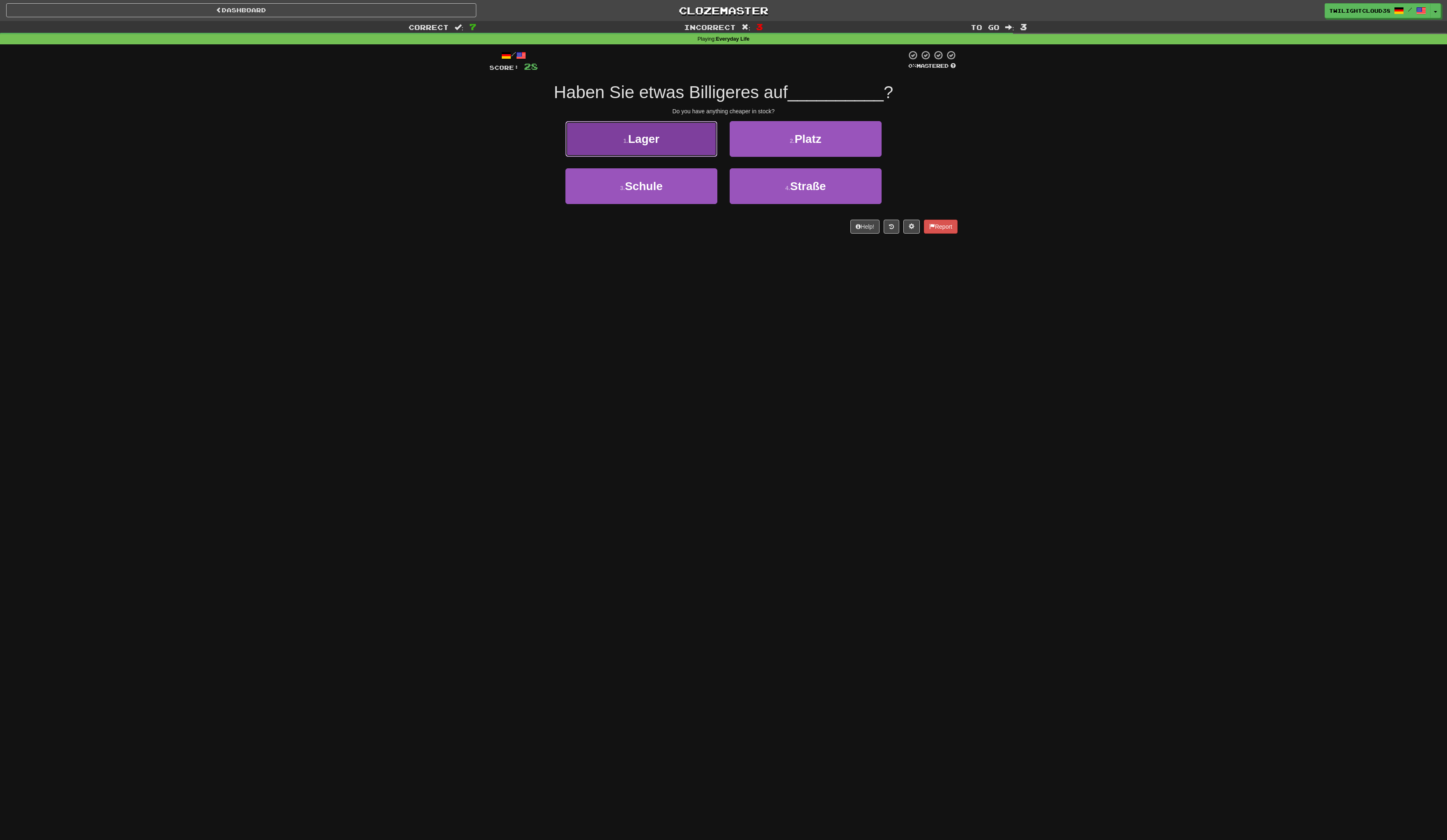
click at [643, 139] on span "Lager" at bounding box center [644, 139] width 31 height 13
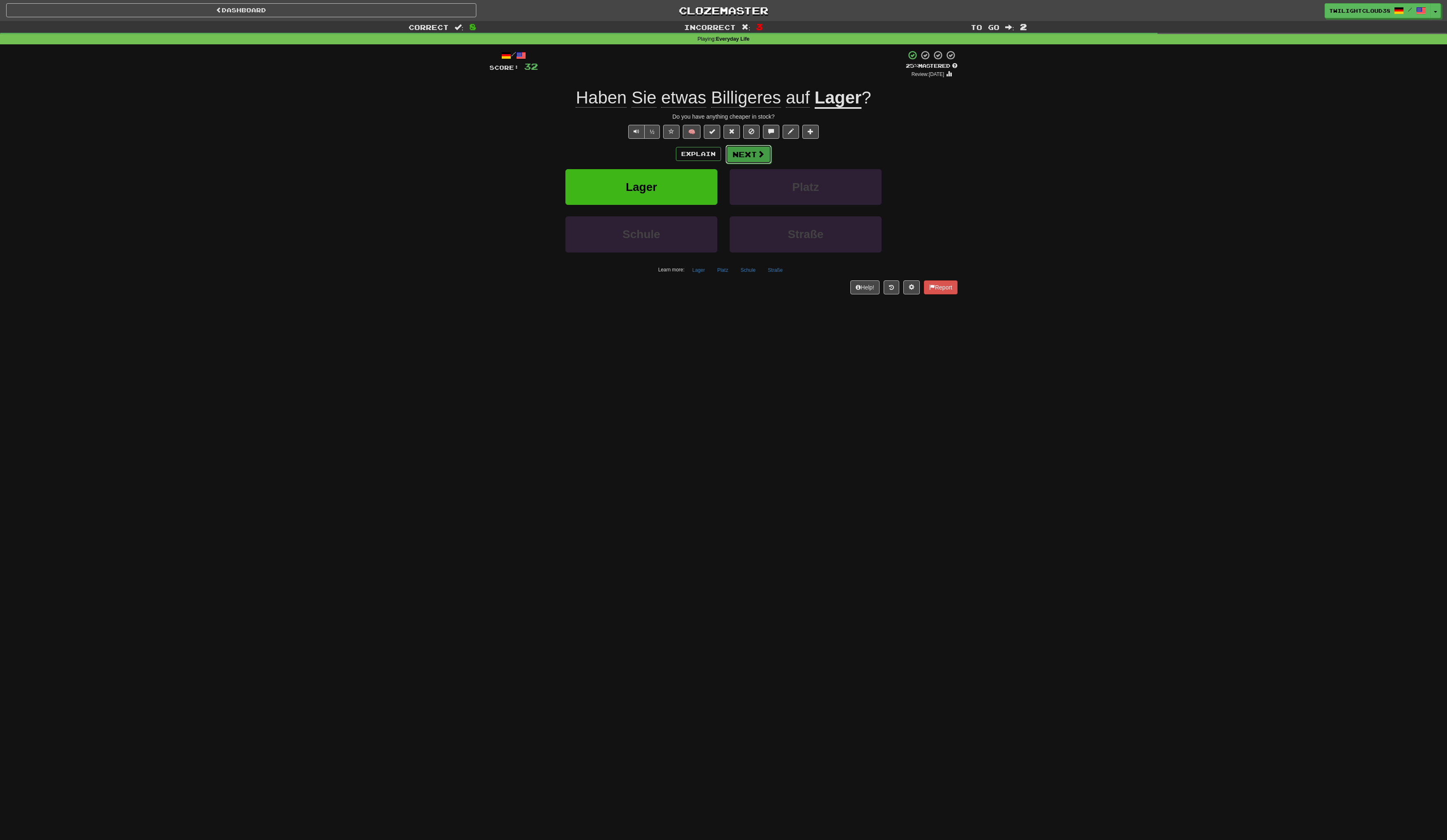
click at [751, 154] on button "Next" at bounding box center [749, 154] width 46 height 19
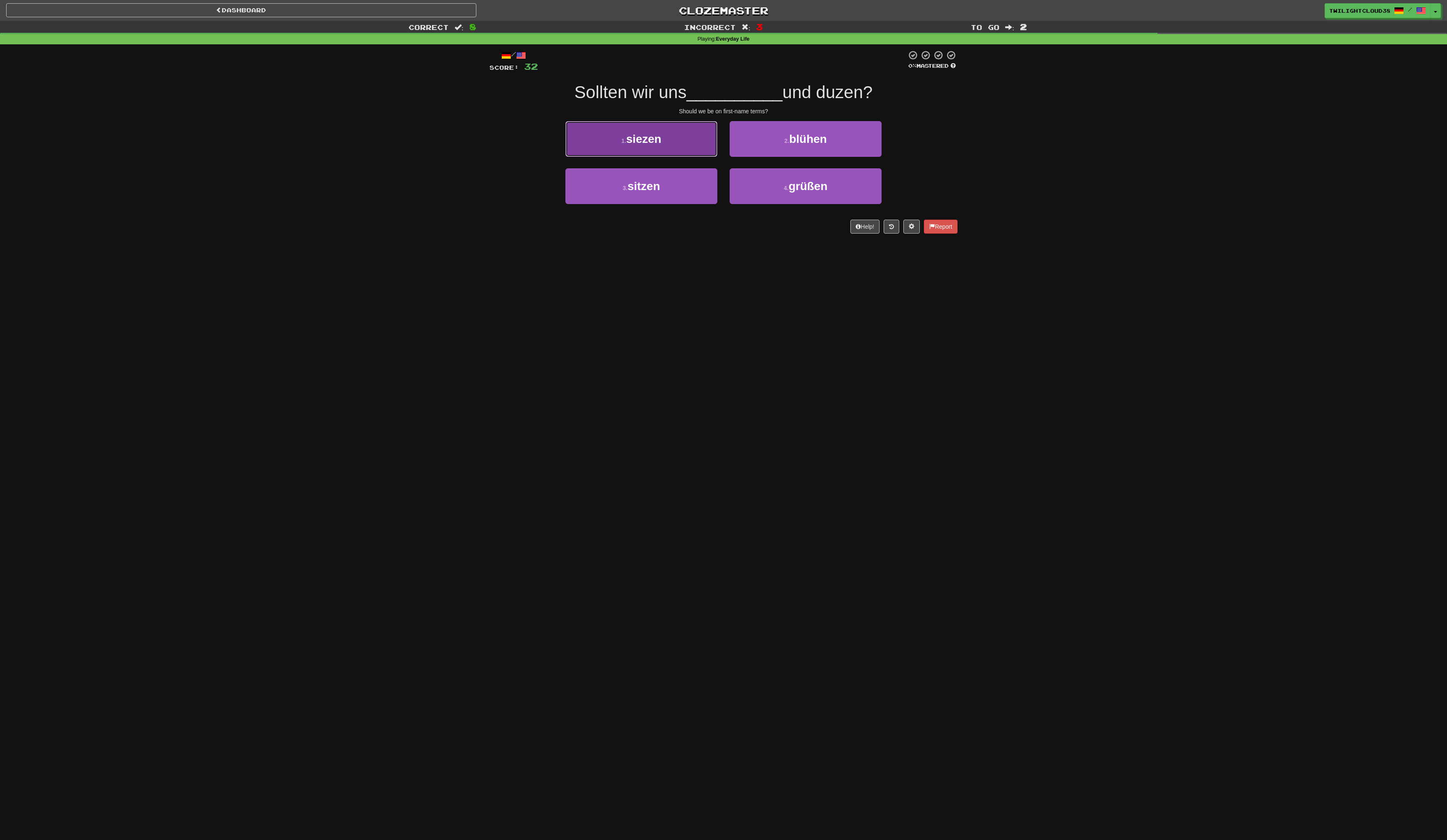
click at [653, 144] on span "siezen" at bounding box center [644, 139] width 36 height 13
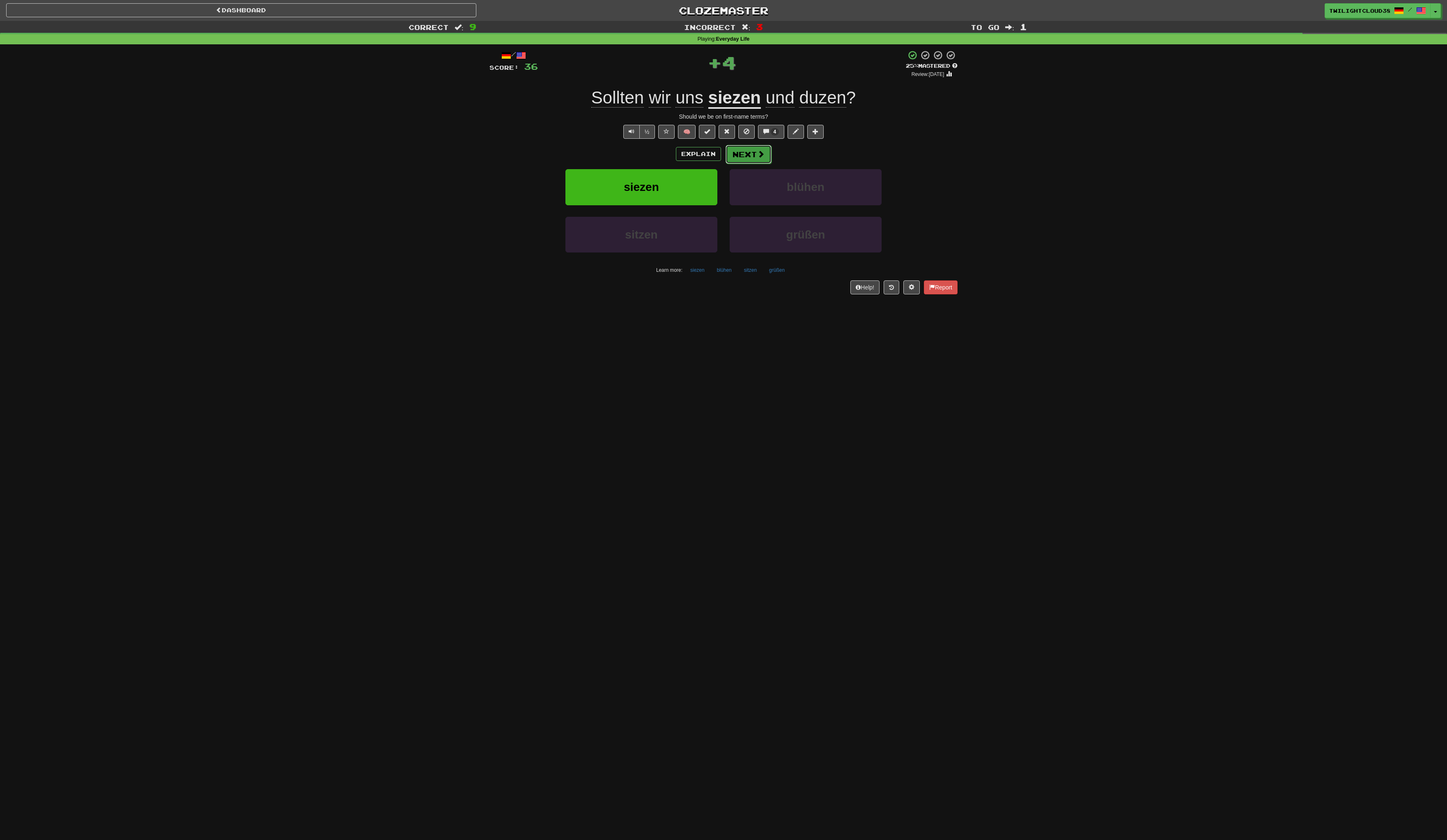
click at [752, 156] on button "Next" at bounding box center [749, 154] width 46 height 19
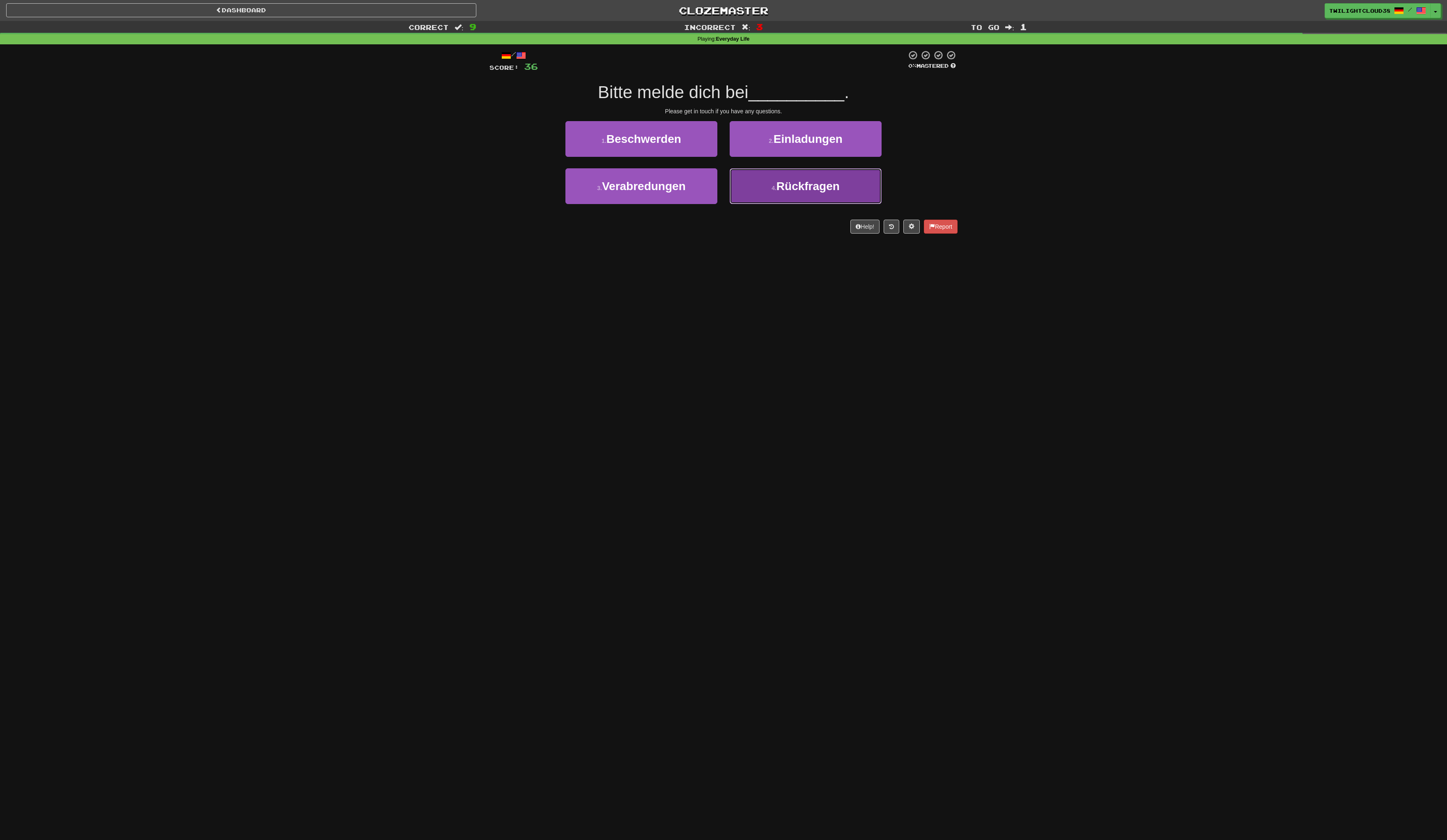
click at [772, 185] on small "4 ." at bounding box center [774, 188] width 5 height 7
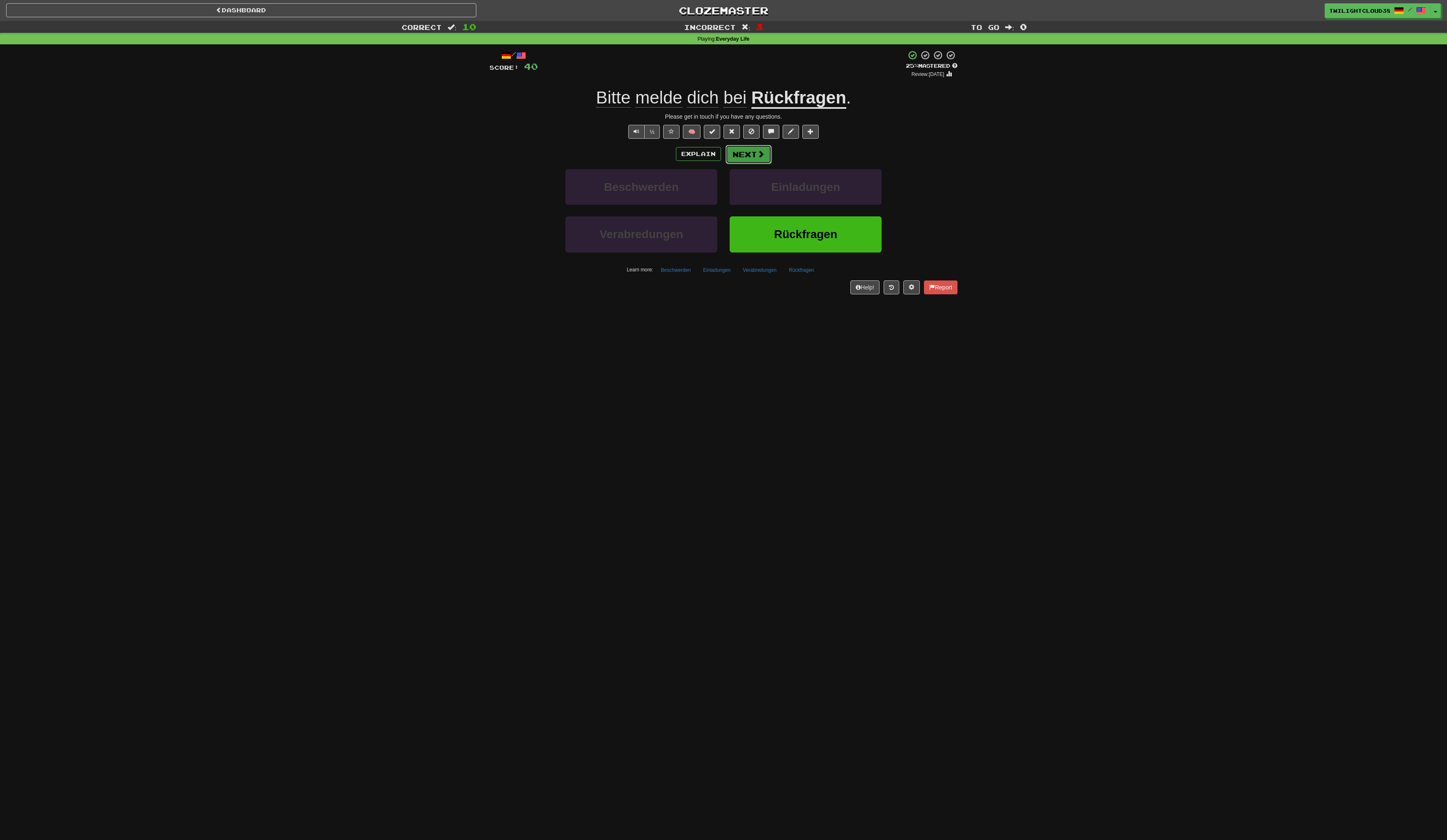
click at [745, 153] on button "Next" at bounding box center [749, 154] width 46 height 19
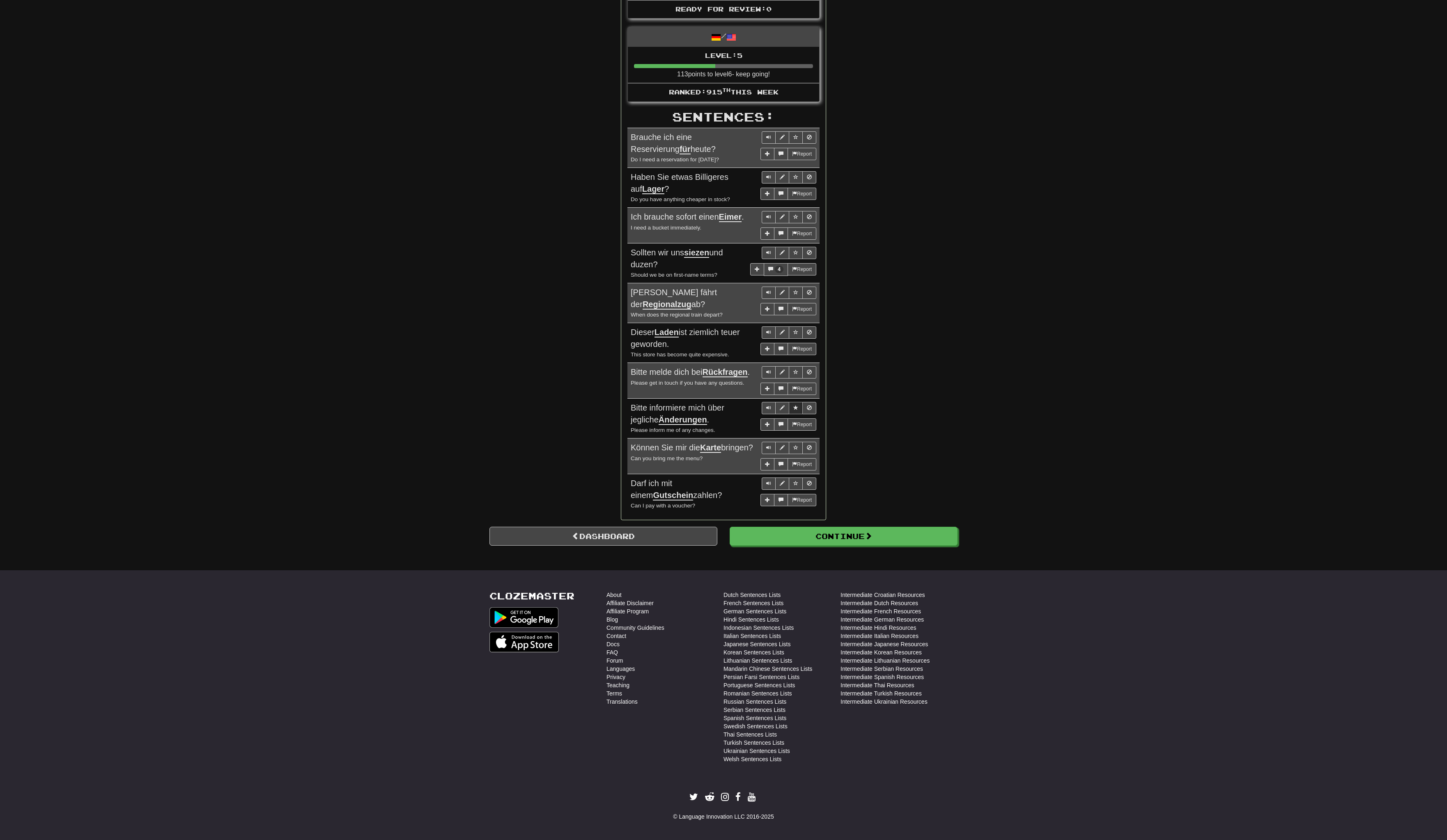
scroll to position [300, 0]
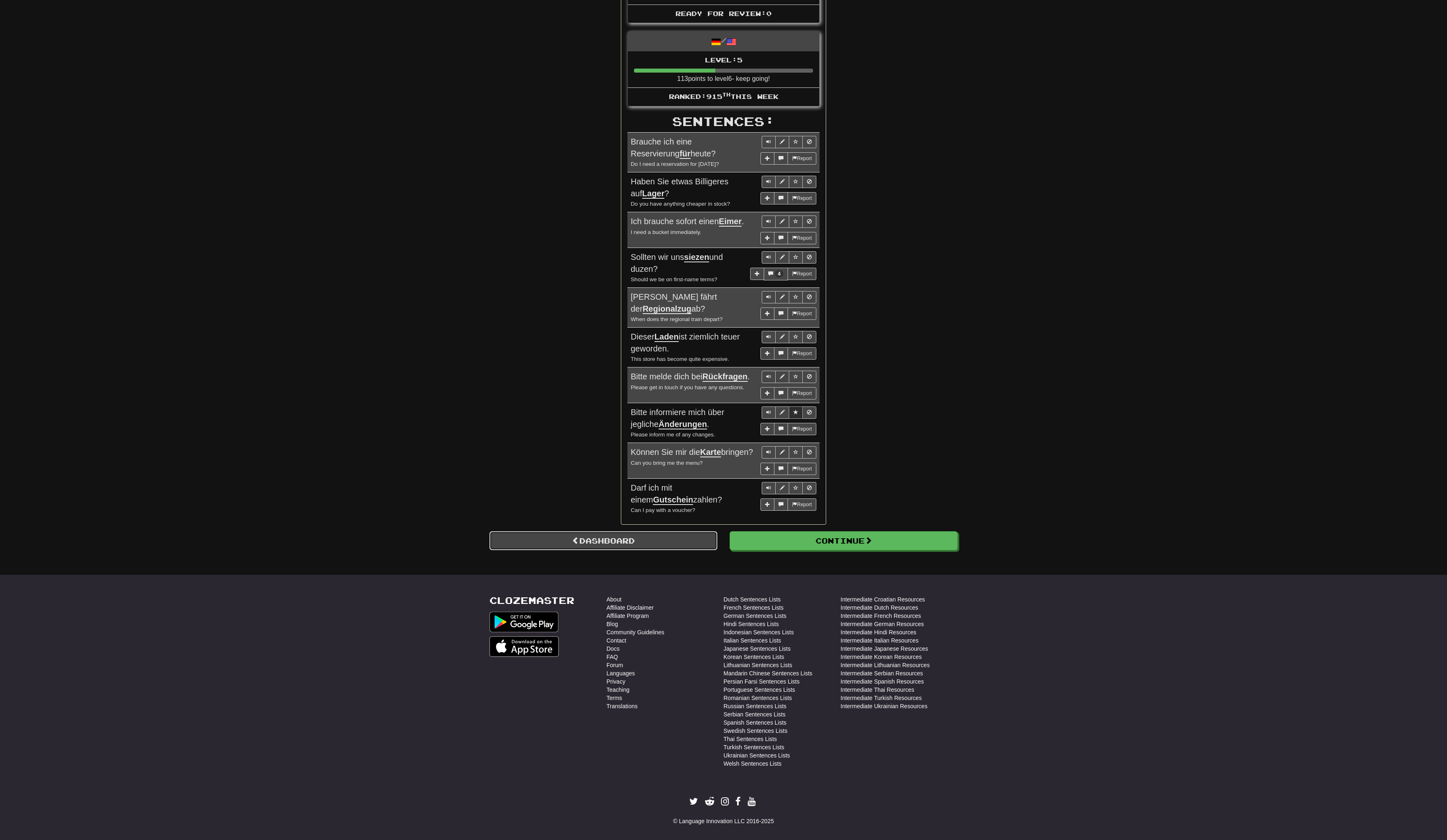
click at [612, 542] on link "Dashboard" at bounding box center [604, 540] width 228 height 19
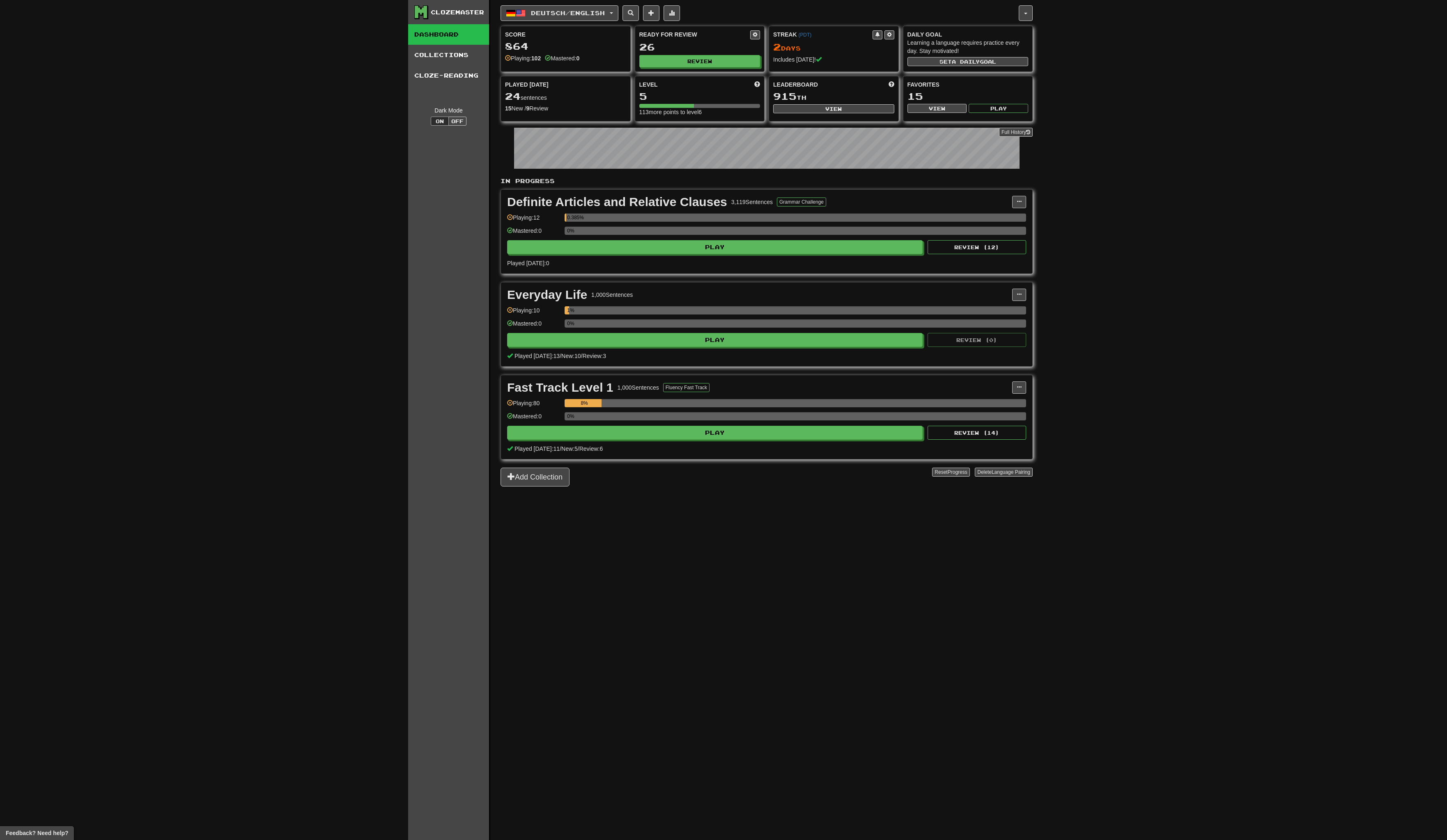
scroll to position [5, 0]
